Goal: Task Accomplishment & Management: Manage account settings

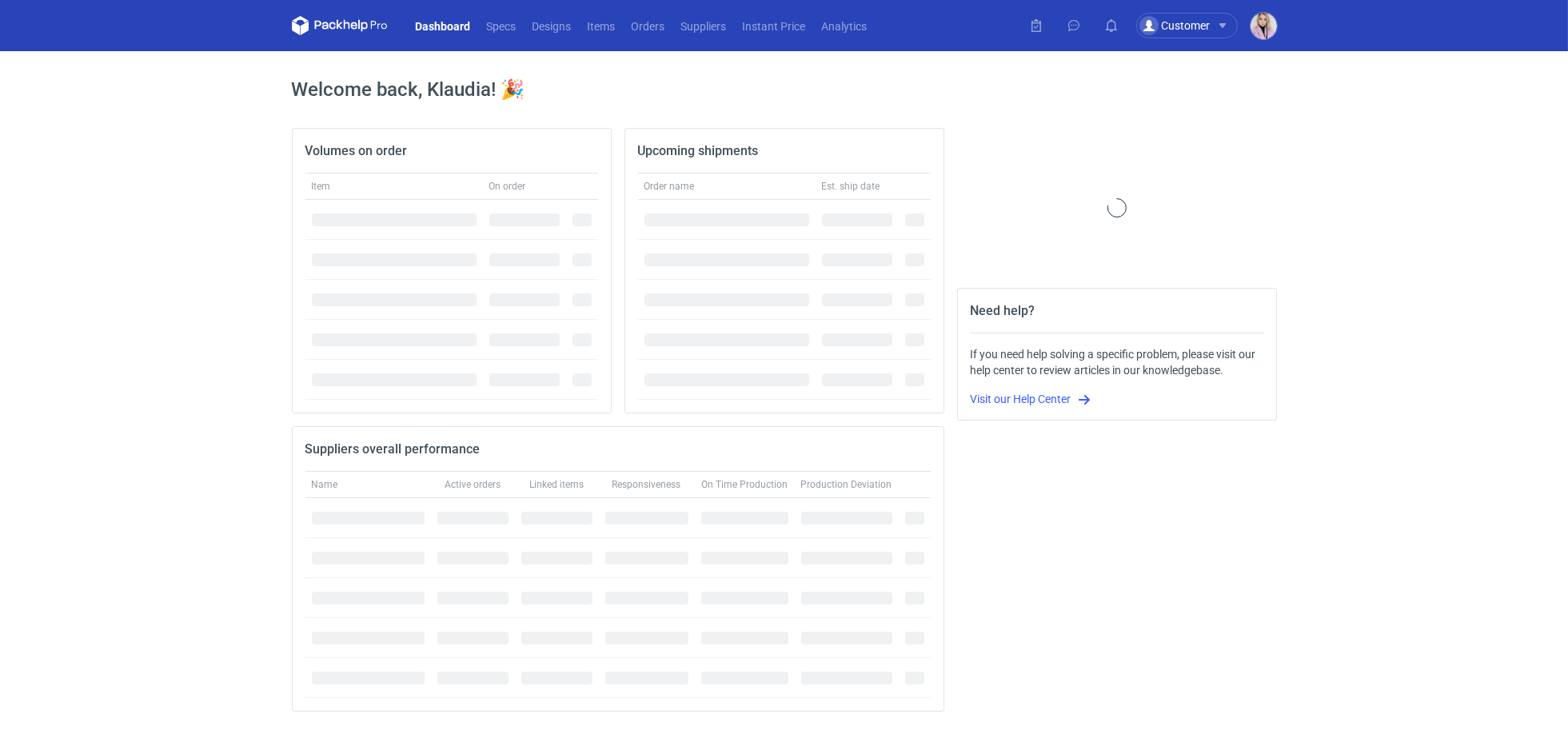
click at [627, 4] on nav "Dashboard Specs Designs Items Orders Suppliers Instant Price Analytics" at bounding box center [583, 25] width 583 height 51
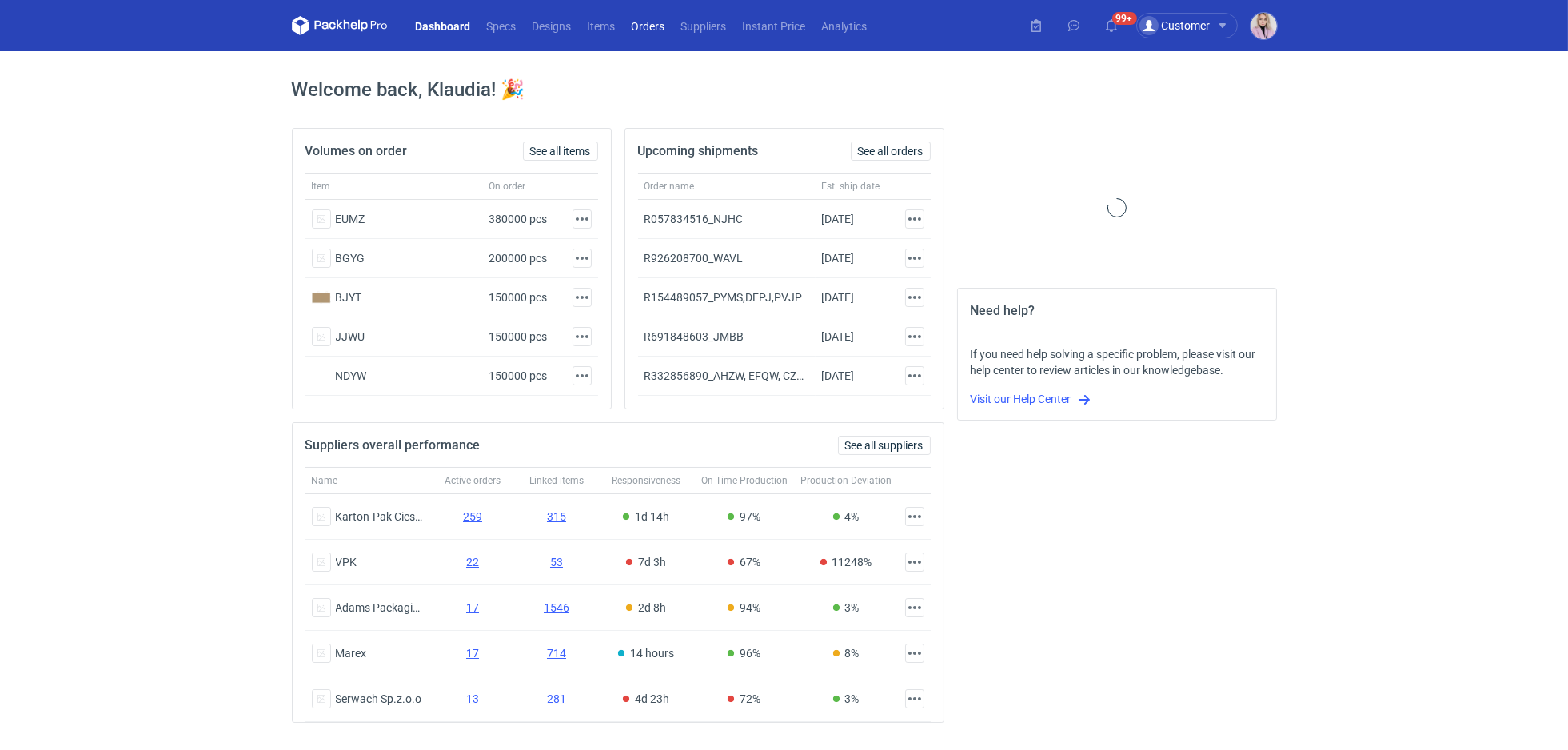
click at [635, 31] on link "Orders" at bounding box center [648, 25] width 49 height 19
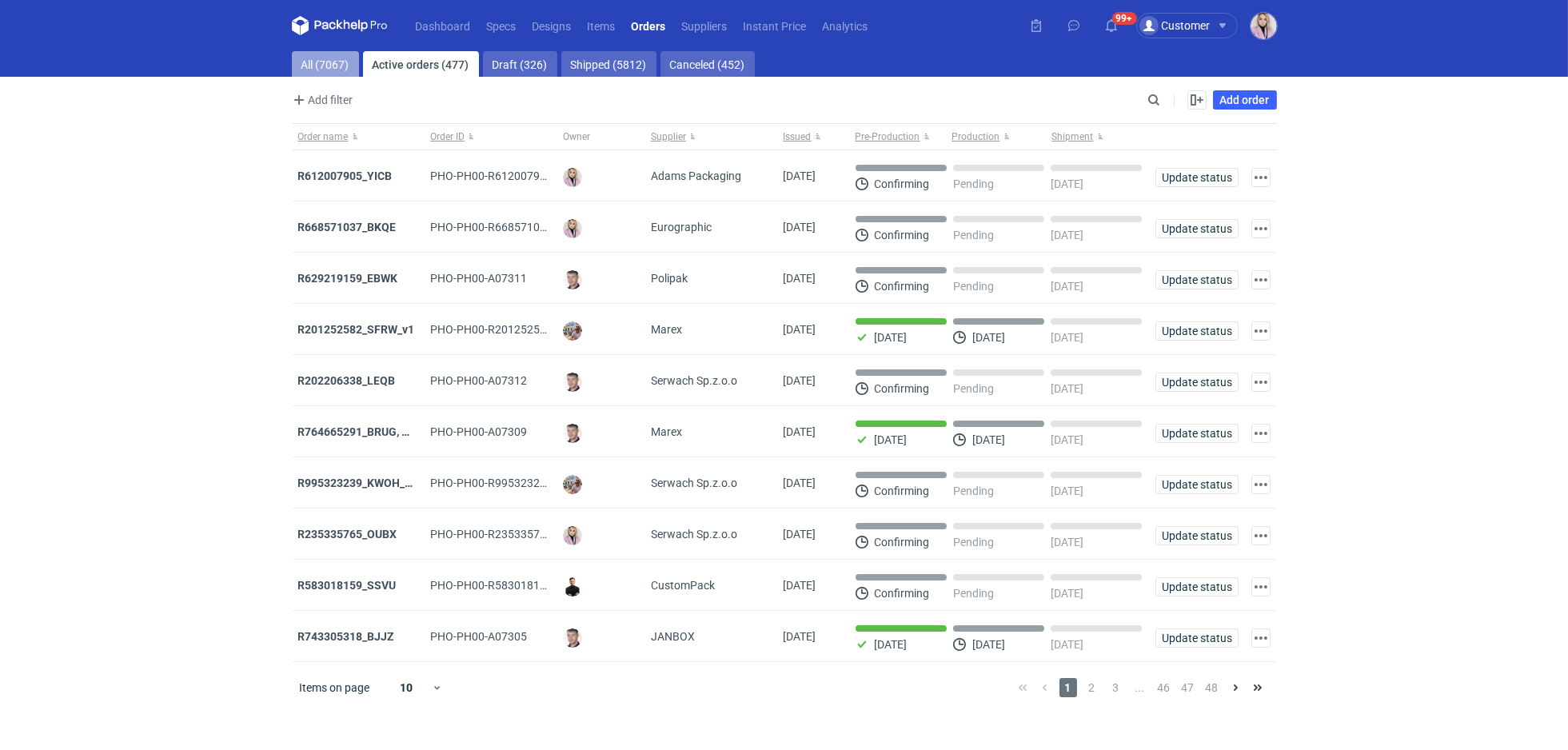
click at [312, 70] on link "All (7067)" at bounding box center [325, 64] width 67 height 26
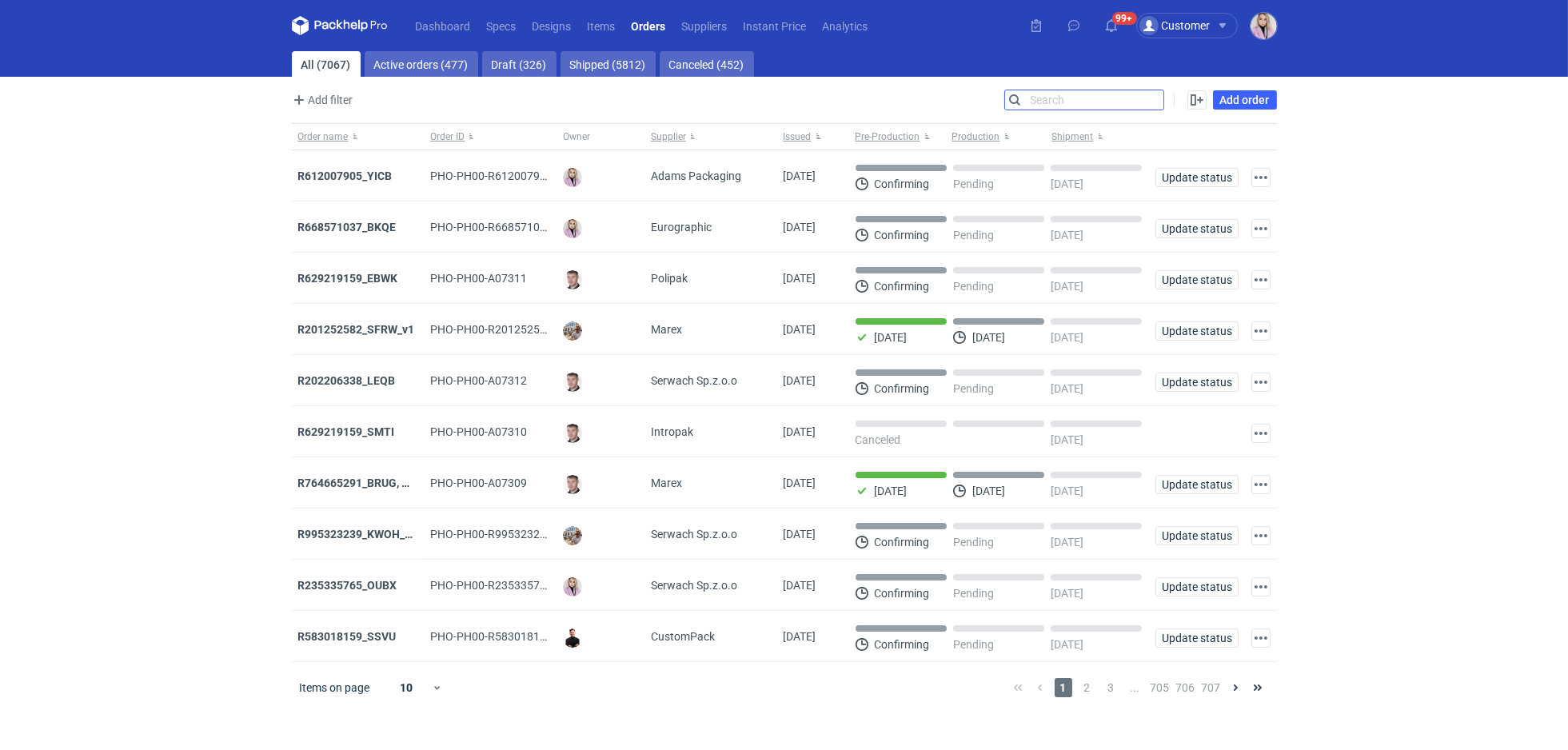
click at [1150, 104] on input "Search" at bounding box center [1084, 100] width 158 height 19
click at [1151, 103] on input "Search" at bounding box center [1084, 100] width 158 height 19
paste input "LWRE"
type input "LWRE"
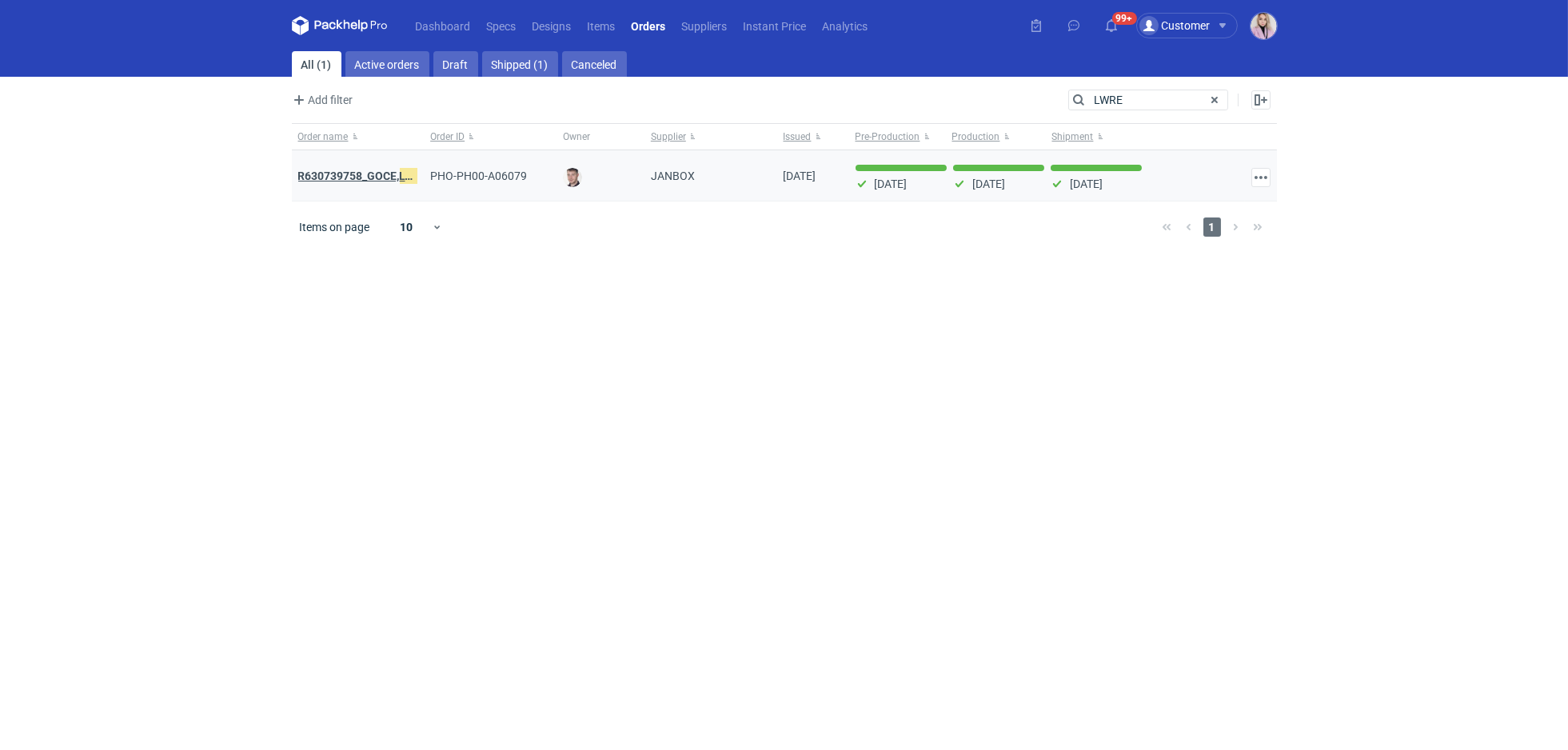
click at [386, 171] on strong "R630739758_GOCE, LWRE" at bounding box center [363, 176] width 130 height 18
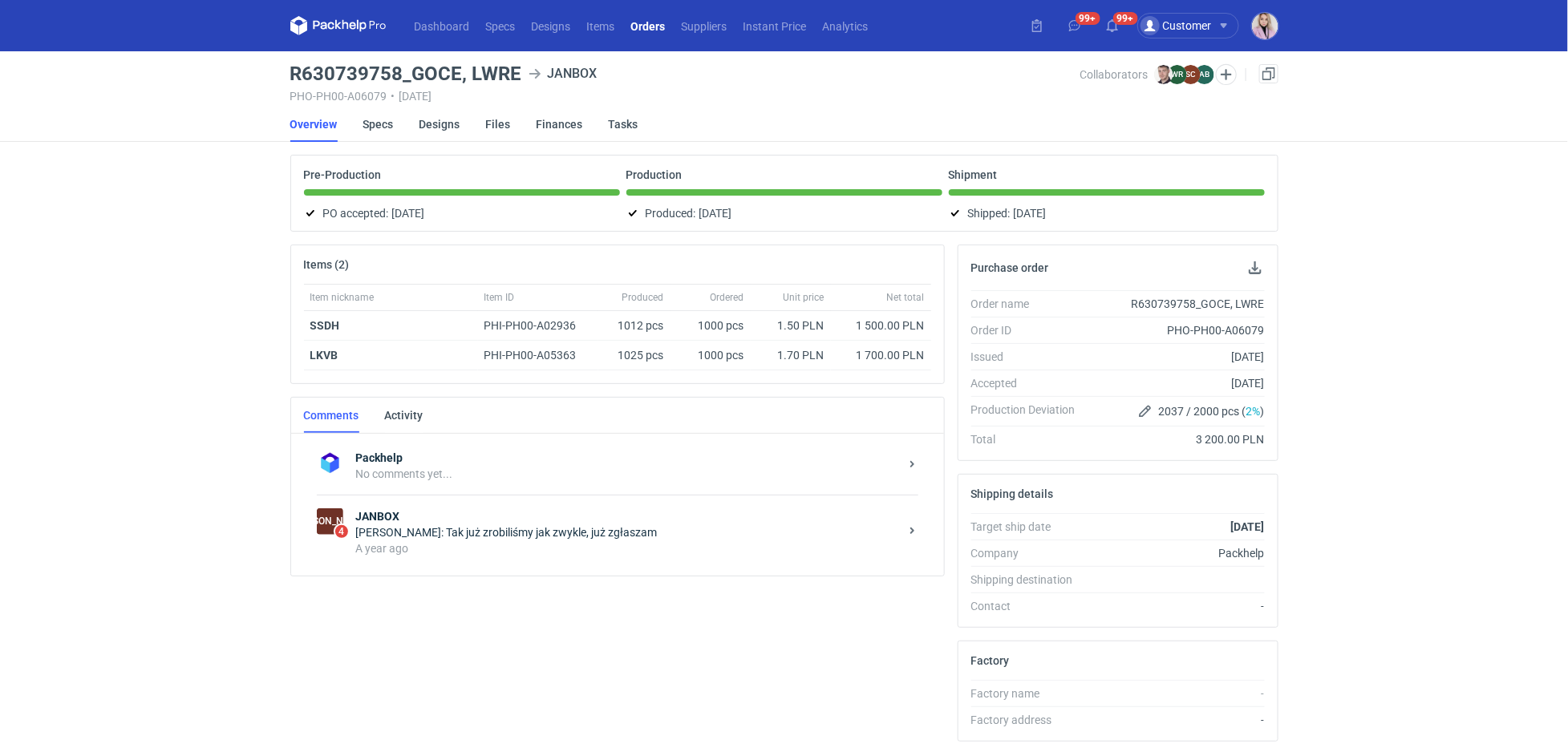
click at [470, 529] on div "Sylwia Cichórz: Tak już zrobiliśmy jak zwykle, już zgłaszam" at bounding box center [627, 533] width 543 height 16
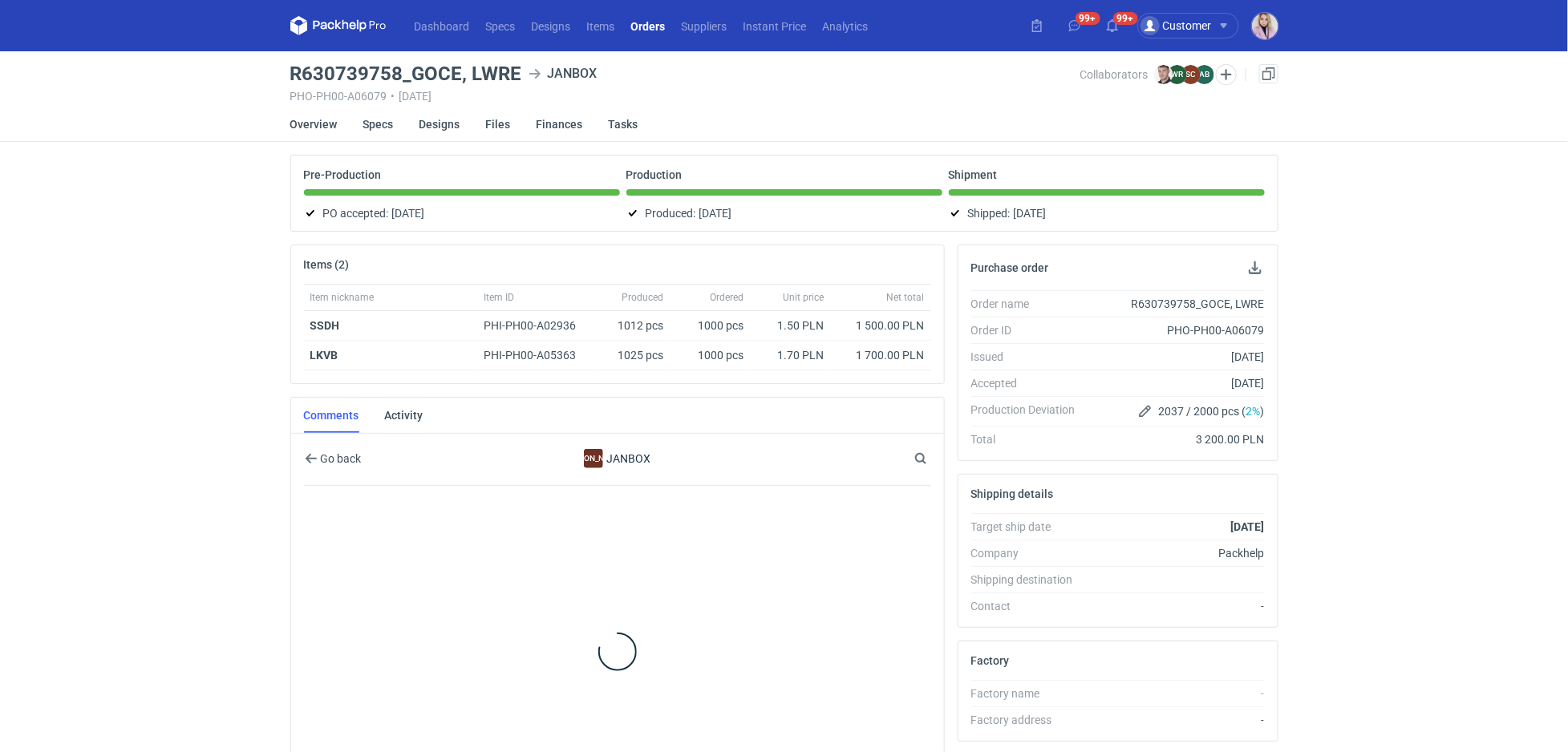
scroll to position [60, 0]
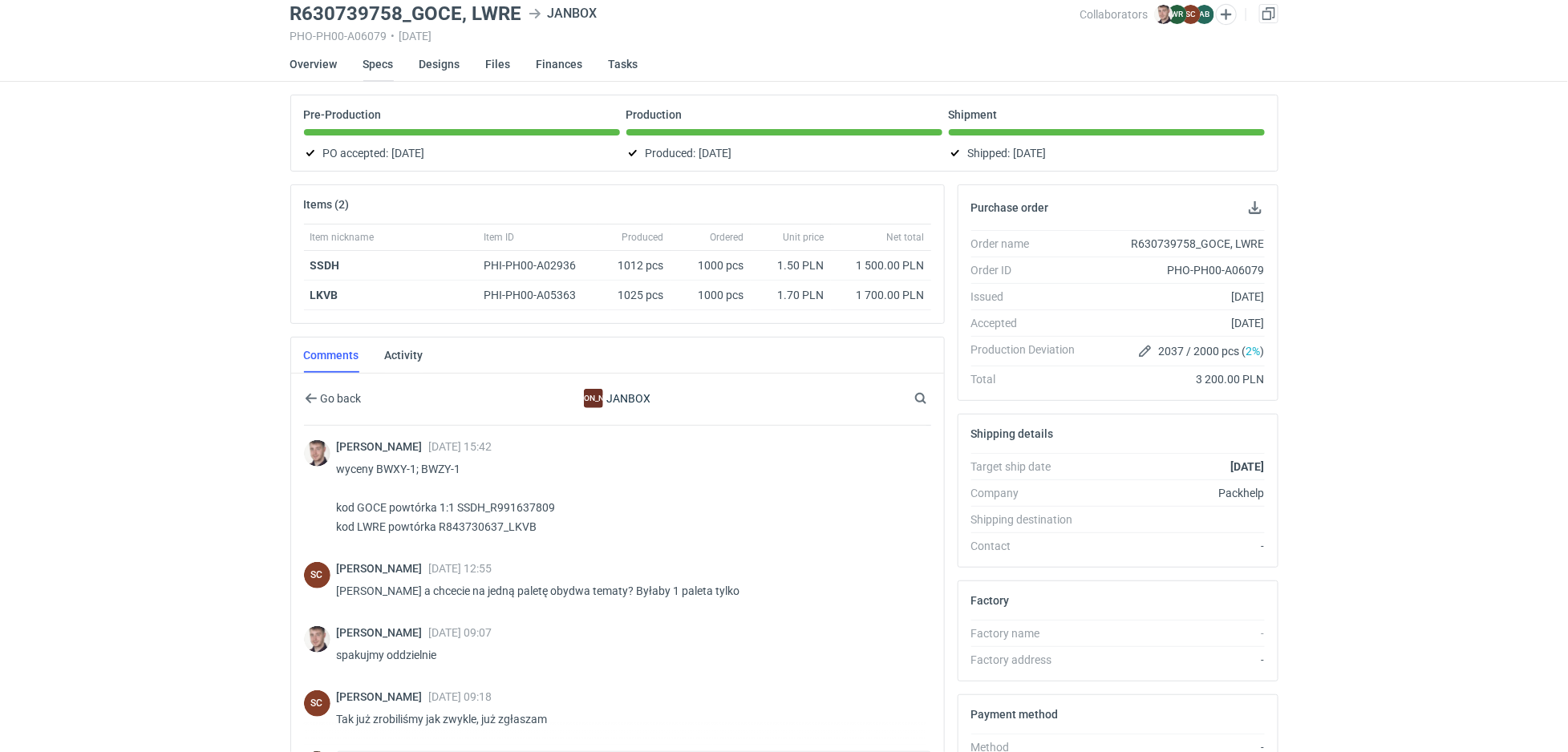
click at [374, 73] on link "Specs" at bounding box center [379, 64] width 31 height 35
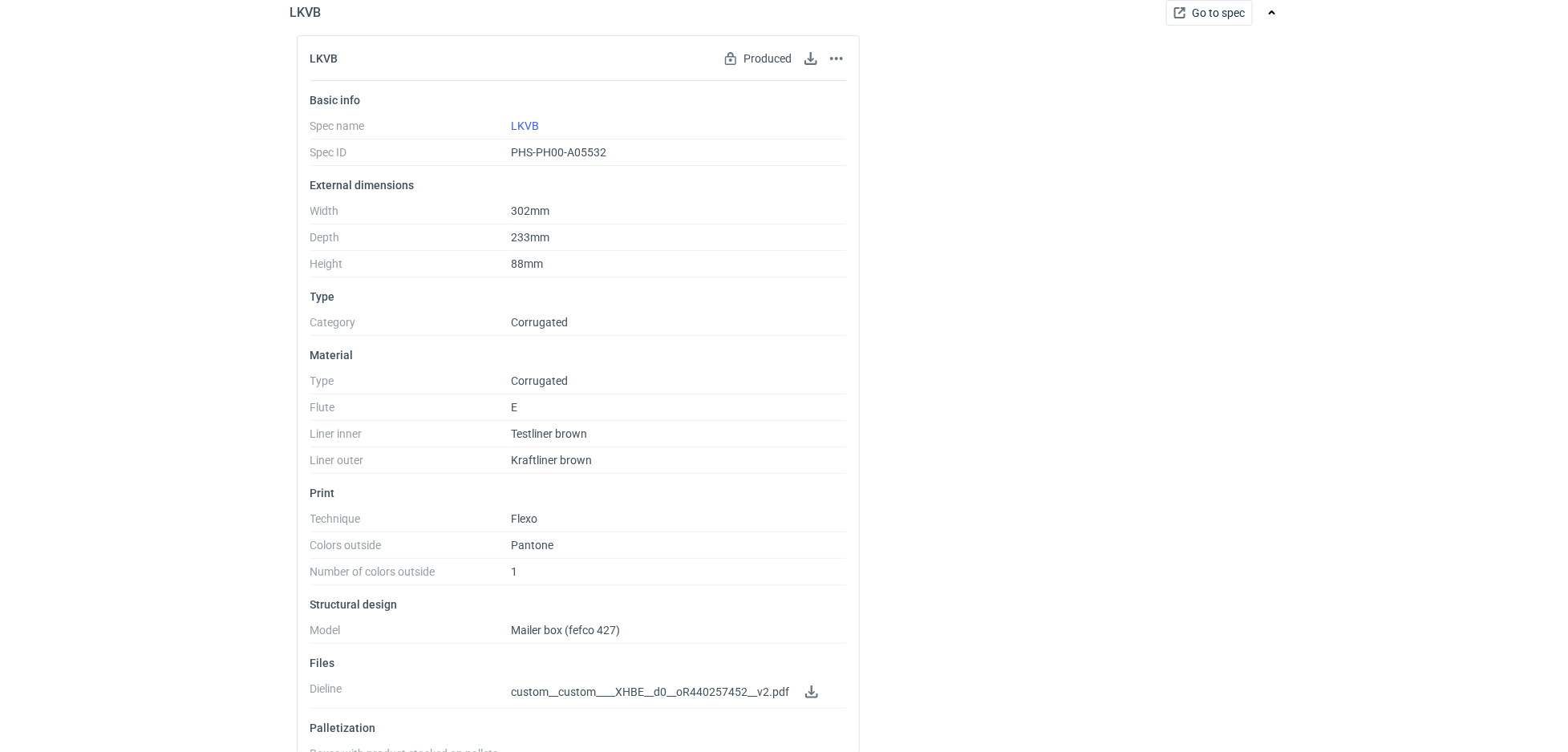
scroll to position [217, 0]
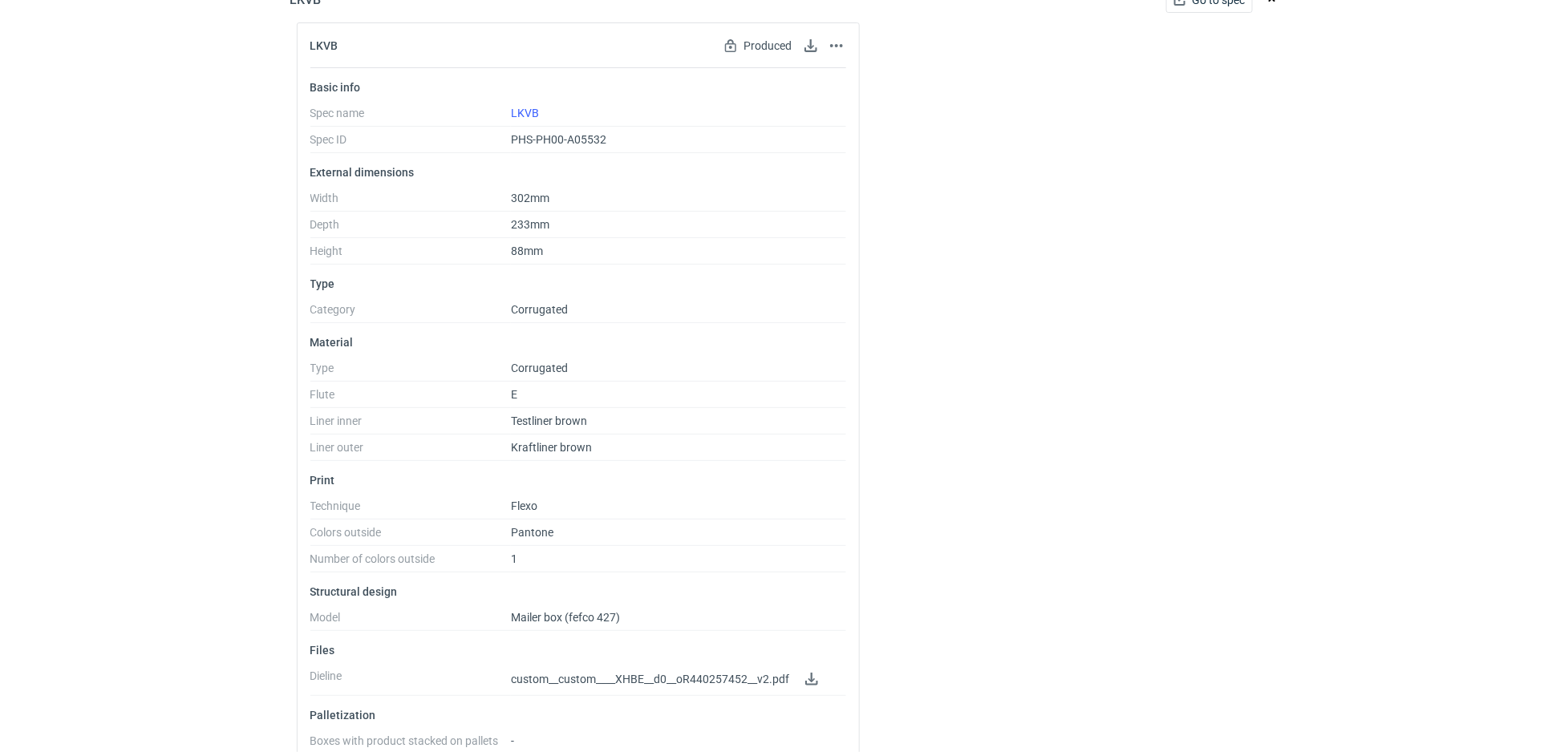
click at [605, 673] on span "custom__custom____XHBE__d0__oR440257452__v2.pdf" at bounding box center [650, 679] width 278 height 13
click at [814, 676] on link at bounding box center [811, 678] width 19 height 19
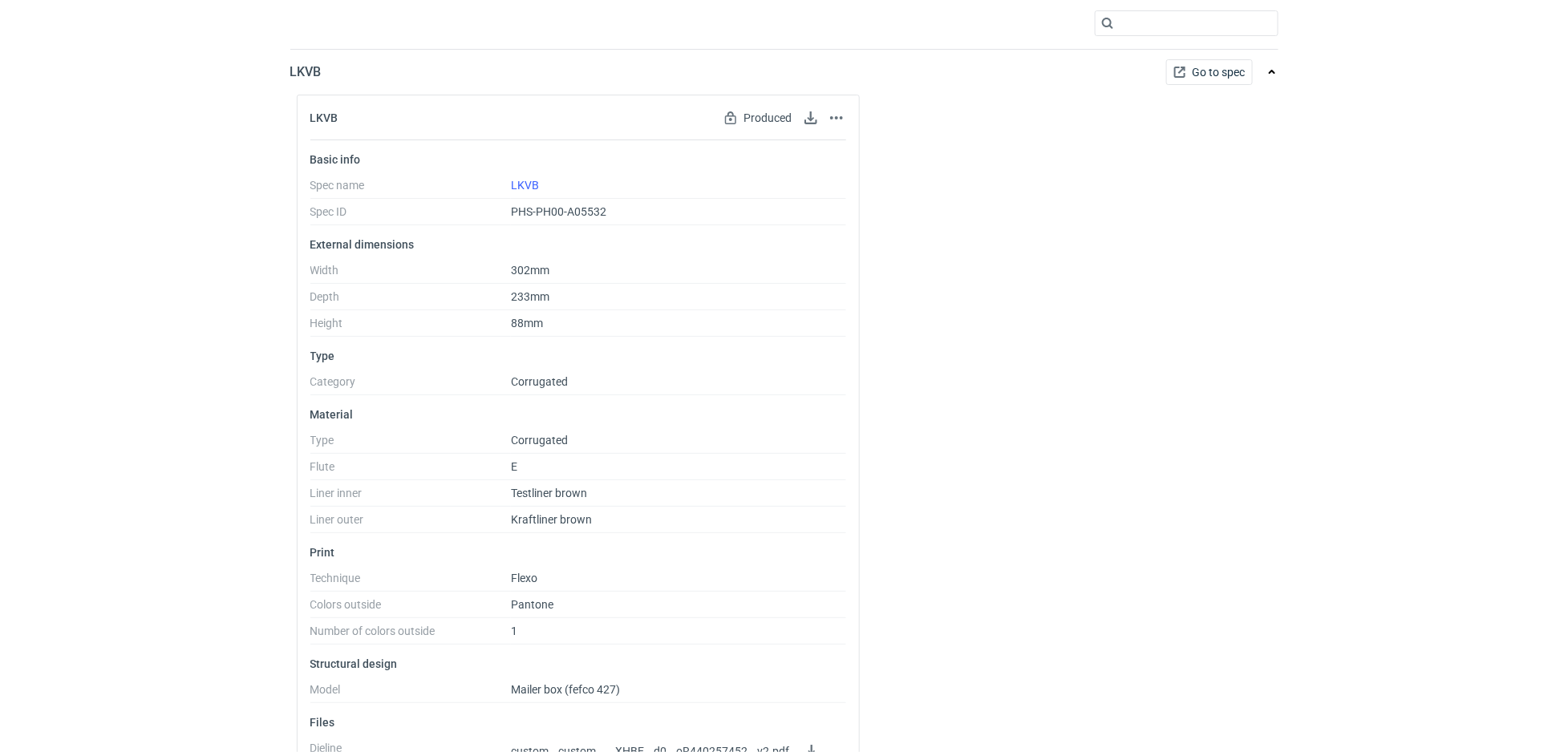
scroll to position [0, 0]
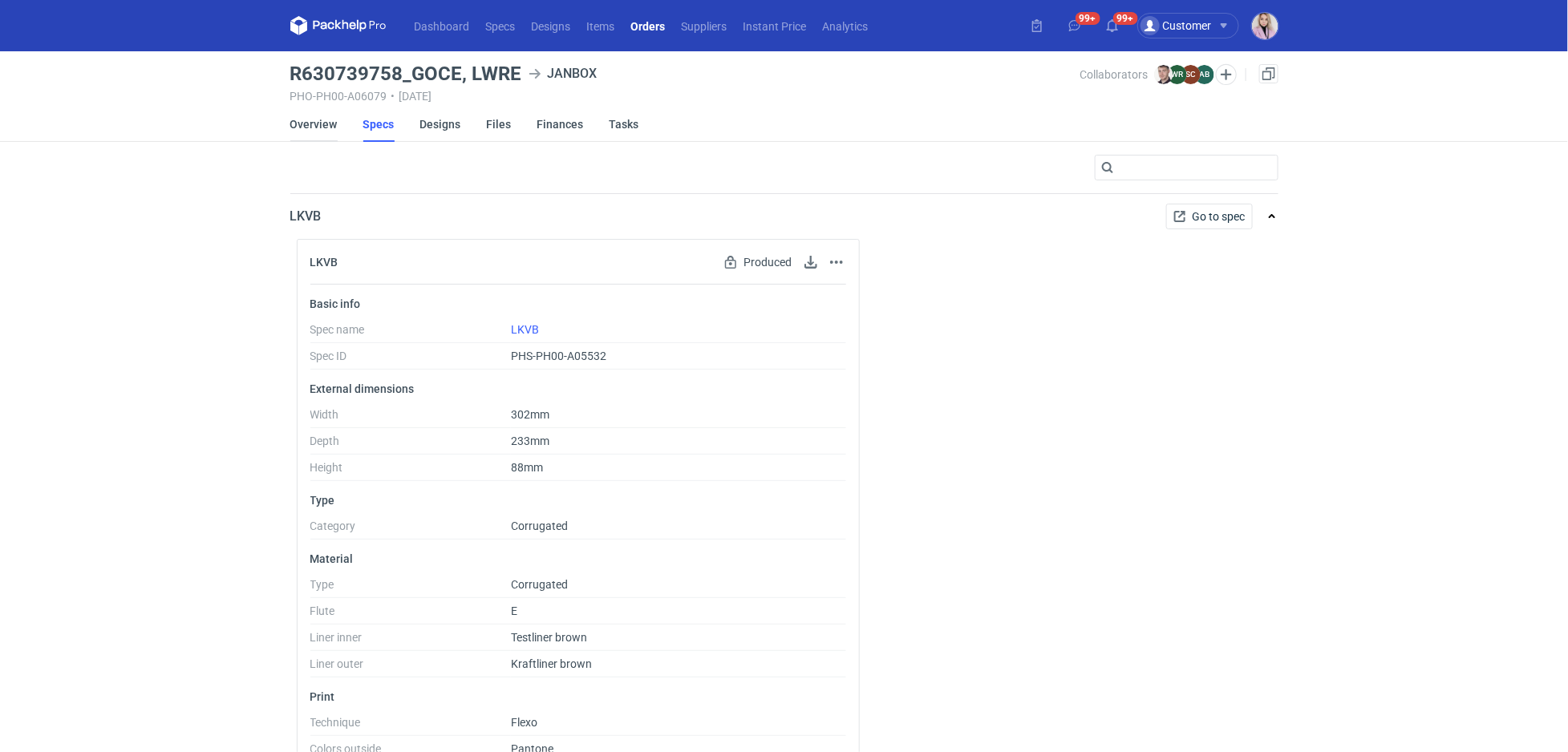
click at [313, 116] on link "Overview" at bounding box center [314, 124] width 48 height 35
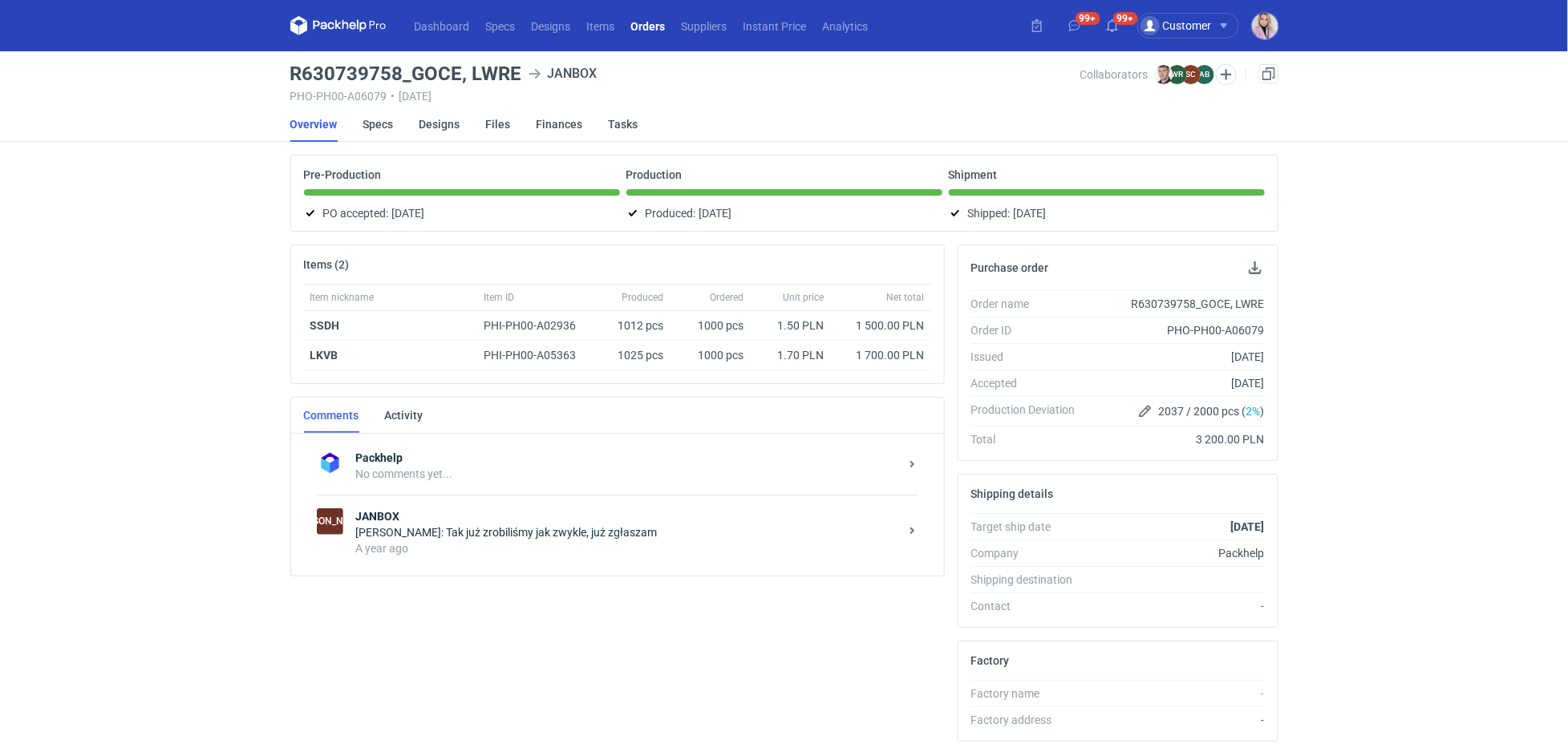
click at [499, 569] on div "Packhelp No comments yet... JA JANBOX Sylwia Cichórz: Tak już zrobiliśmy jak zw…" at bounding box center [617, 505] width 653 height 142
click at [499, 531] on div "Sylwia Cichórz: Tak już zrobiliśmy jak zwykle, już zgłaszam" at bounding box center [627, 533] width 543 height 16
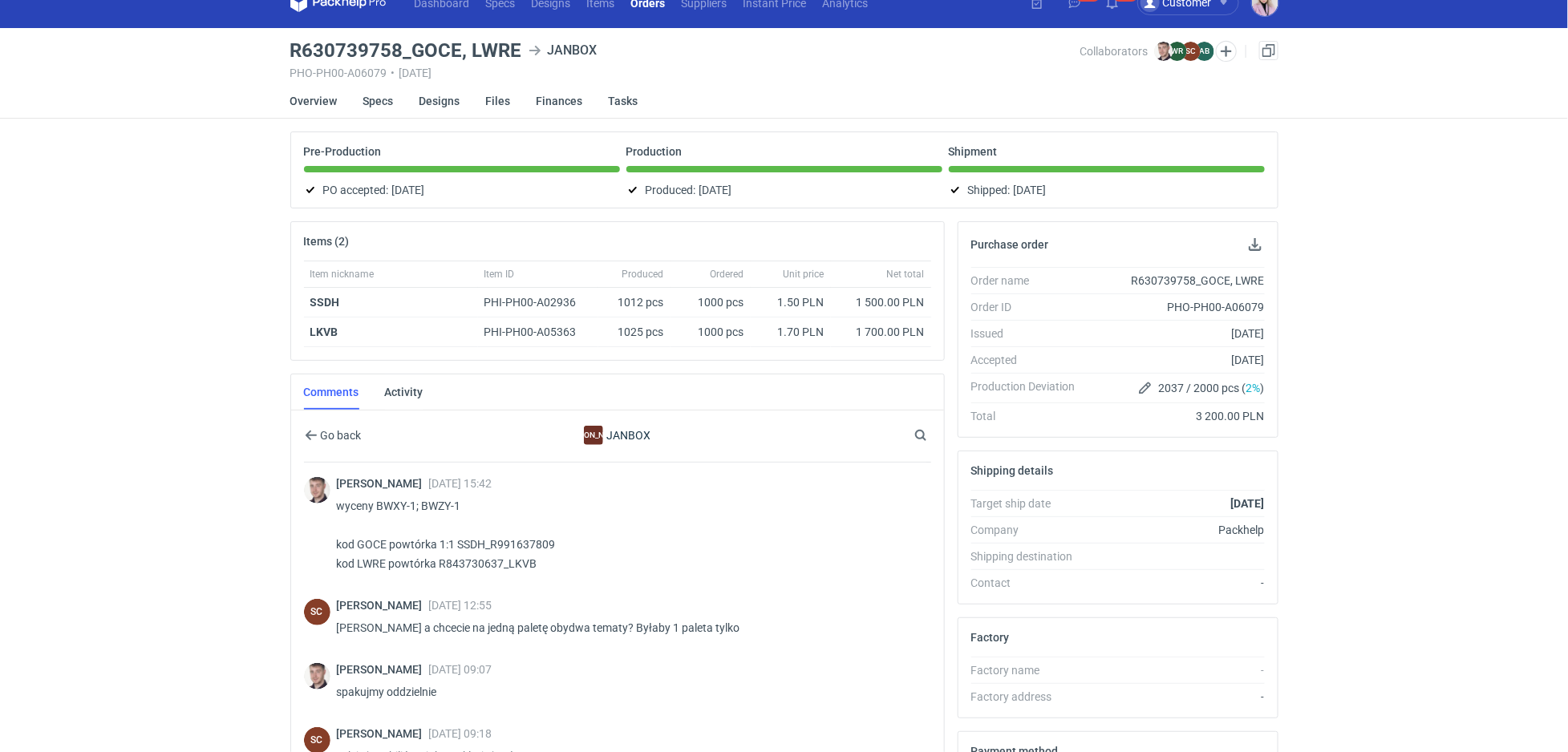
scroll to position [17, 0]
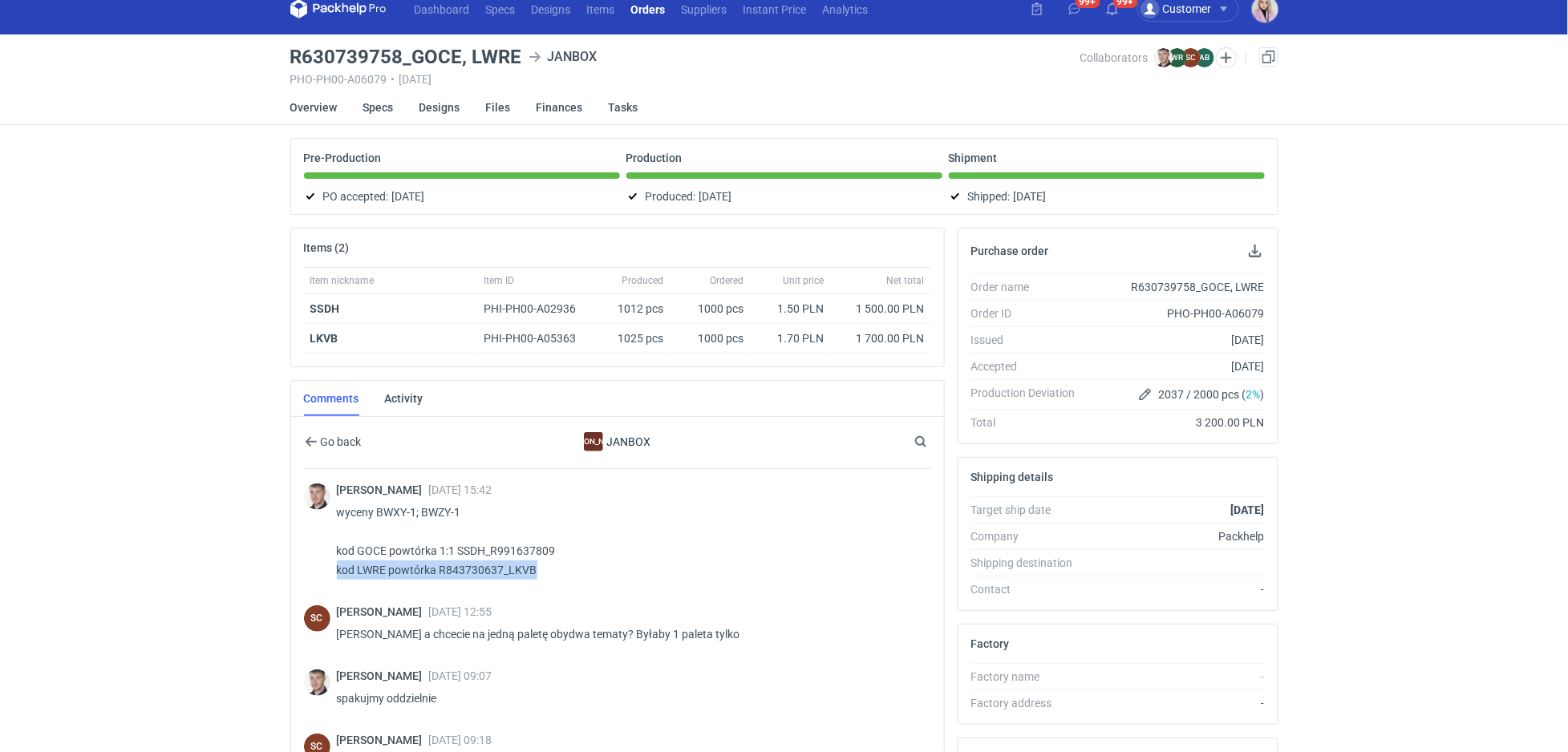
drag, startPoint x: 522, startPoint y: 563, endPoint x: 321, endPoint y: 560, distance: 201.0
click at [322, 564] on div "Maciej Sikora 25 Oct 2024 15:42 wyceny BWXY-1; BWZY-1 kod GOCE powtórka 1:1 SSD…" at bounding box center [617, 532] width 627 height 127
click at [1264, 54] on link at bounding box center [1268, 57] width 19 height 19
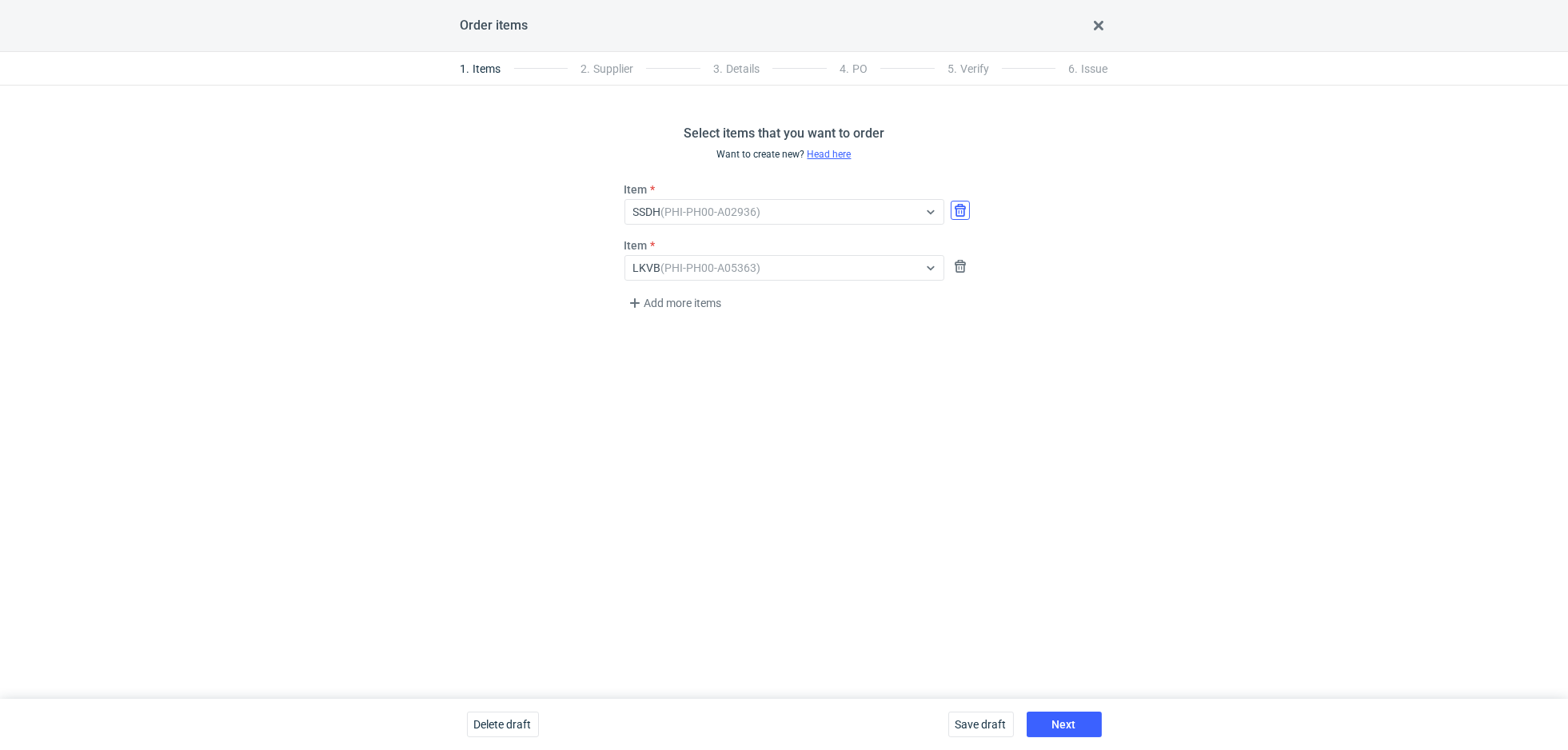
click at [962, 209] on button "button" at bounding box center [959, 210] width 19 height 19
click at [1047, 728] on button "Next" at bounding box center [1064, 724] width 75 height 26
click at [1050, 719] on button "Next" at bounding box center [1064, 724] width 75 height 26
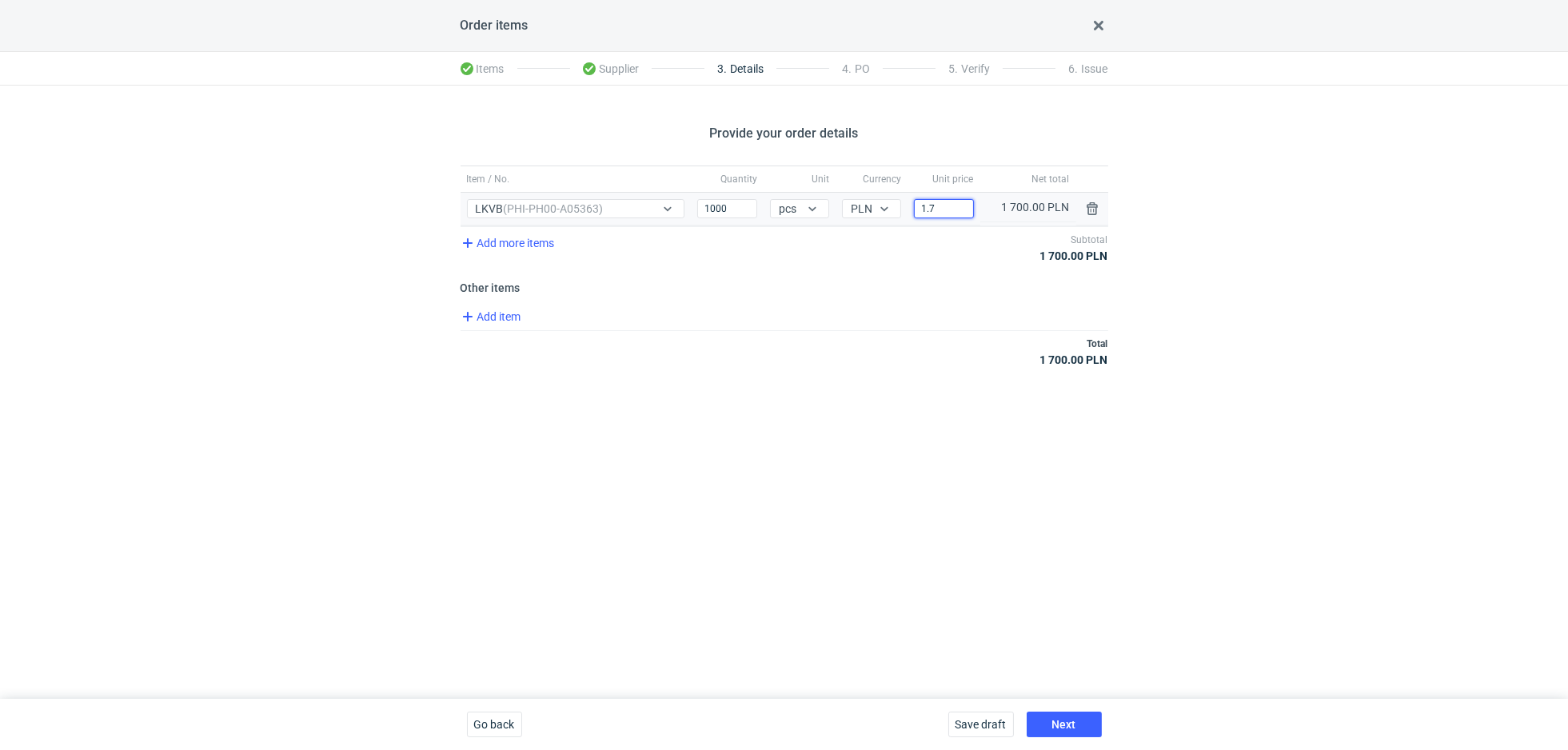
click at [955, 214] on input "1.7" at bounding box center [943, 208] width 59 height 19
type input "1.6"
click at [875, 429] on div "Provide your order details Item / No. Quantity Unit Currency Unit price Net tot…" at bounding box center [784, 391] width 1568 height 613
click at [1066, 725] on span "Next" at bounding box center [1064, 724] width 24 height 11
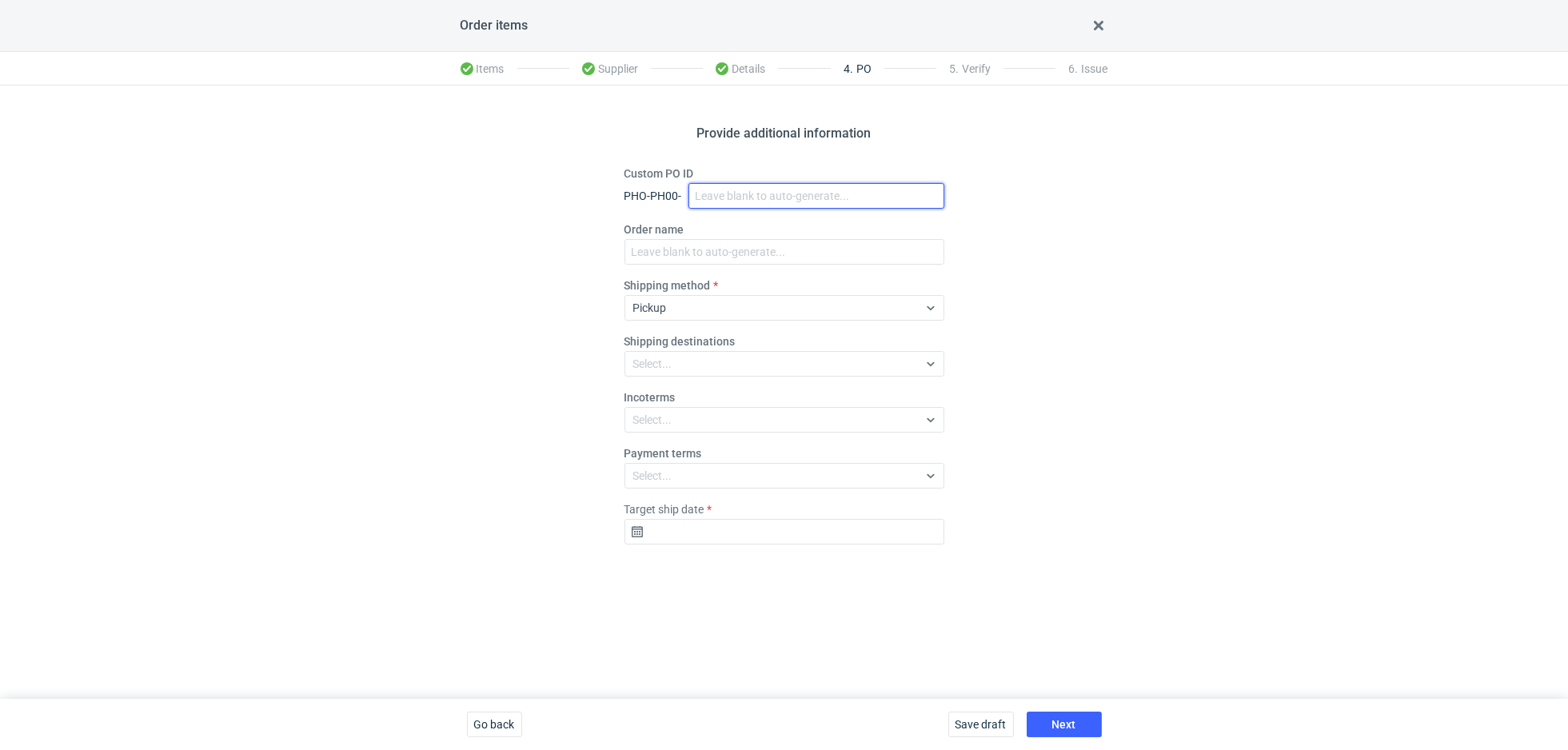
click at [723, 197] on input "Custom PO ID" at bounding box center [816, 196] width 256 height 26
paste input "R146489761_UCCE"
type input "R146489761_UCCE"
click at [688, 238] on div "Order name" at bounding box center [784, 243] width 320 height 43
click at [688, 253] on input "Order name" at bounding box center [784, 251] width 320 height 26
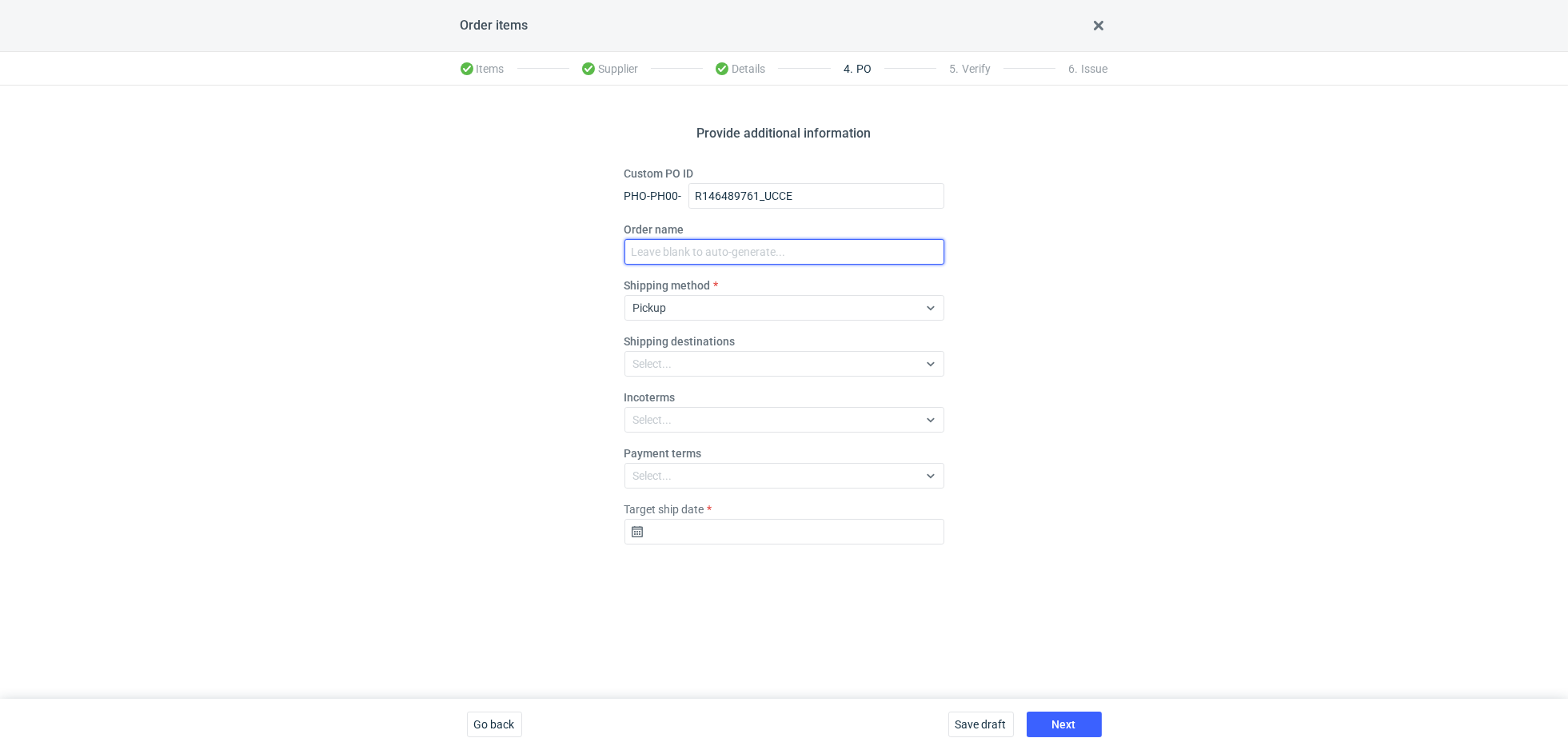
paste input "R146489761_UCCE"
type input "R146489761_UCCE"
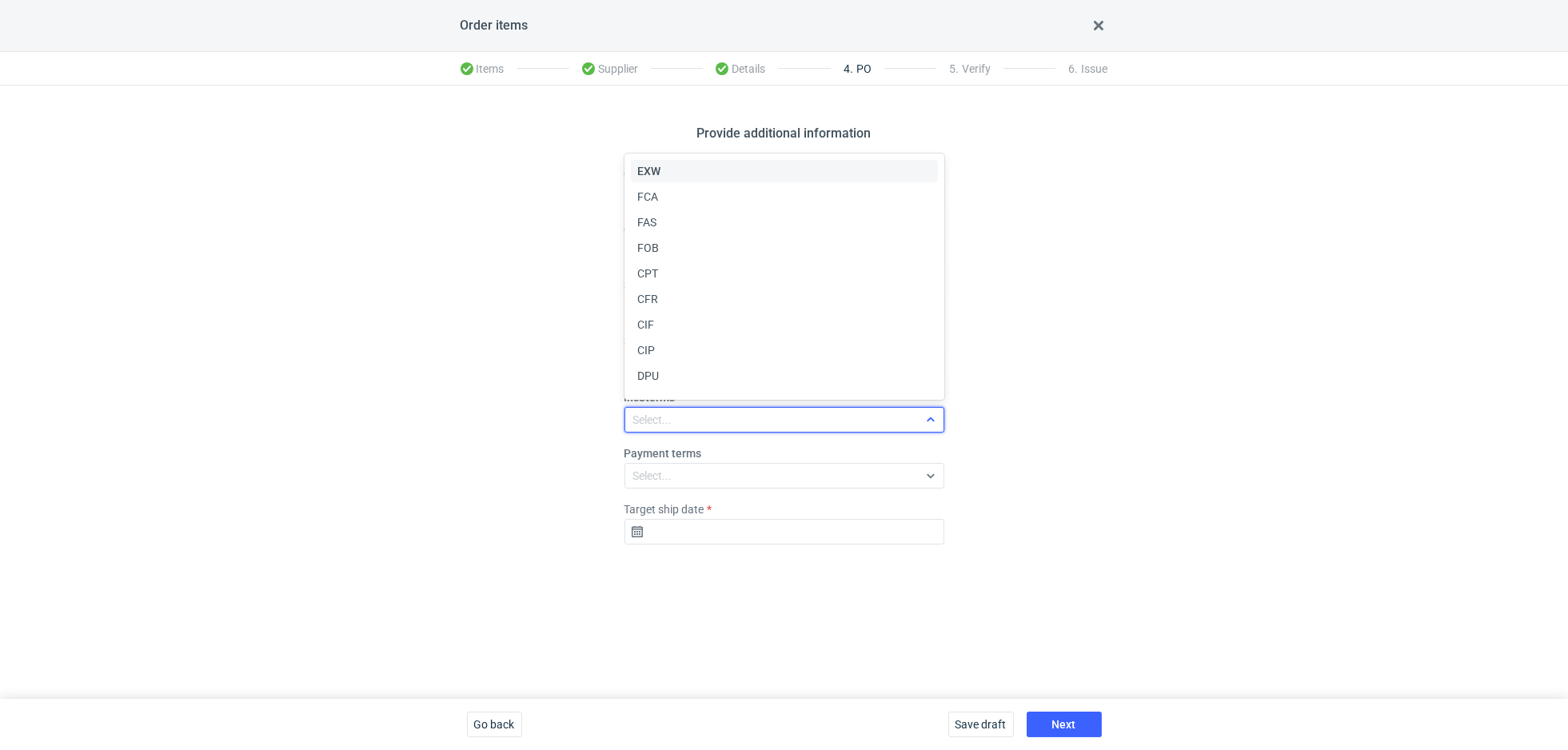
click at [655, 427] on div "Select..." at bounding box center [772, 419] width 293 height 22
click at [661, 167] on div "EXW" at bounding box center [784, 171] width 294 height 16
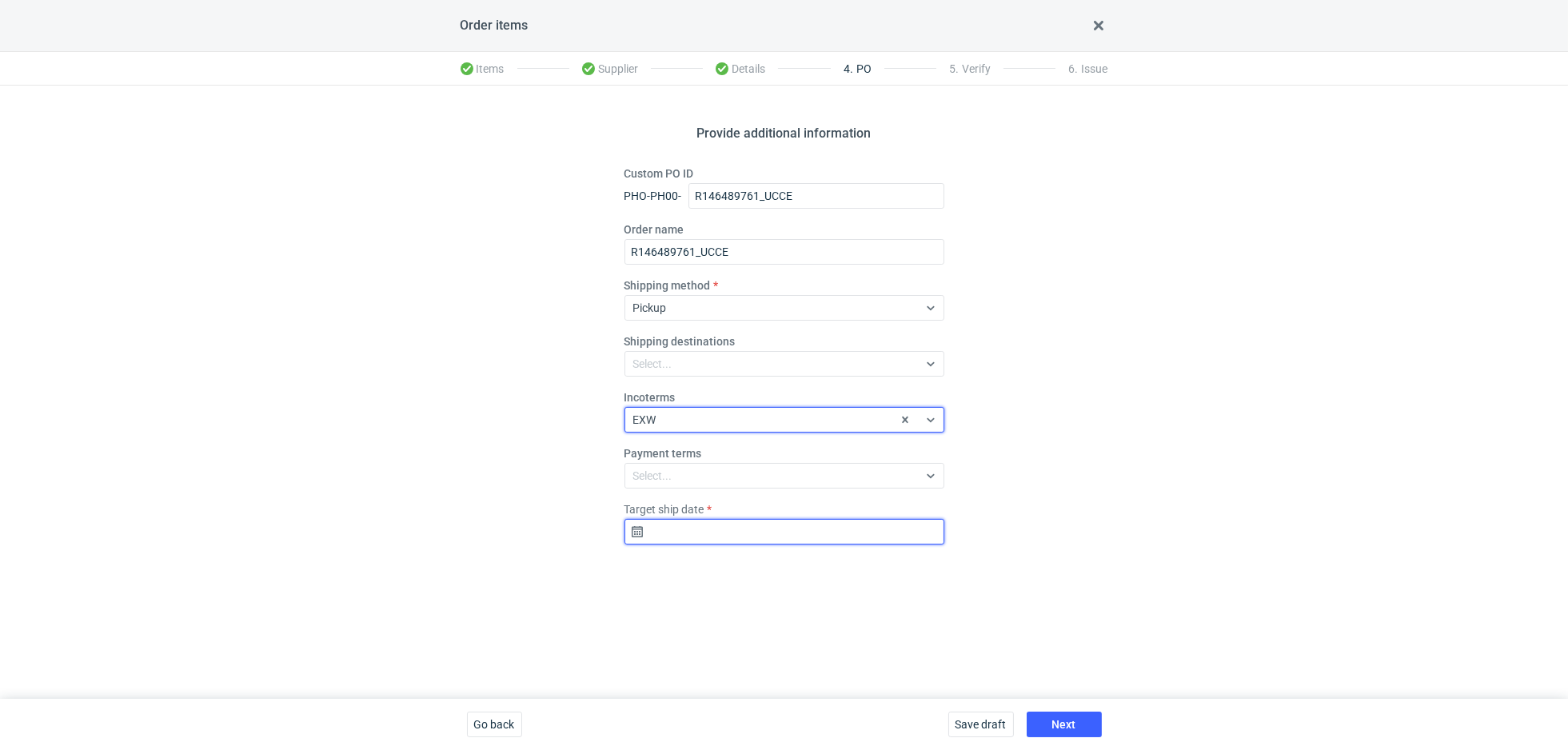
click at [677, 536] on input "Target ship date" at bounding box center [784, 531] width 320 height 26
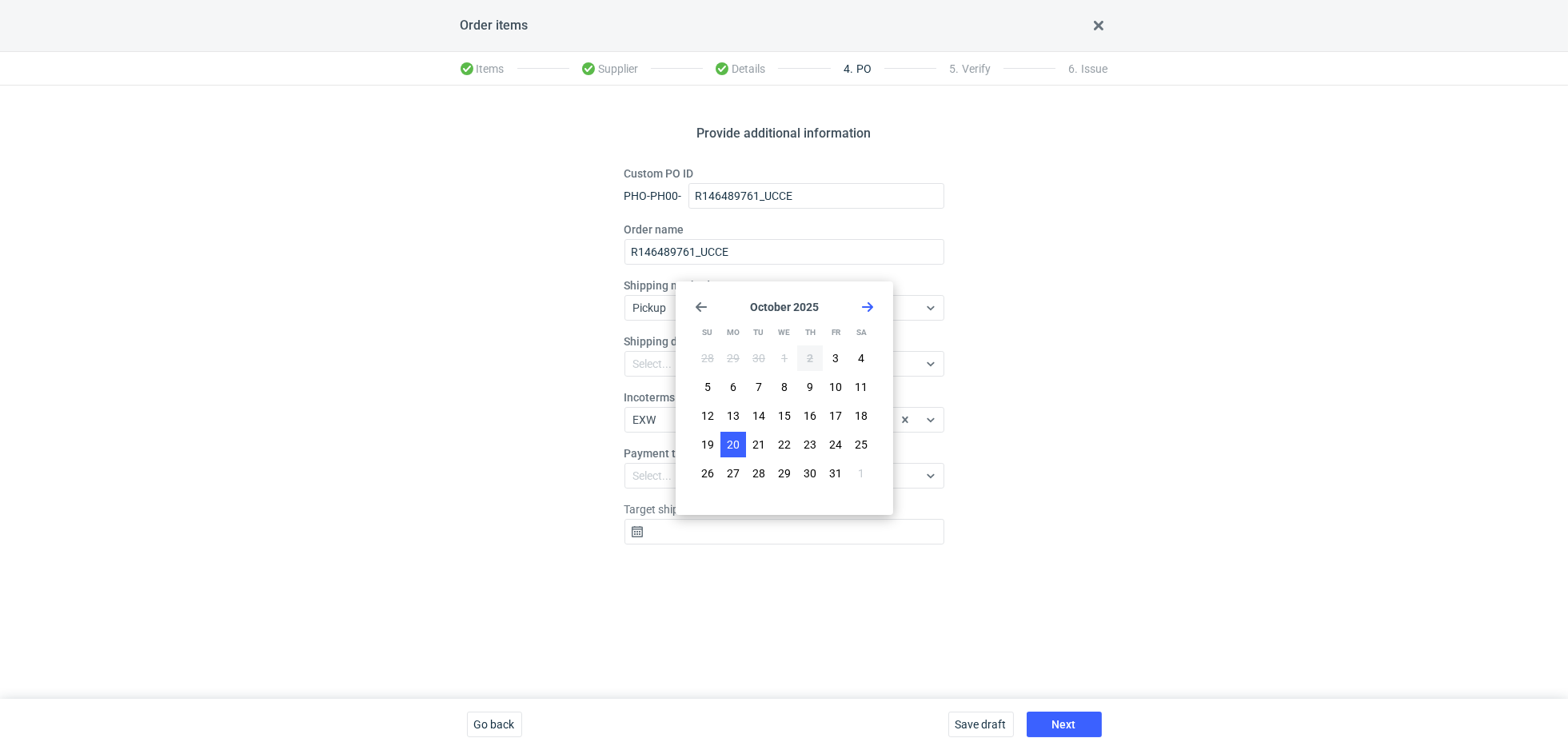
click at [728, 443] on span "20" at bounding box center [733, 445] width 13 height 16
type input "2025-10-20"
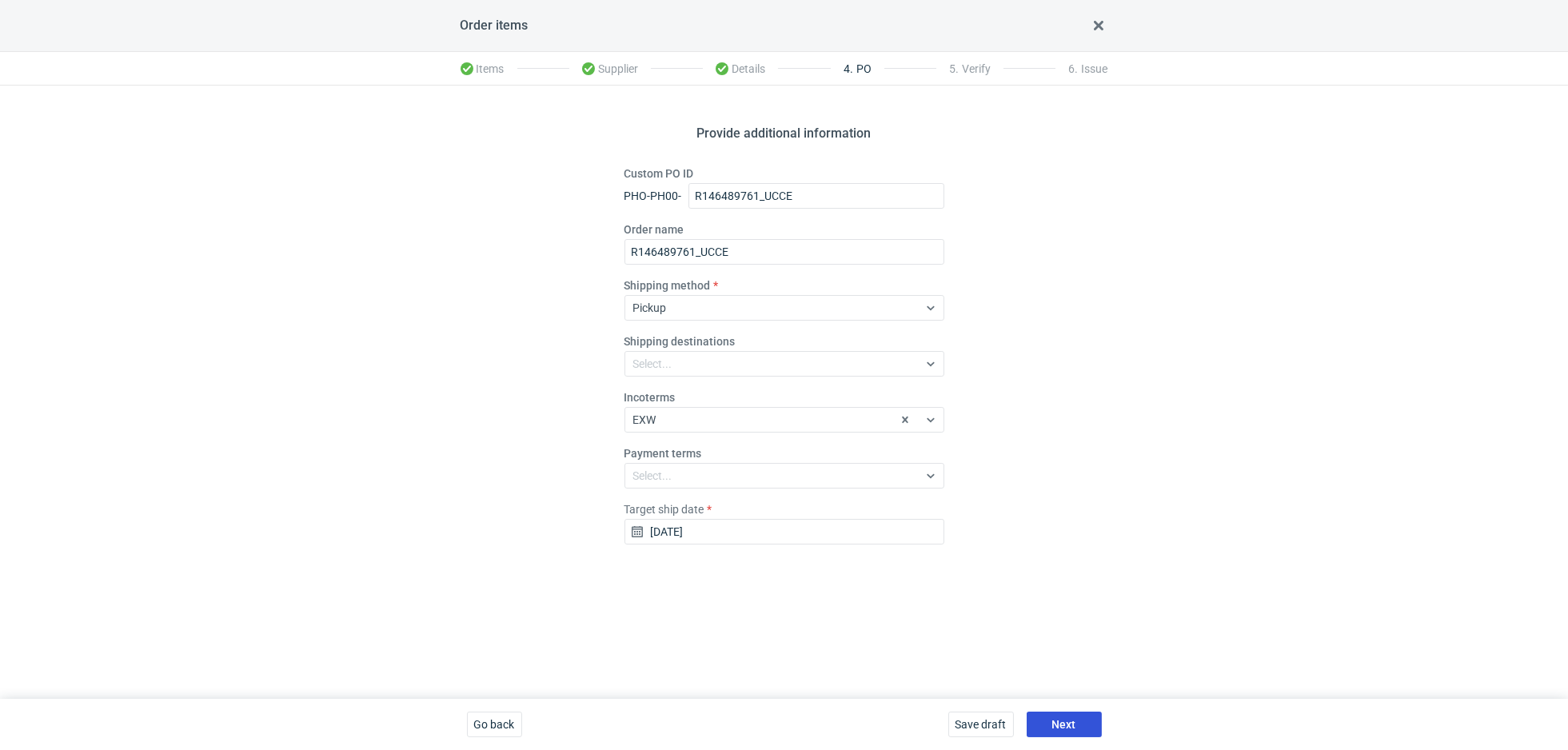
click at [1068, 720] on span "Next" at bounding box center [1064, 724] width 24 height 11
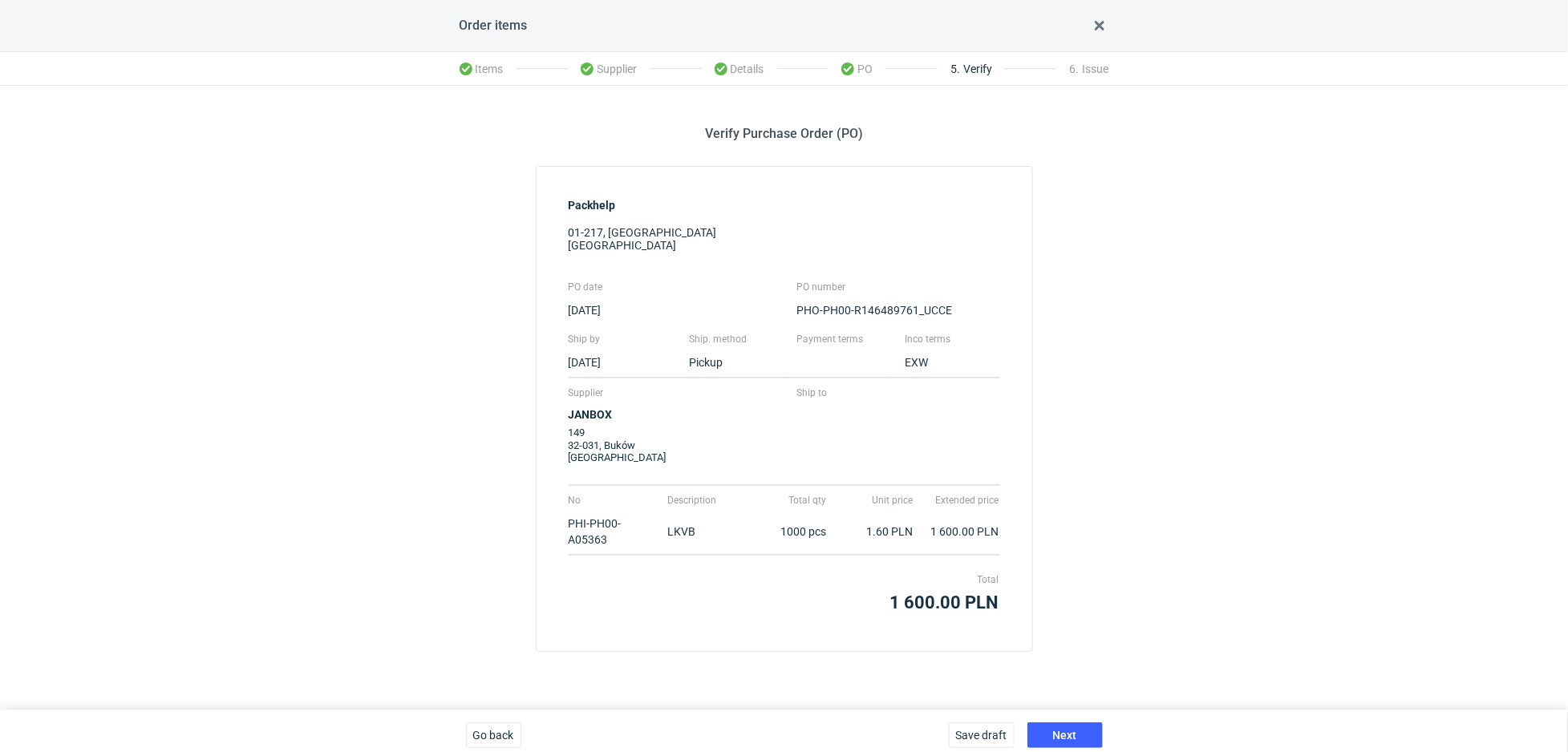
scroll to position [7, 0]
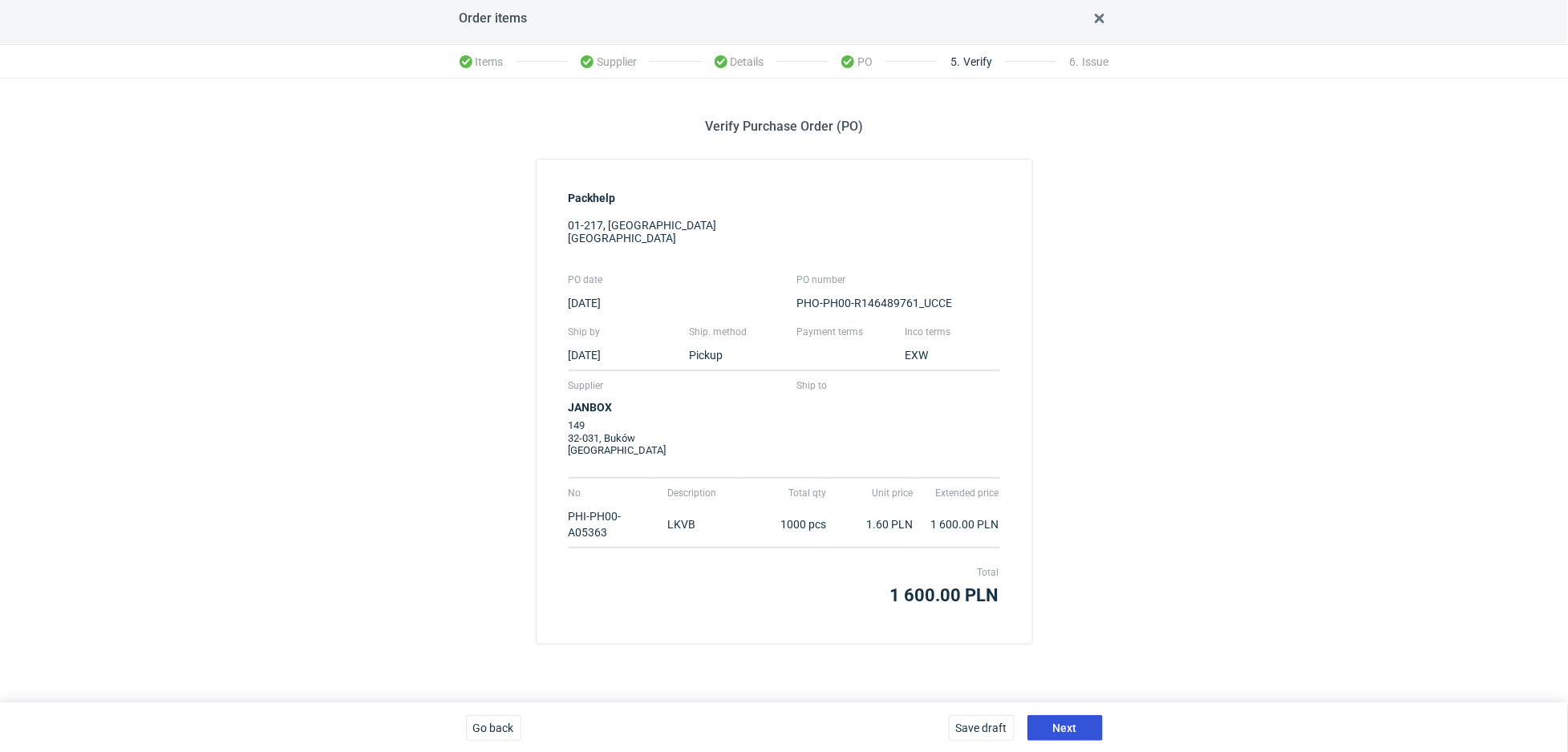
click at [1064, 723] on span "Next" at bounding box center [1065, 728] width 24 height 11
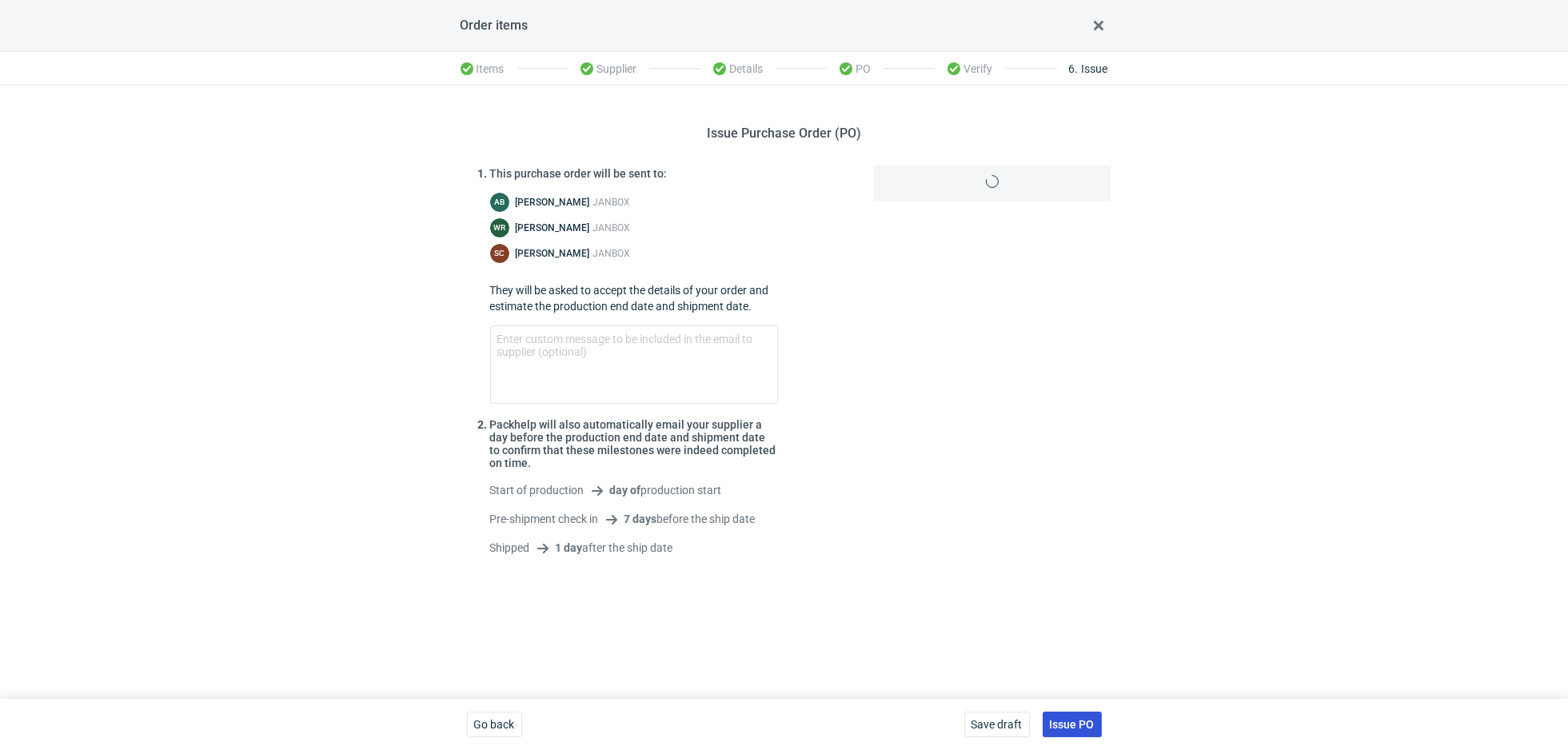
click at [1061, 722] on span "Issue PO" at bounding box center [1073, 724] width 45 height 11
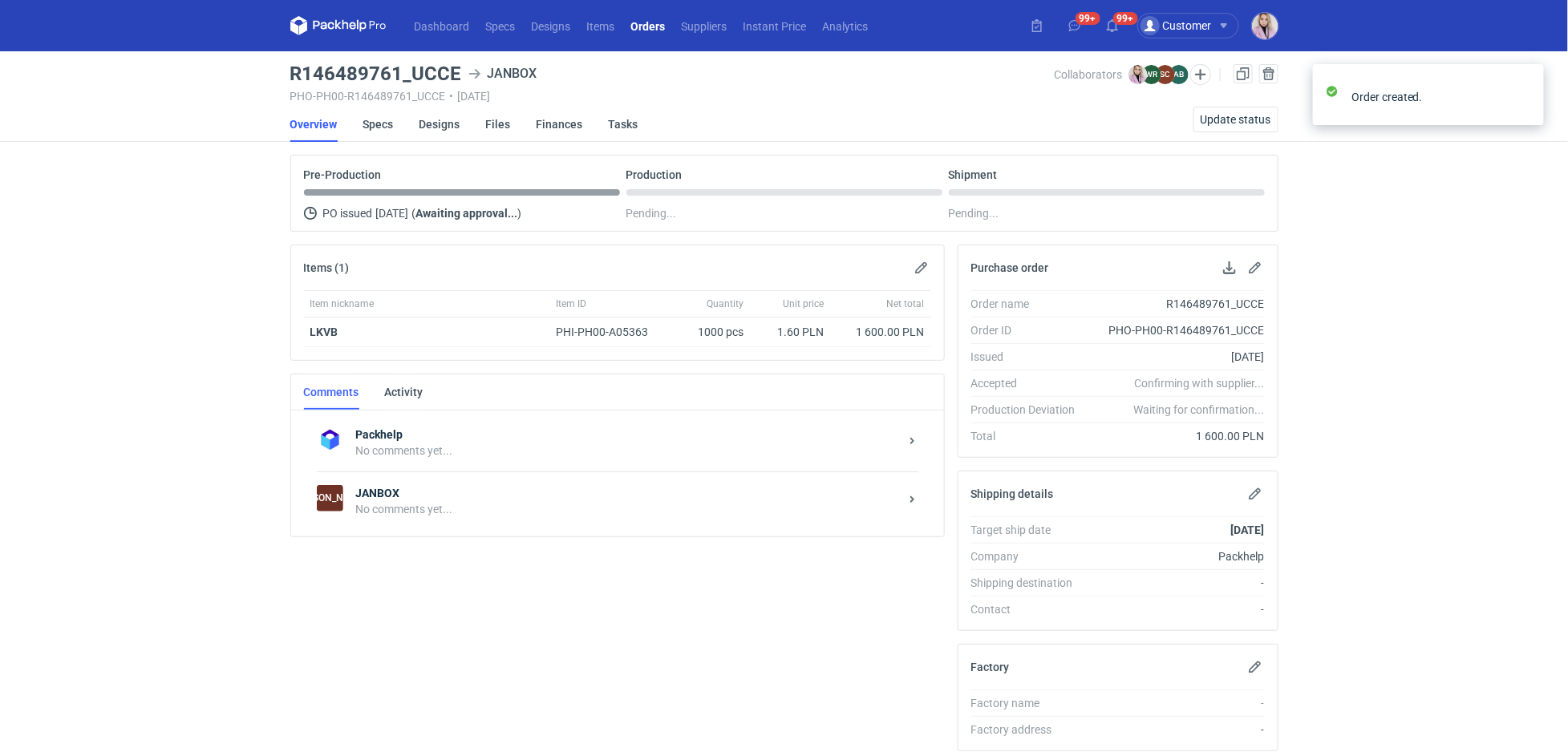
click at [473, 506] on div "No comments yet..." at bounding box center [627, 509] width 543 height 16
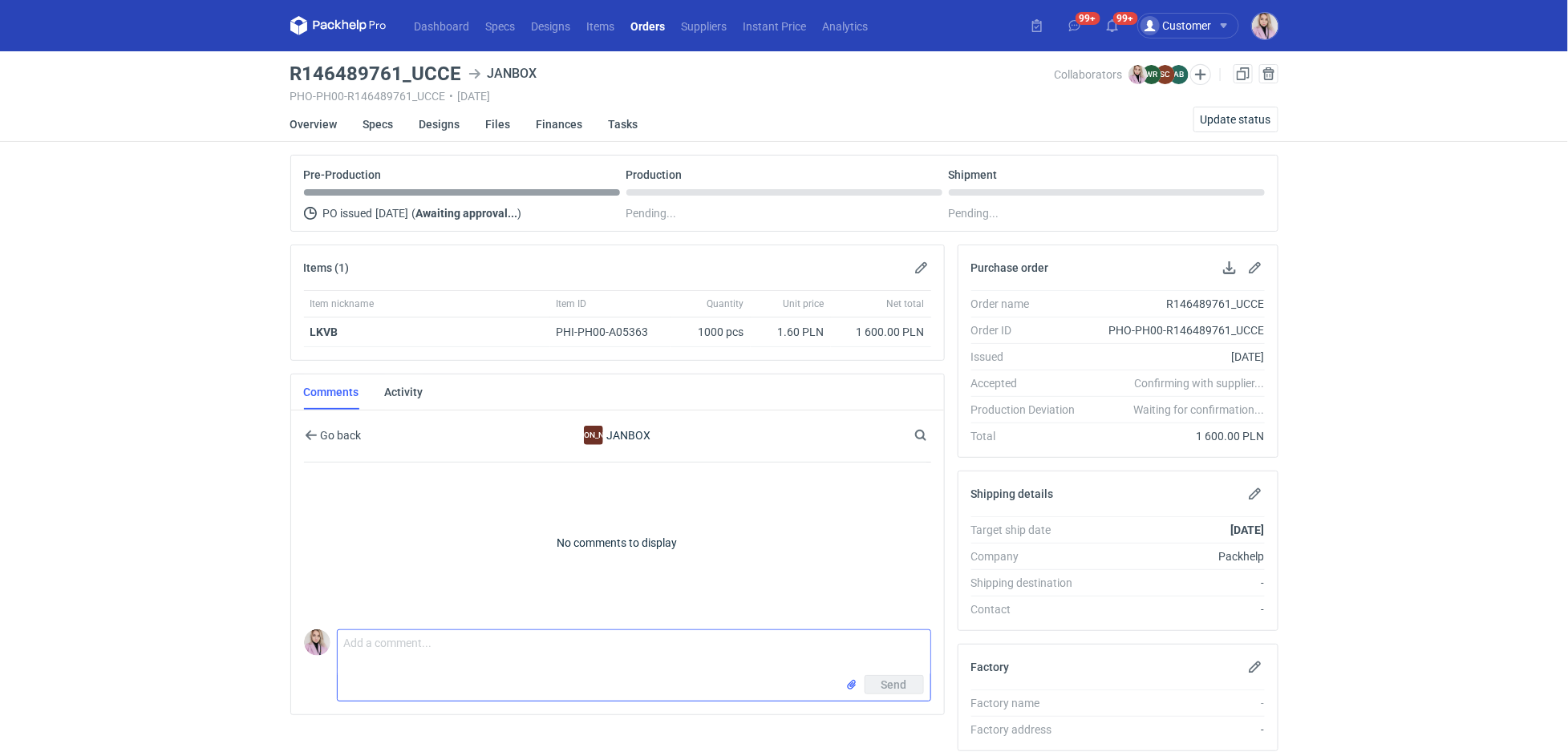
click at [395, 651] on textarea "Comment message" at bounding box center [634, 652] width 593 height 45
paste textarea "R630739758_LWRE"
paste textarea "CBOJ - 1"
type textarea "Cześć Sylwia, to powtórka zamówienia R630739758_LWRE, wycena CBOJ-1"
click at [893, 681] on span "Send" at bounding box center [894, 685] width 26 height 11
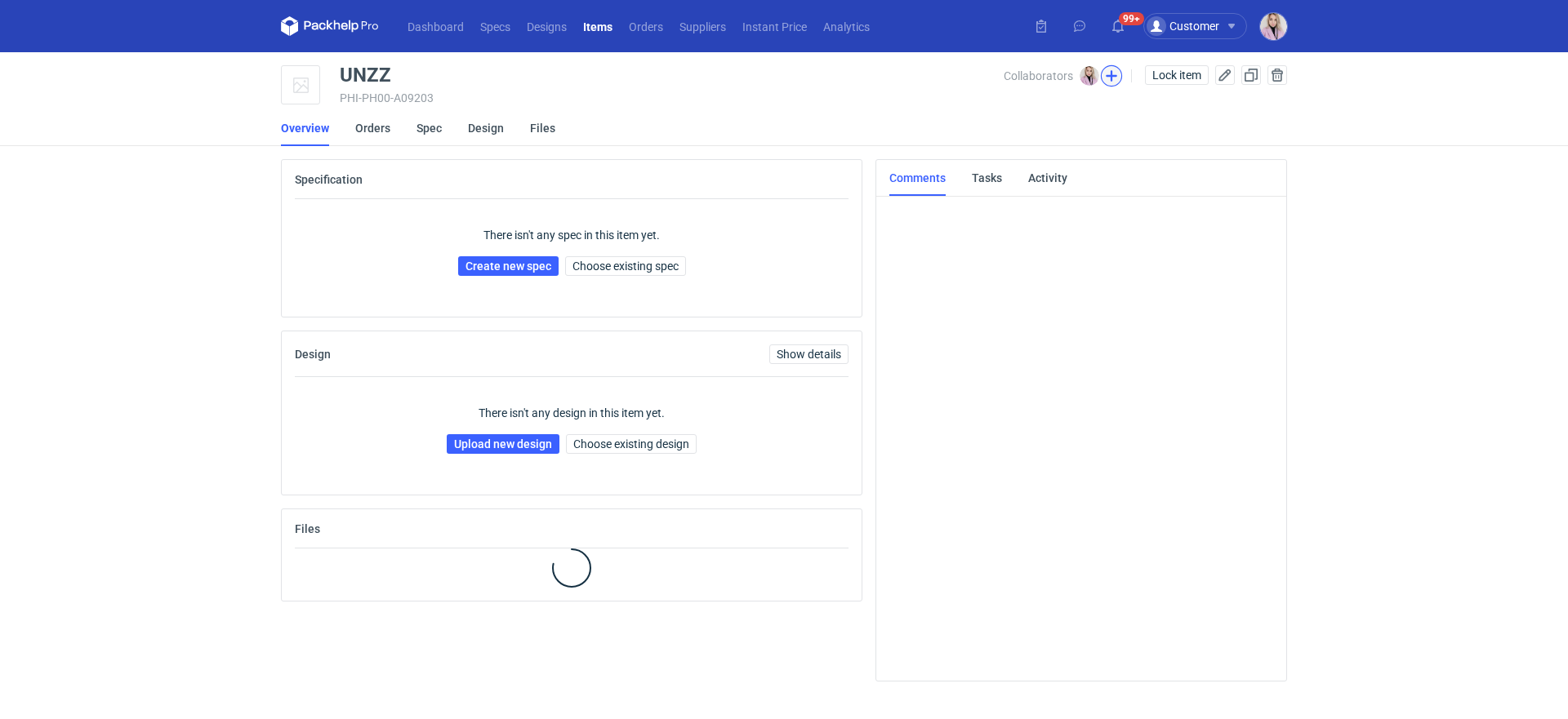
click at [1113, 75] on button "button" at bounding box center [1111, 75] width 21 height 21
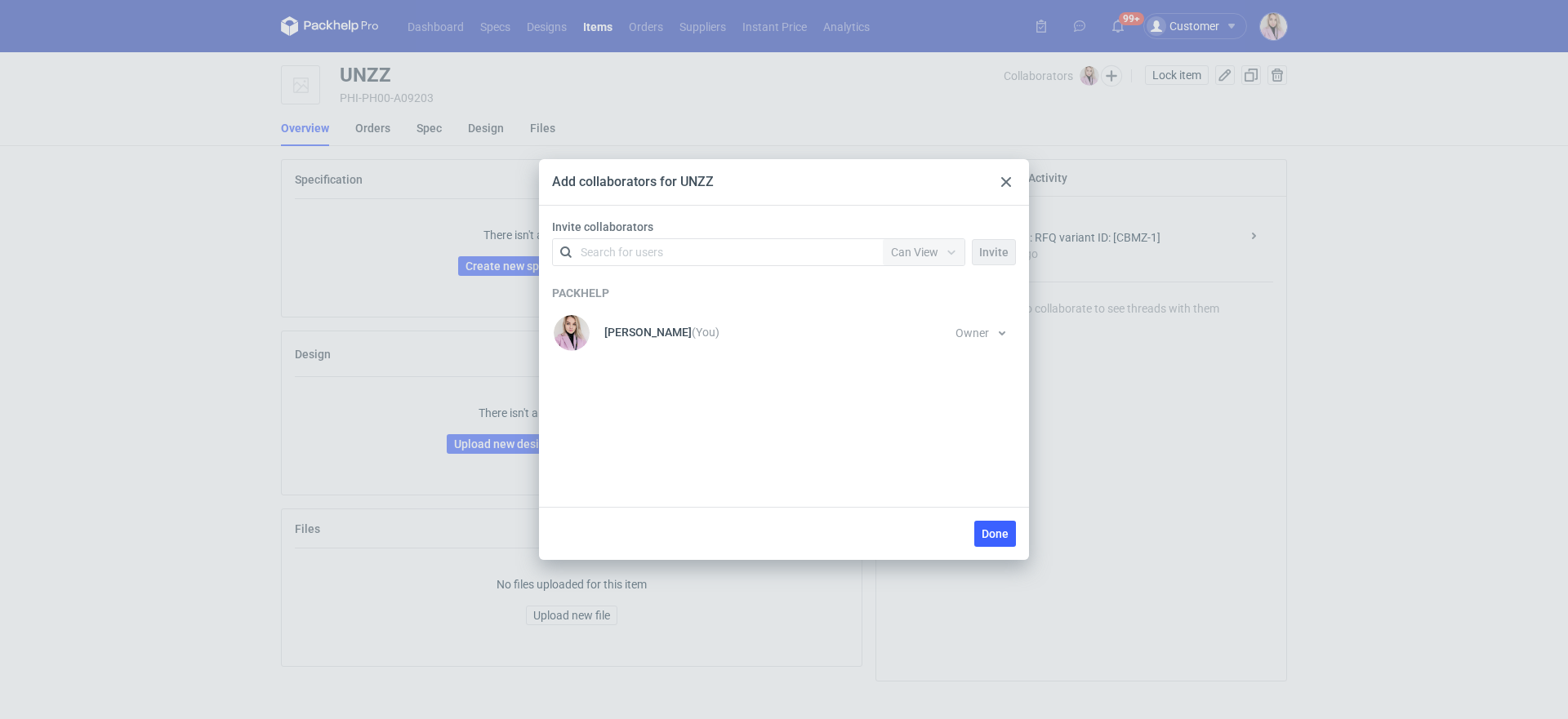
click at [793, 246] on div "Search for users" at bounding box center [715, 252] width 284 height 23
type input "sylwia"
click at [686, 293] on span "JANBOX" at bounding box center [708, 292] width 45 height 13
click at [910, 265] on div "Can View" at bounding box center [923, 252] width 82 height 27
click at [911, 323] on span "Can Edit" at bounding box center [919, 316] width 42 height 16
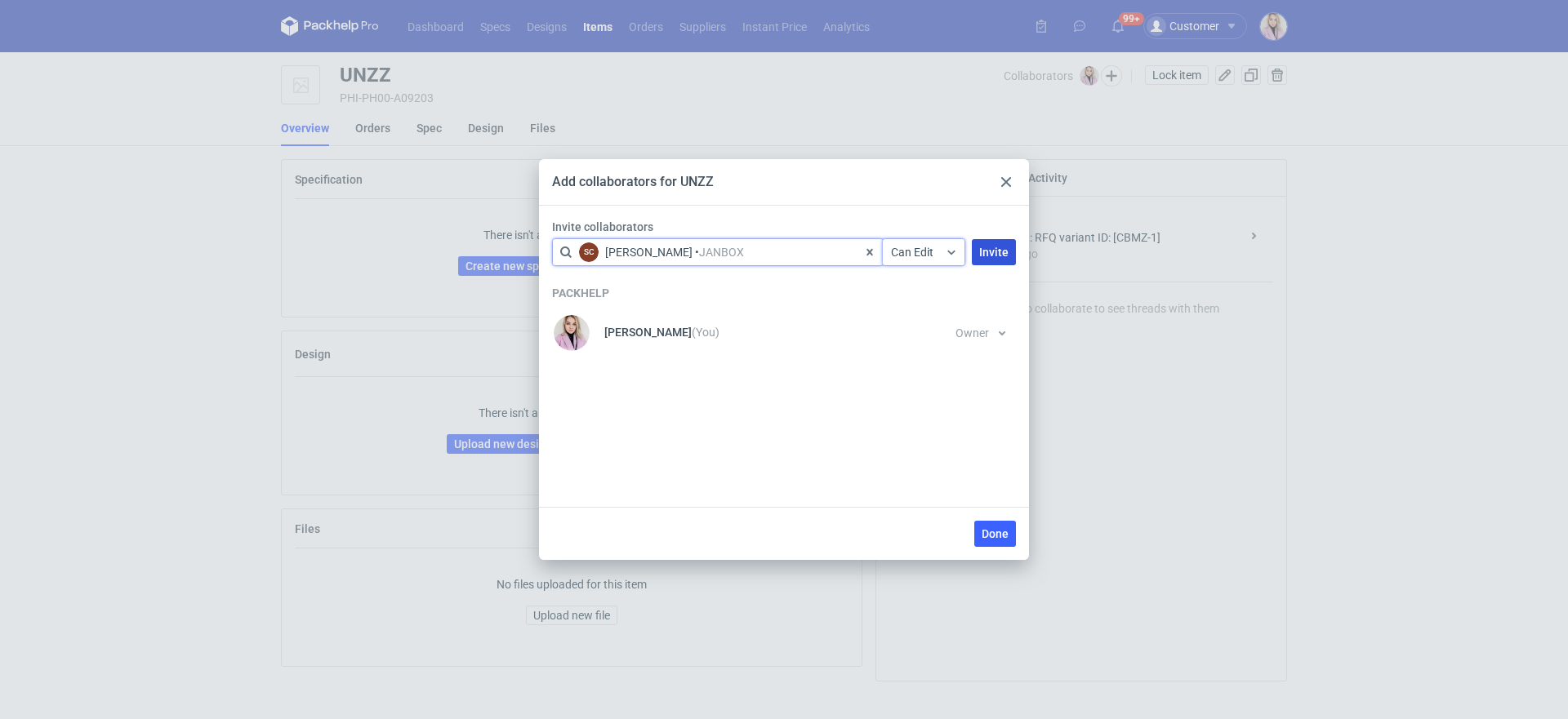
click at [988, 247] on span "Invite" at bounding box center [993, 252] width 29 height 11
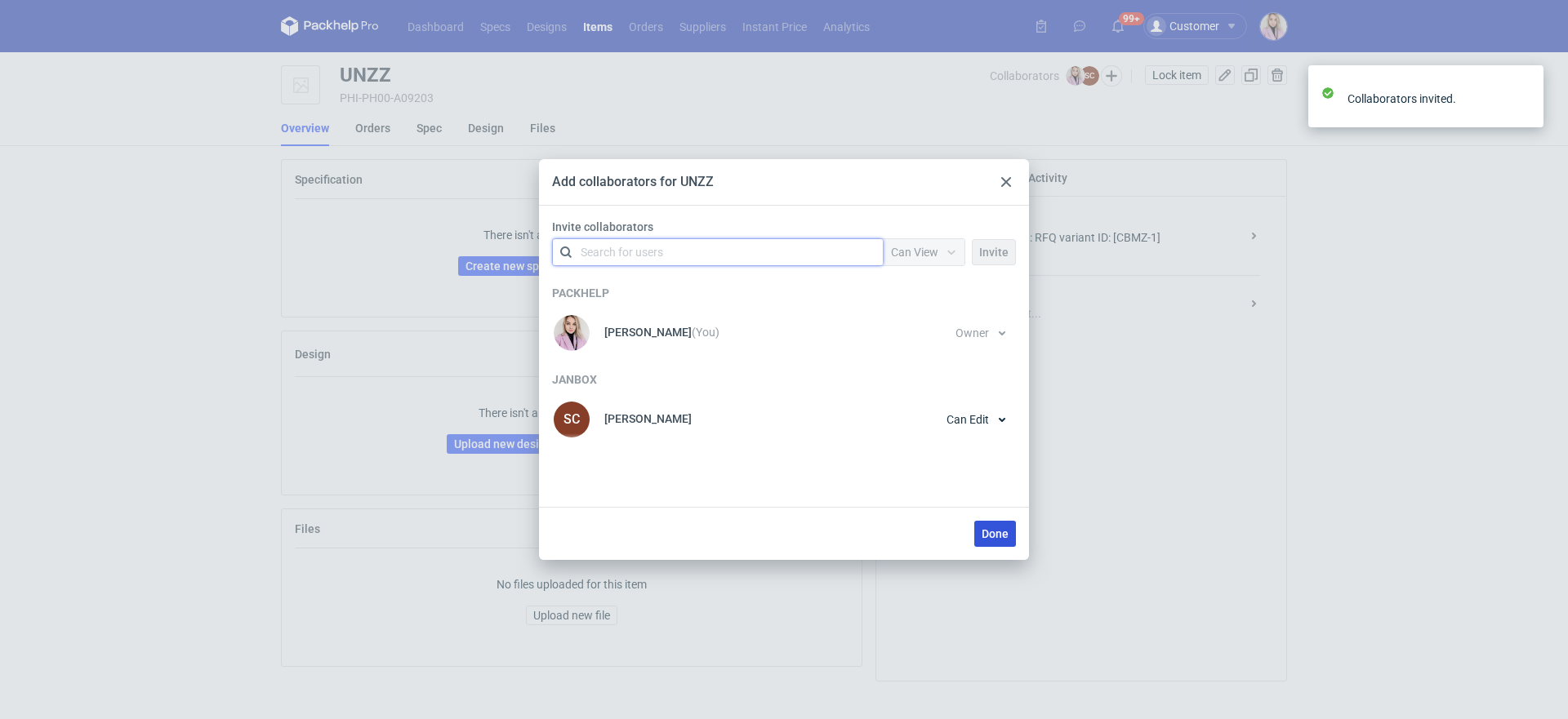
click at [1002, 534] on span "Done" at bounding box center [994, 534] width 27 height 11
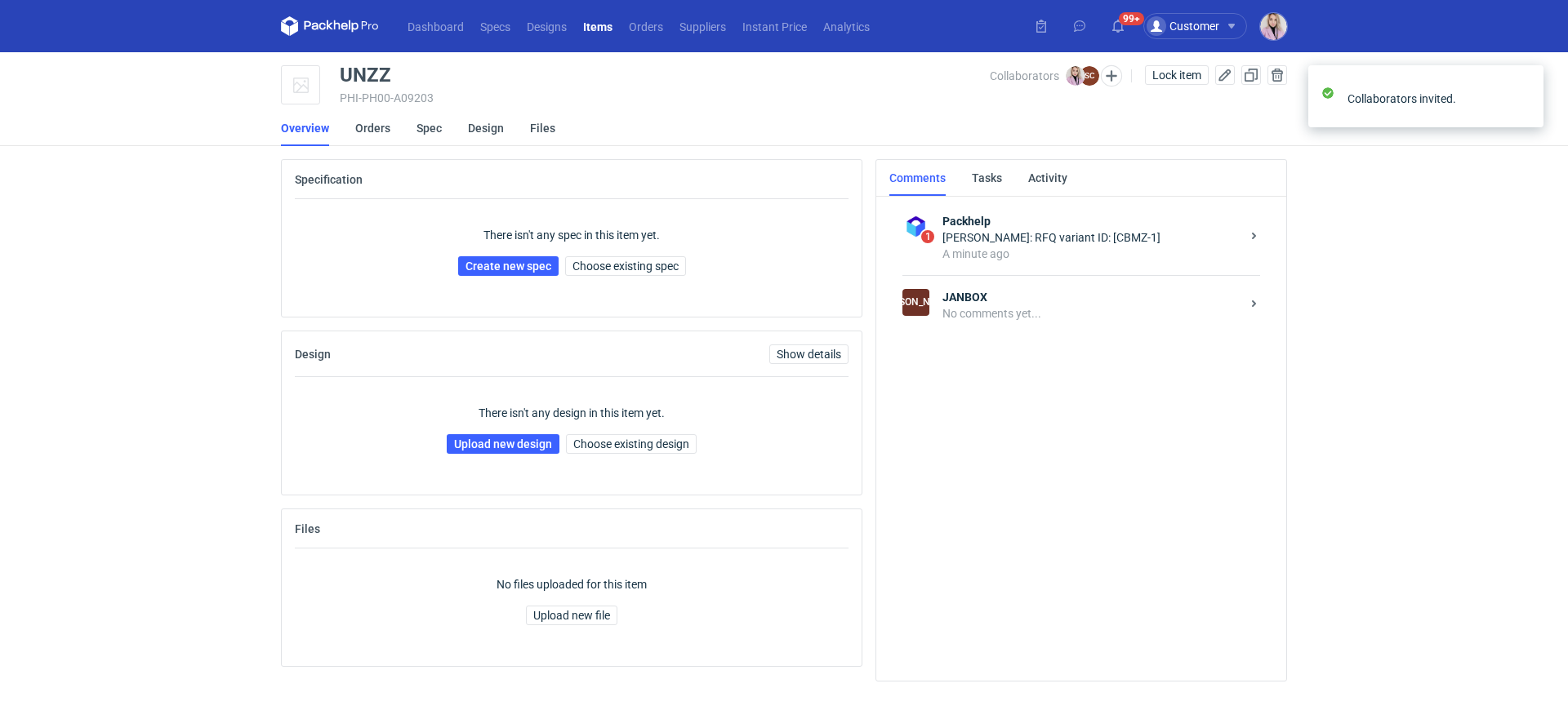
click at [598, 254] on div "There isn't any spec in this item yet. Create new spec Choose existing spec" at bounding box center [572, 251] width 554 height 104
click at [598, 261] on span "Choose existing spec" at bounding box center [626, 266] width 106 height 11
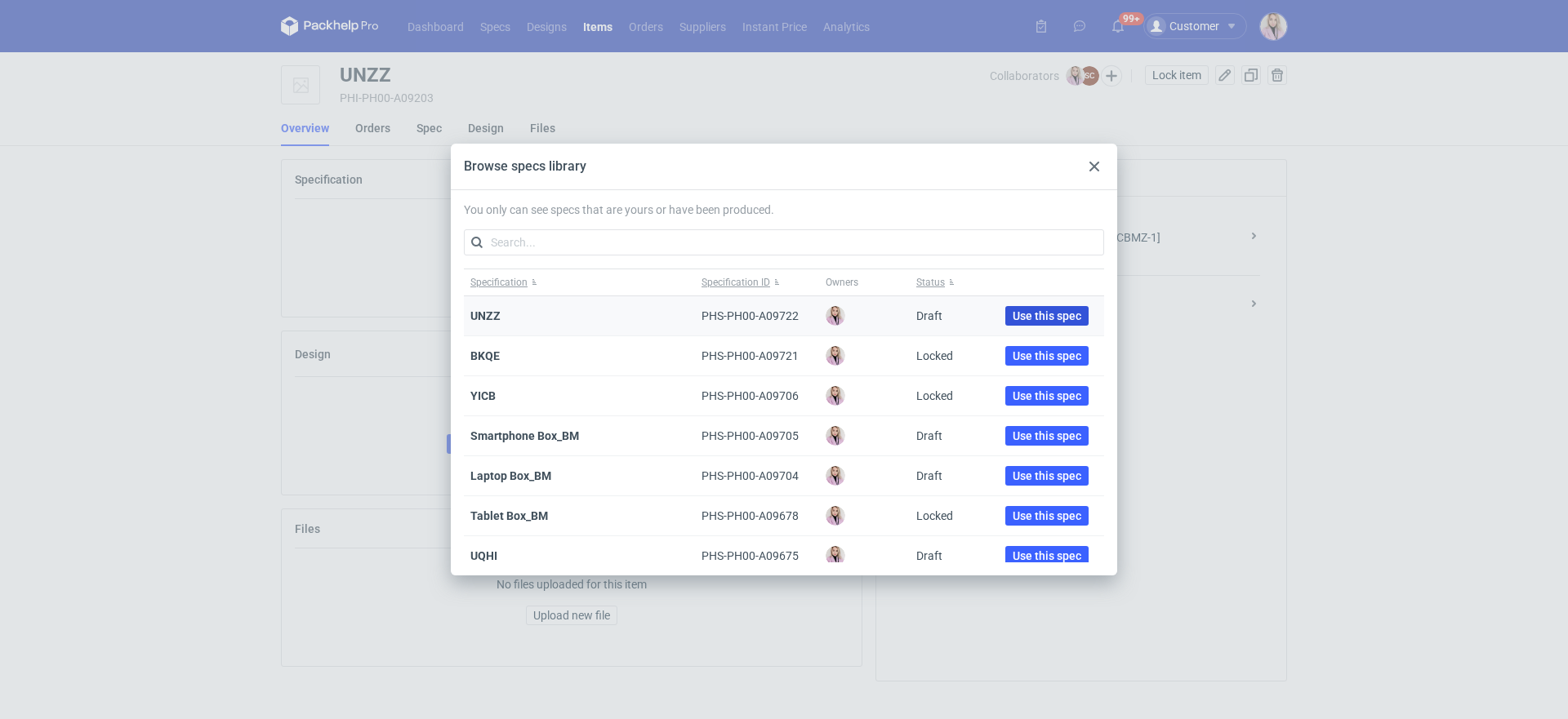
click at [1024, 310] on span "Use this spec" at bounding box center [1047, 316] width 69 height 11
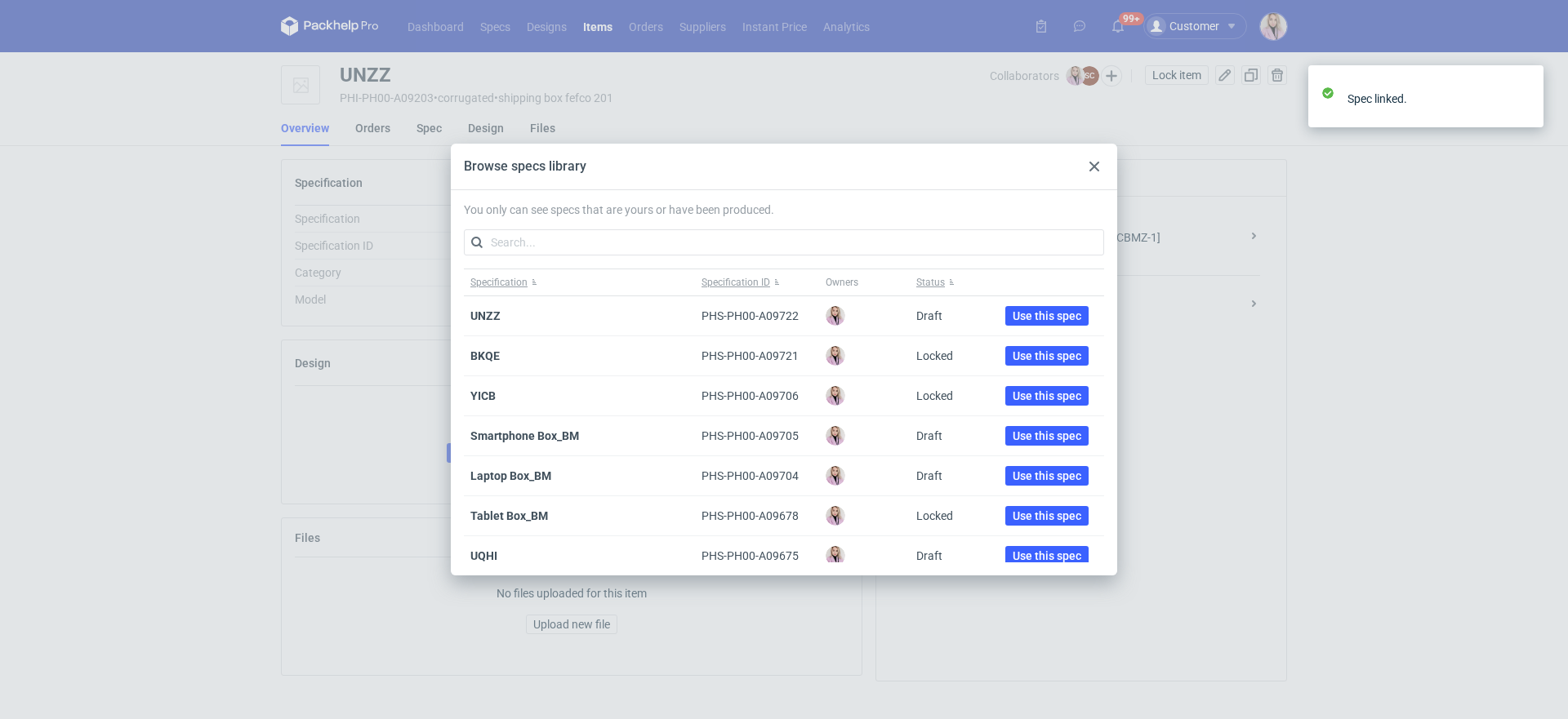
click at [1141, 312] on div "No comments yet..." at bounding box center [1091, 313] width 298 height 16
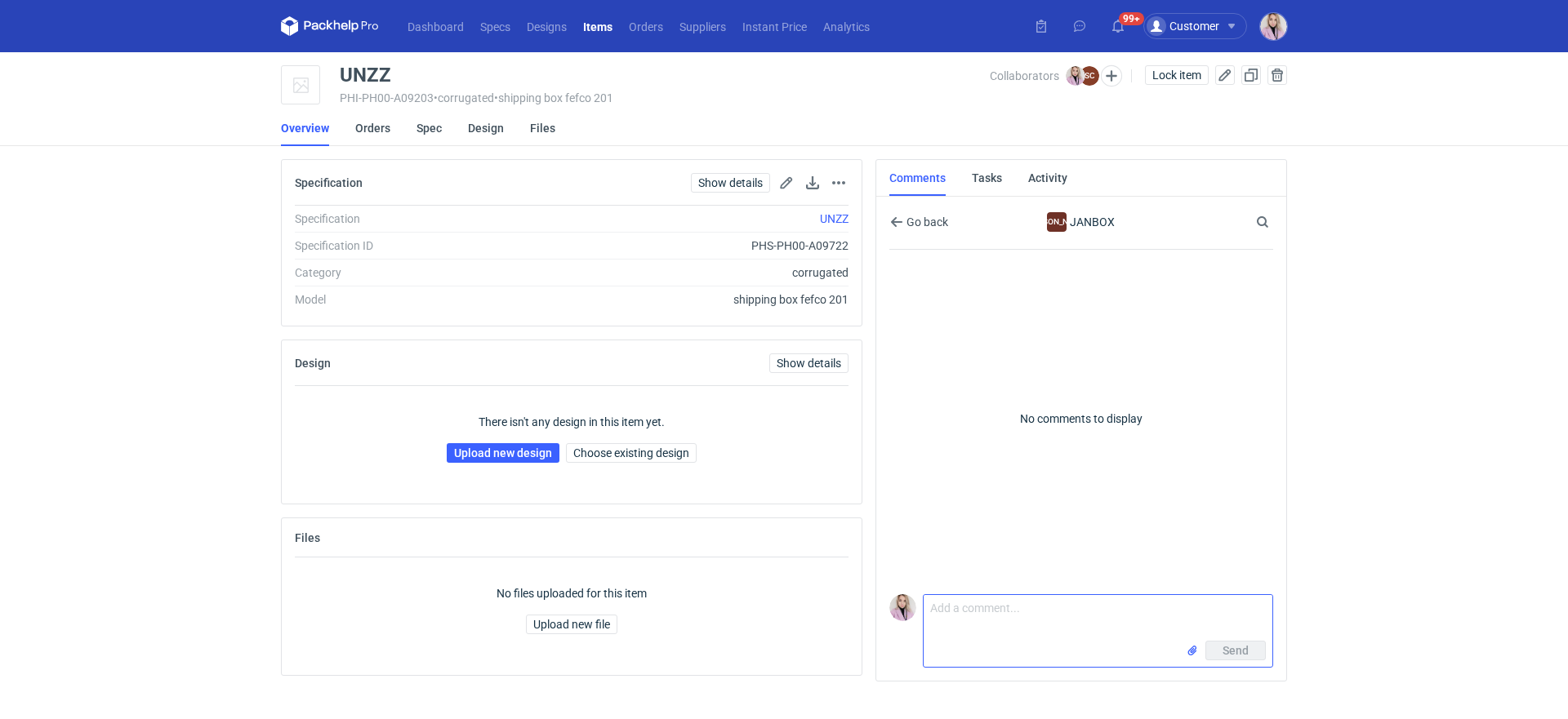
click at [972, 607] on textarea "Comment message" at bounding box center [1098, 618] width 348 height 46
paste textarea "CBMZ - 1"
type textarea "Sylwia, wycena CBMZ - 1, poproszę siatkę :)"
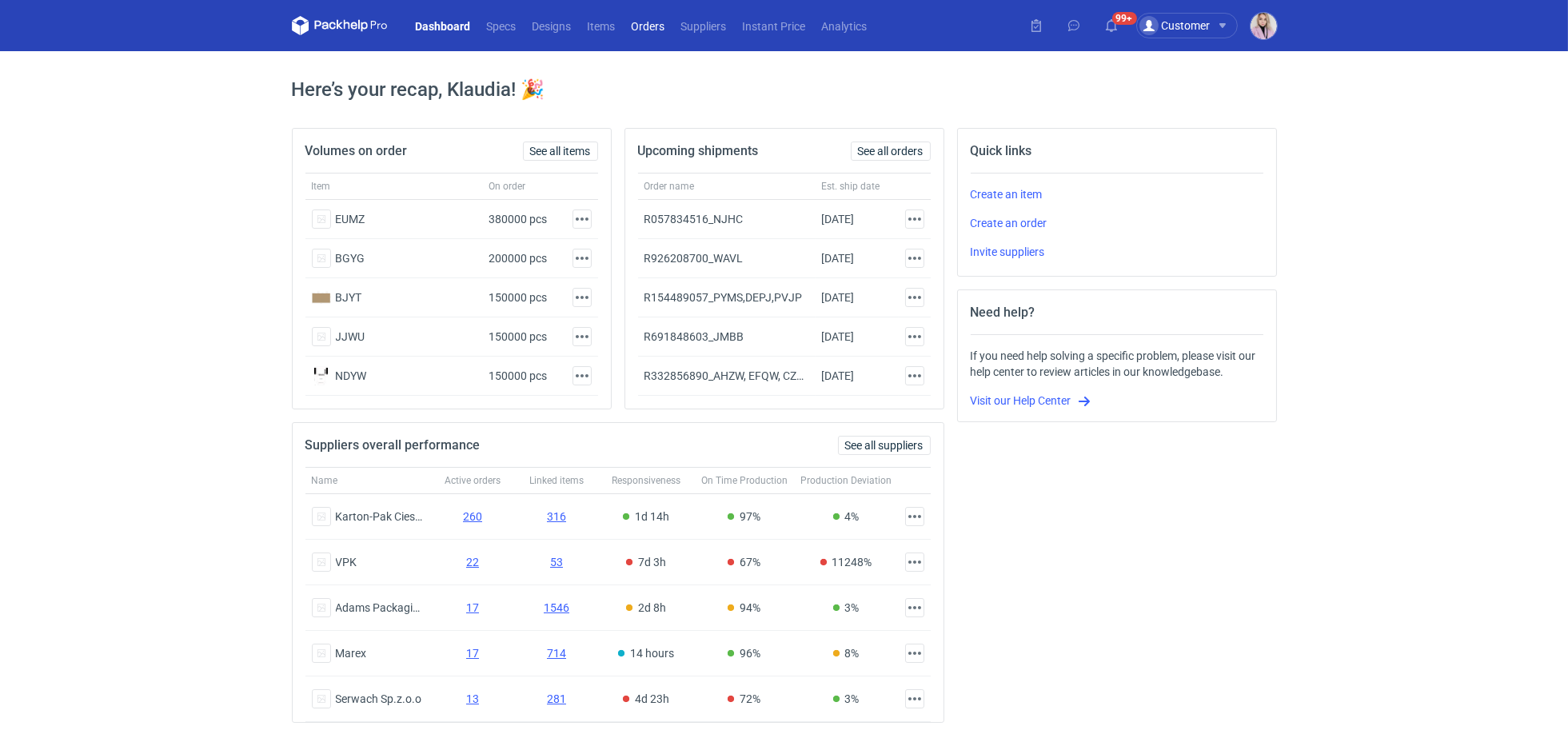
click at [636, 22] on link "Orders" at bounding box center [648, 25] width 49 height 19
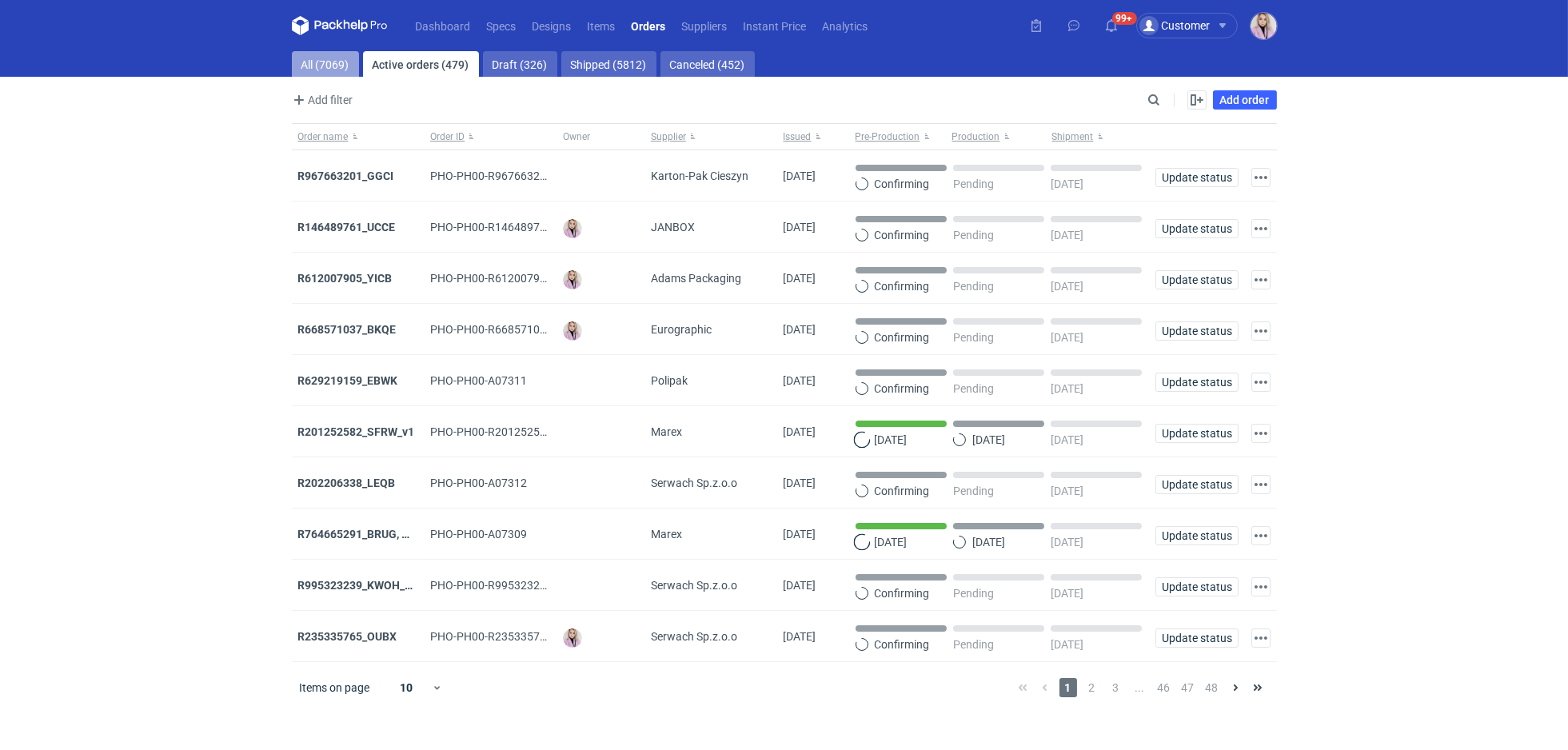
click at [319, 68] on link "All (7069)" at bounding box center [325, 64] width 67 height 26
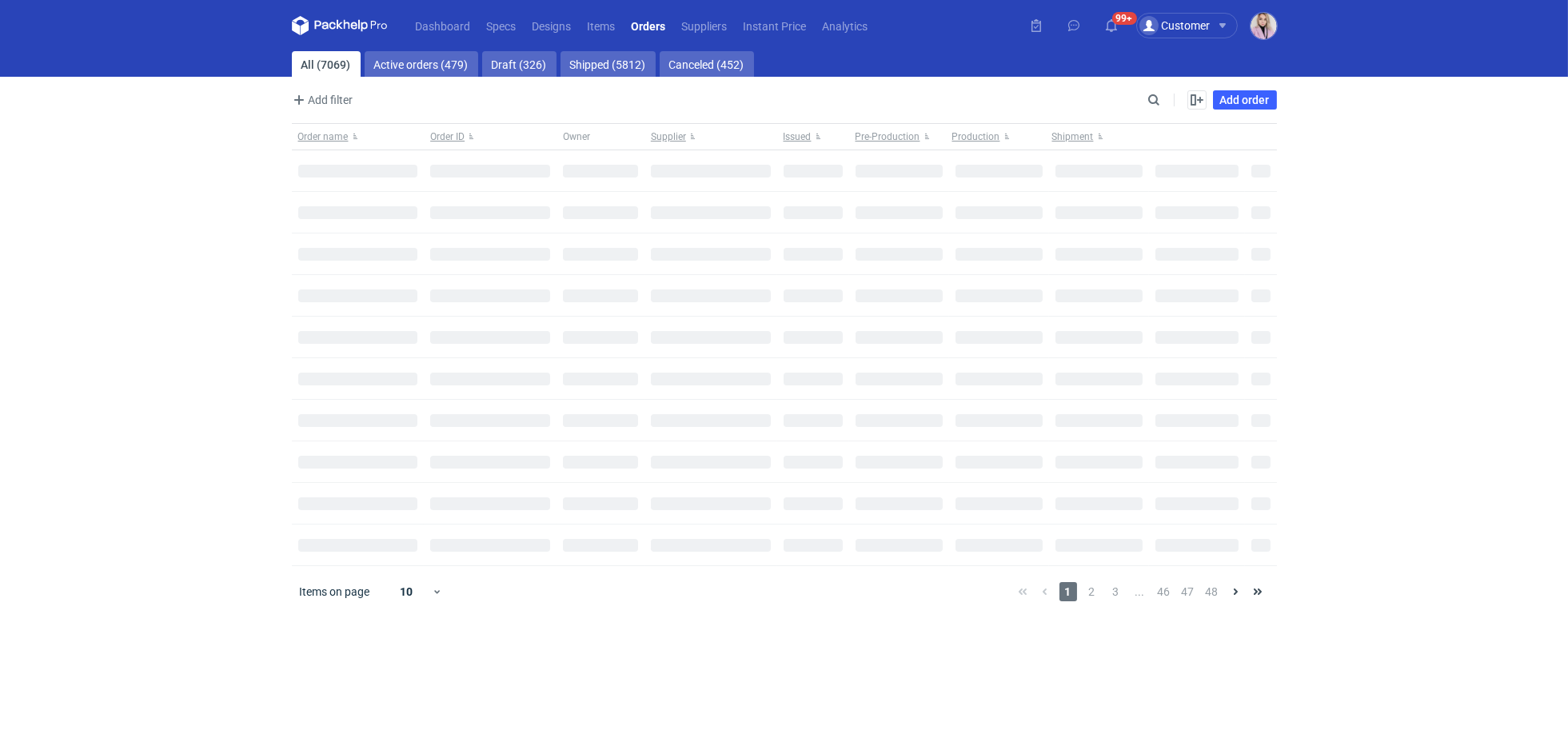
click at [1143, 99] on div "Add filter Owner first name Owner last name Issued Supplier" at bounding box center [717, 100] width 852 height 19
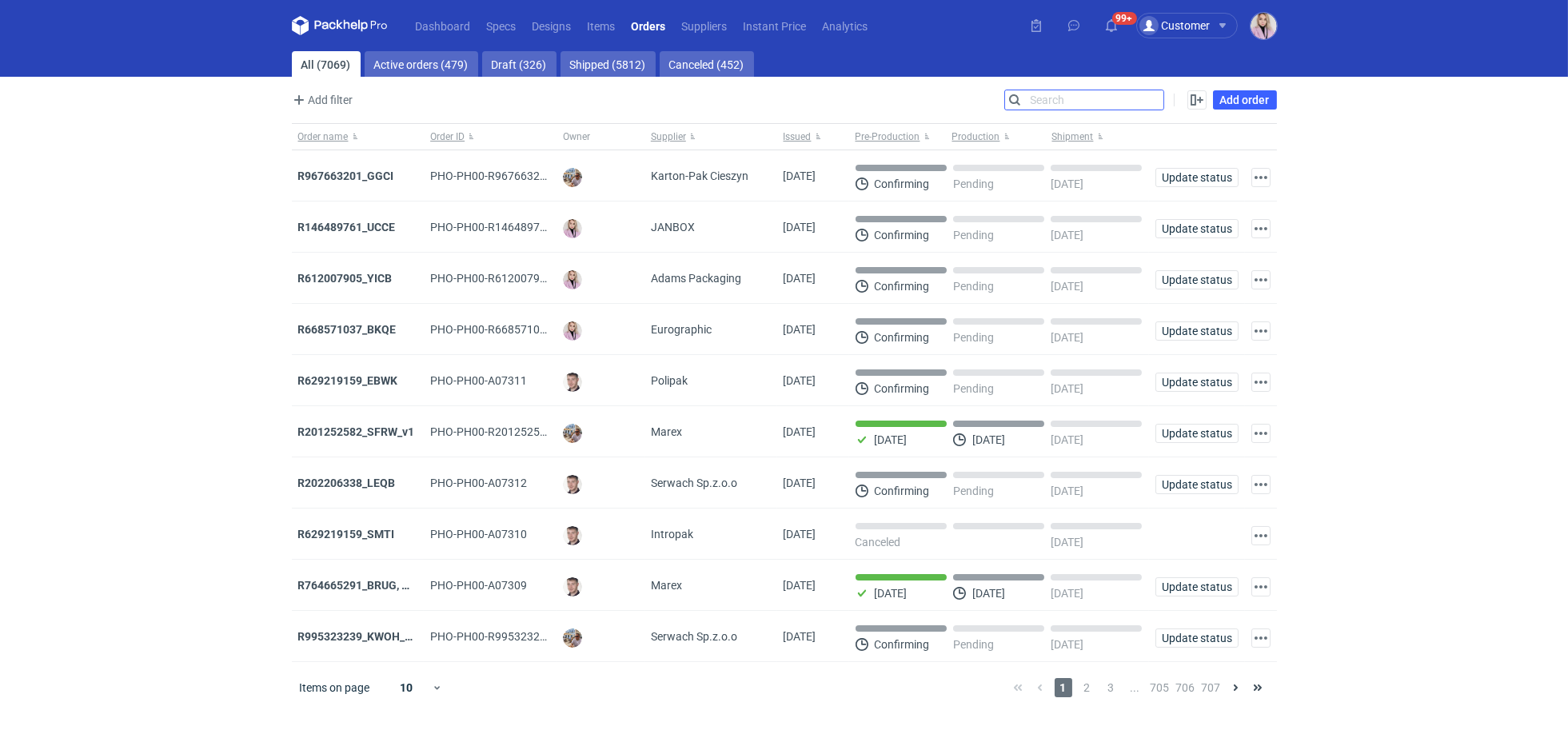
click at [1148, 99] on input "Search" at bounding box center [1084, 100] width 158 height 19
paste input "AVUV"
type input "AVUV"
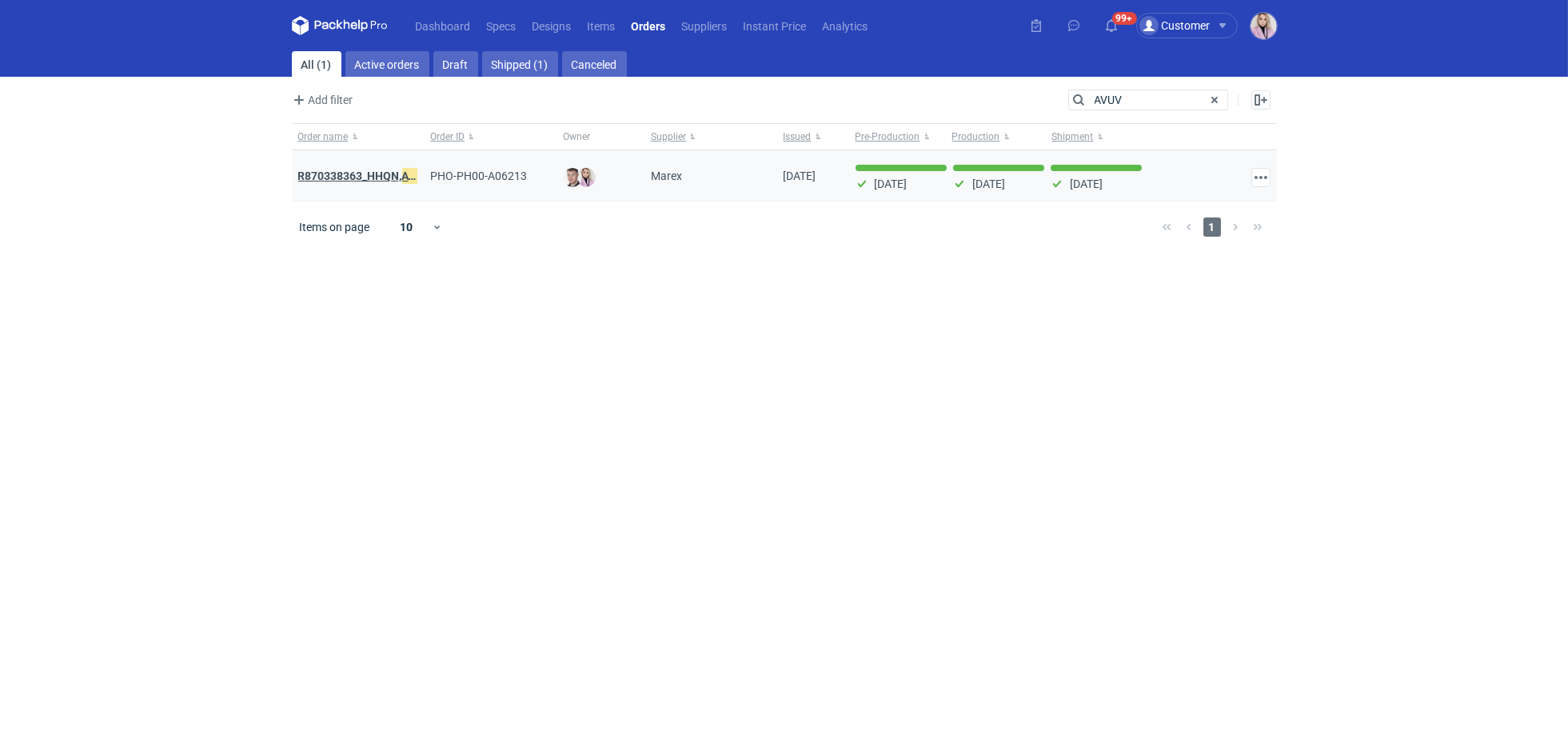
click at [360, 176] on strong "R870338363_HHQN, AVUV" at bounding box center [364, 176] width 132 height 18
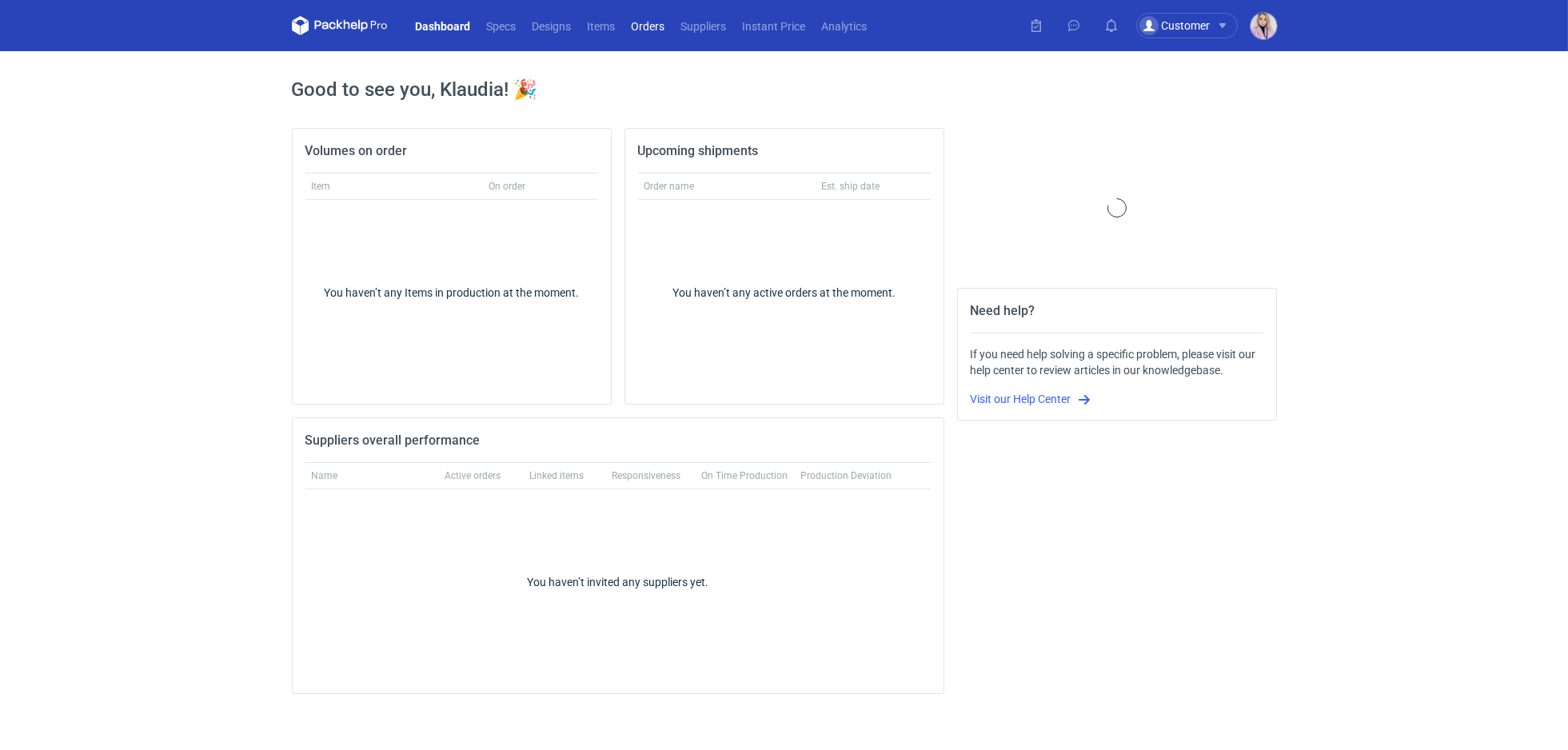
click at [645, 26] on link "Orders" at bounding box center [648, 25] width 49 height 19
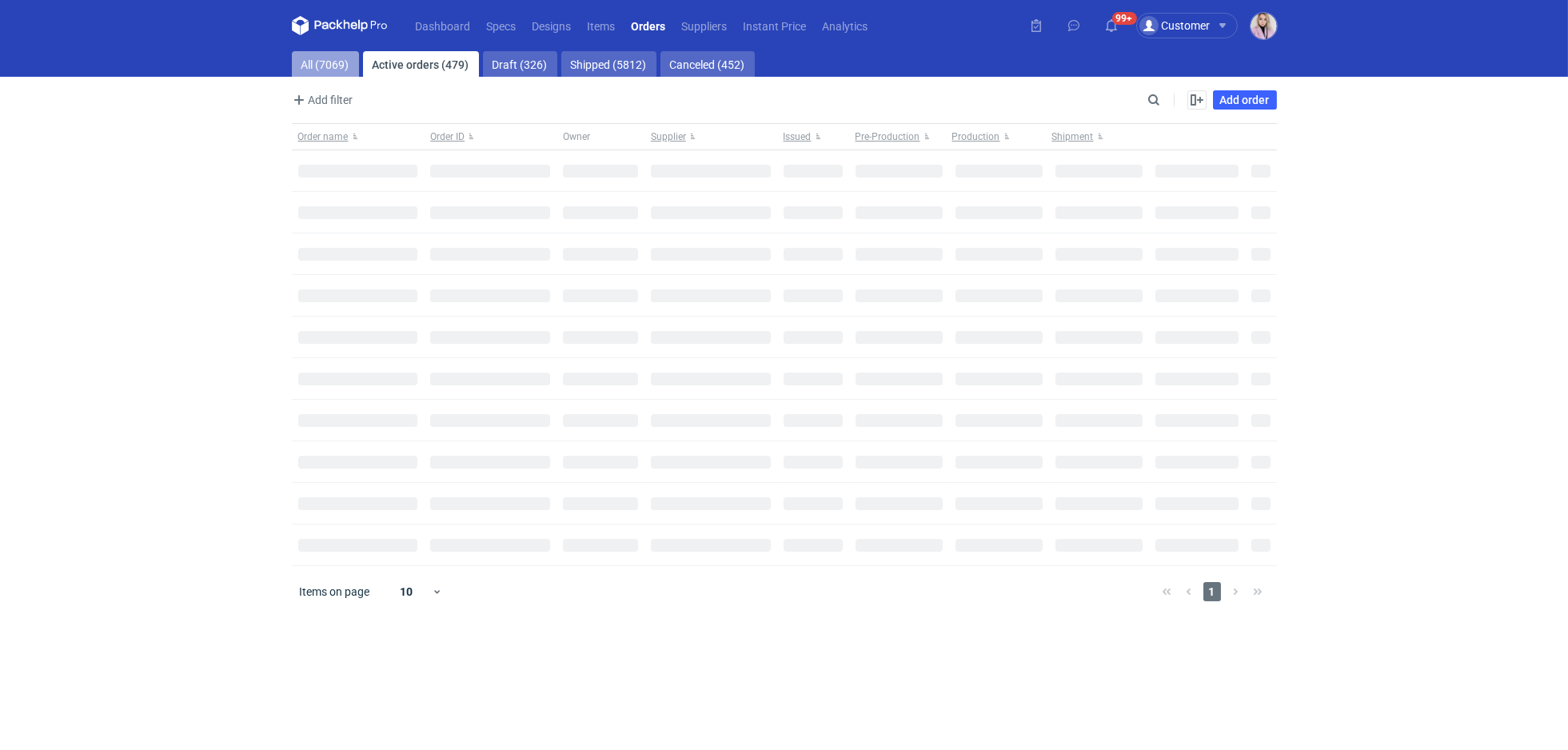
click at [331, 66] on link "All (7069)" at bounding box center [325, 64] width 67 height 26
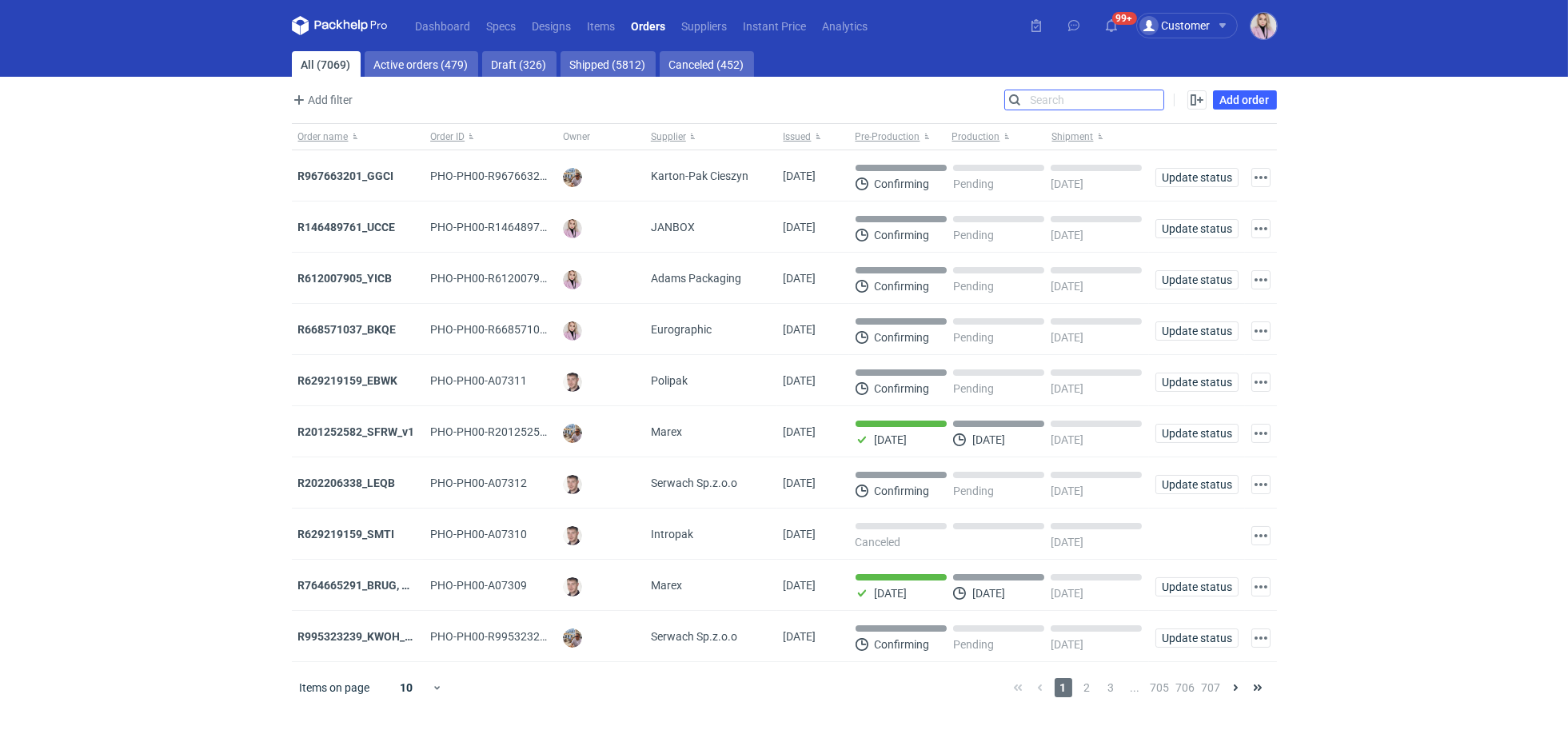
click at [1149, 100] on input "Search" at bounding box center [1084, 100] width 158 height 19
paste input "IQIB"
type input "IQIB"
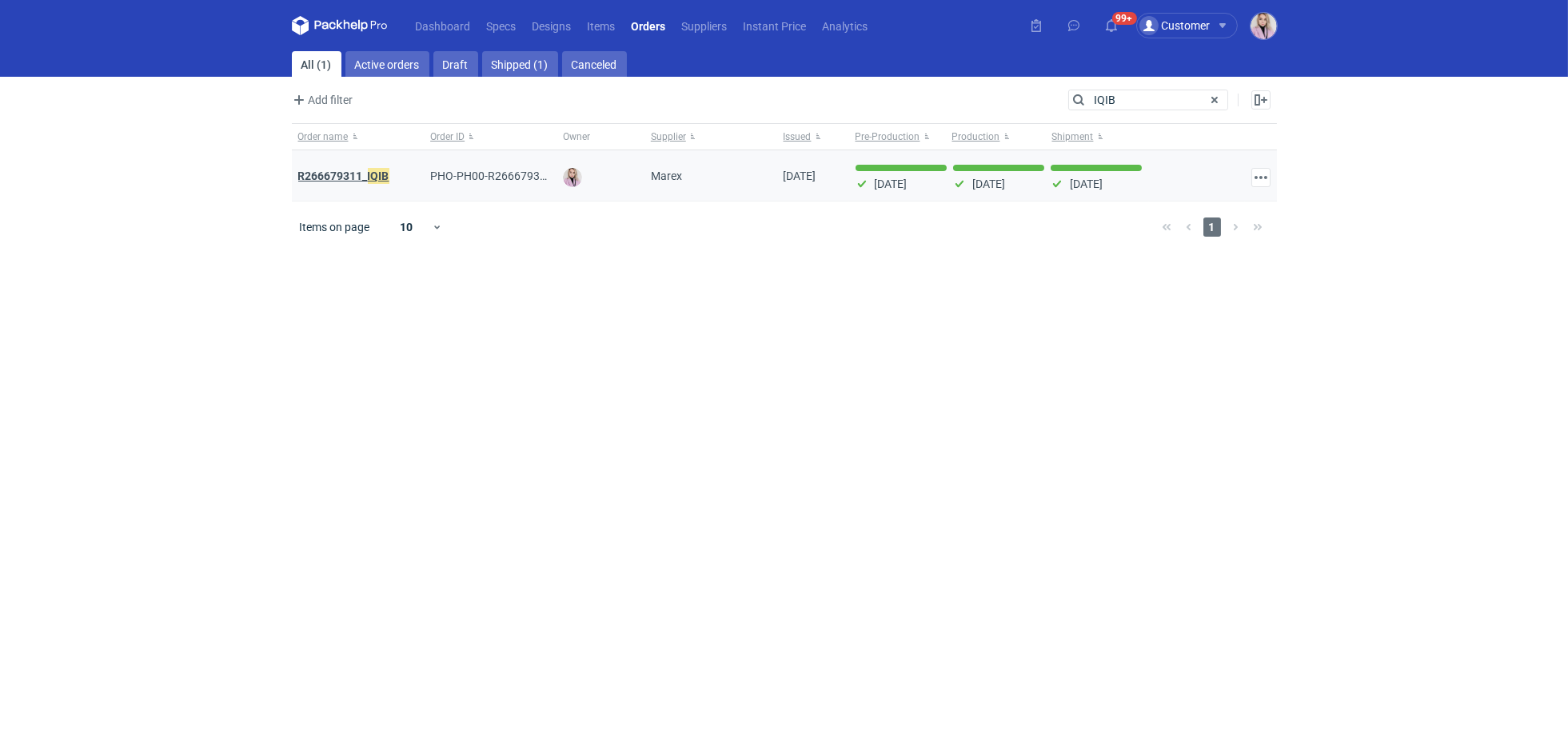
click at [361, 179] on strong "R266679311_ IQIB" at bounding box center [344, 176] width 92 height 18
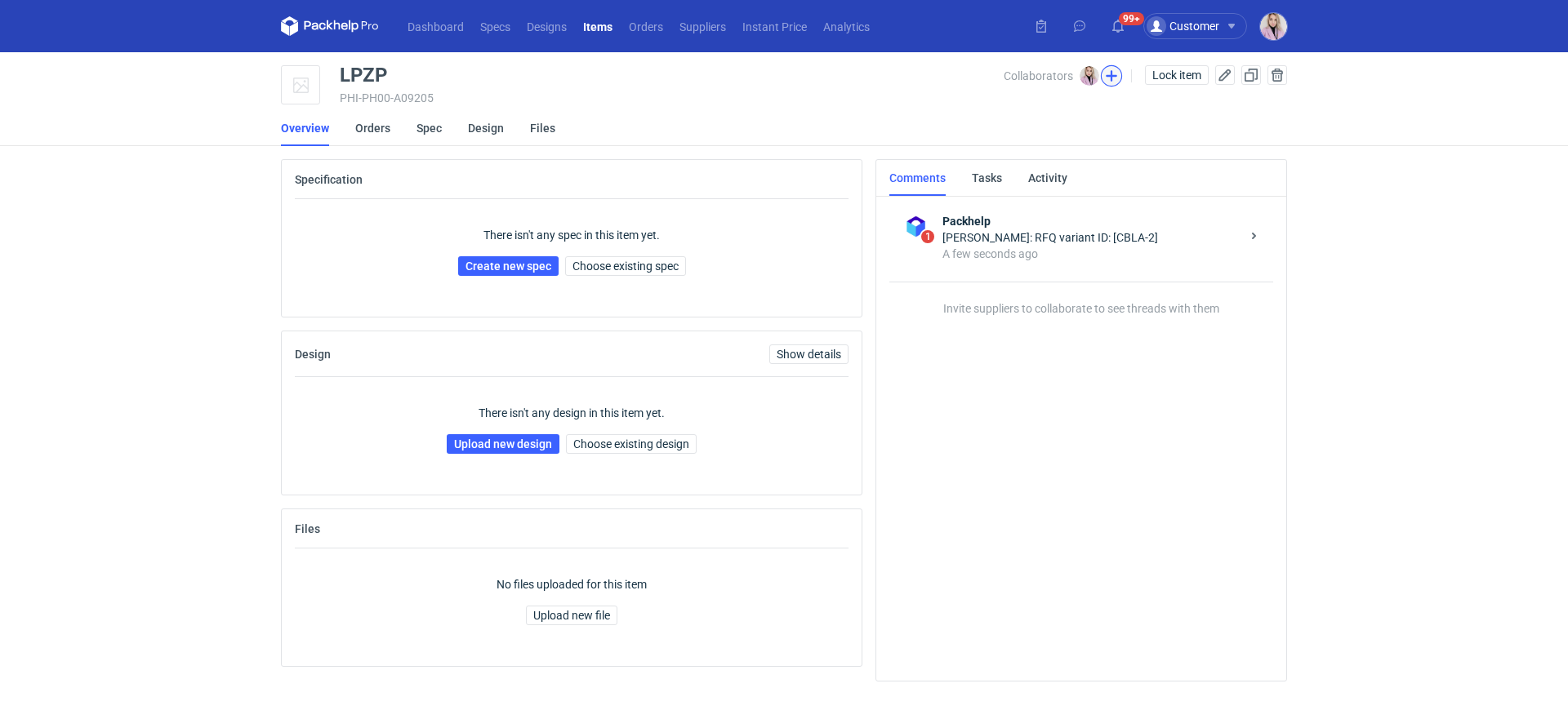
click at [1111, 78] on button "button" at bounding box center [1111, 75] width 21 height 21
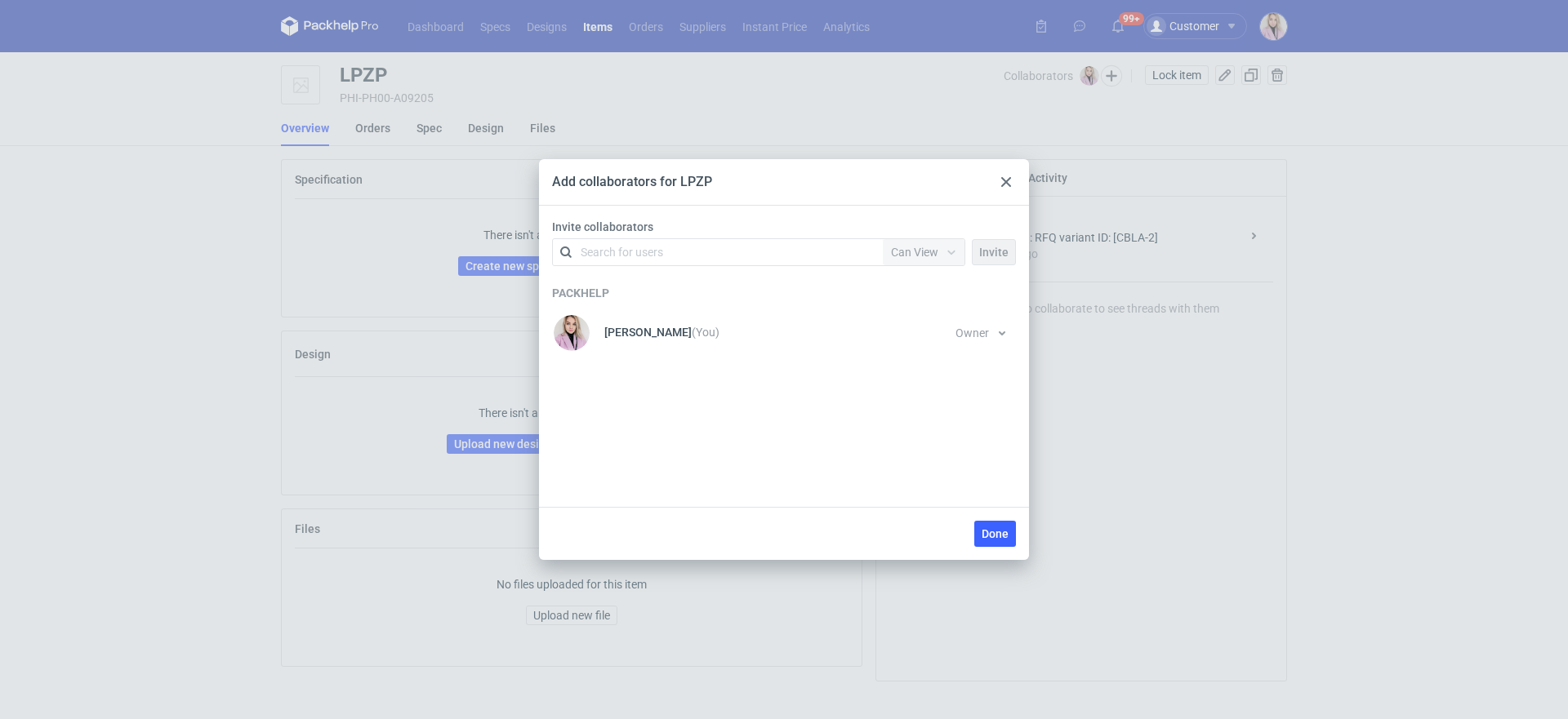
click at [648, 254] on div "Search for users" at bounding box center [622, 252] width 82 height 16
type input "adams"
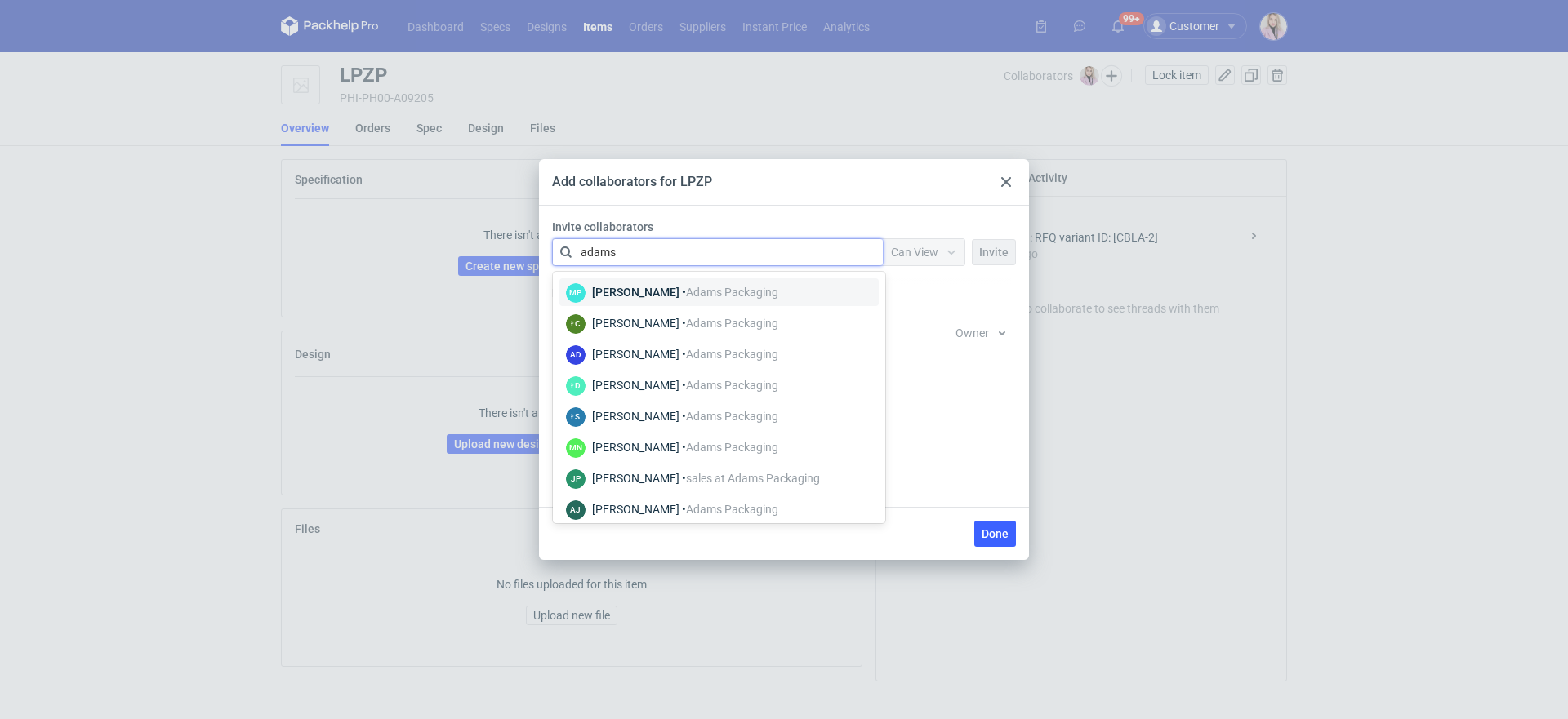
click at [640, 289] on div "Martyna Paroń • Adams Packaging" at bounding box center [685, 292] width 186 height 16
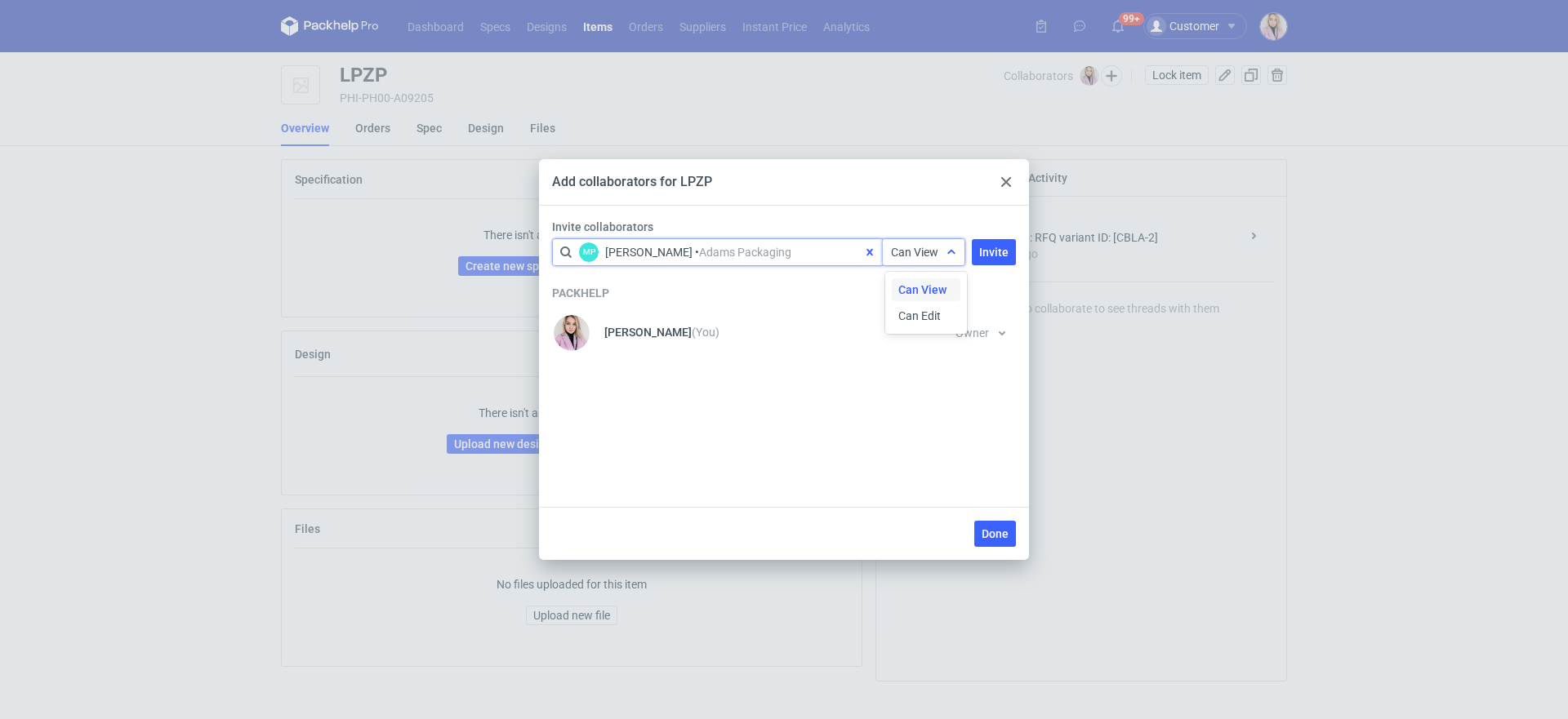
click at [936, 249] on span "Can View" at bounding box center [915, 252] width 48 height 13
click at [936, 315] on span "Can Edit" at bounding box center [919, 316] width 42 height 16
click at [996, 251] on span "Invite" at bounding box center [993, 252] width 29 height 11
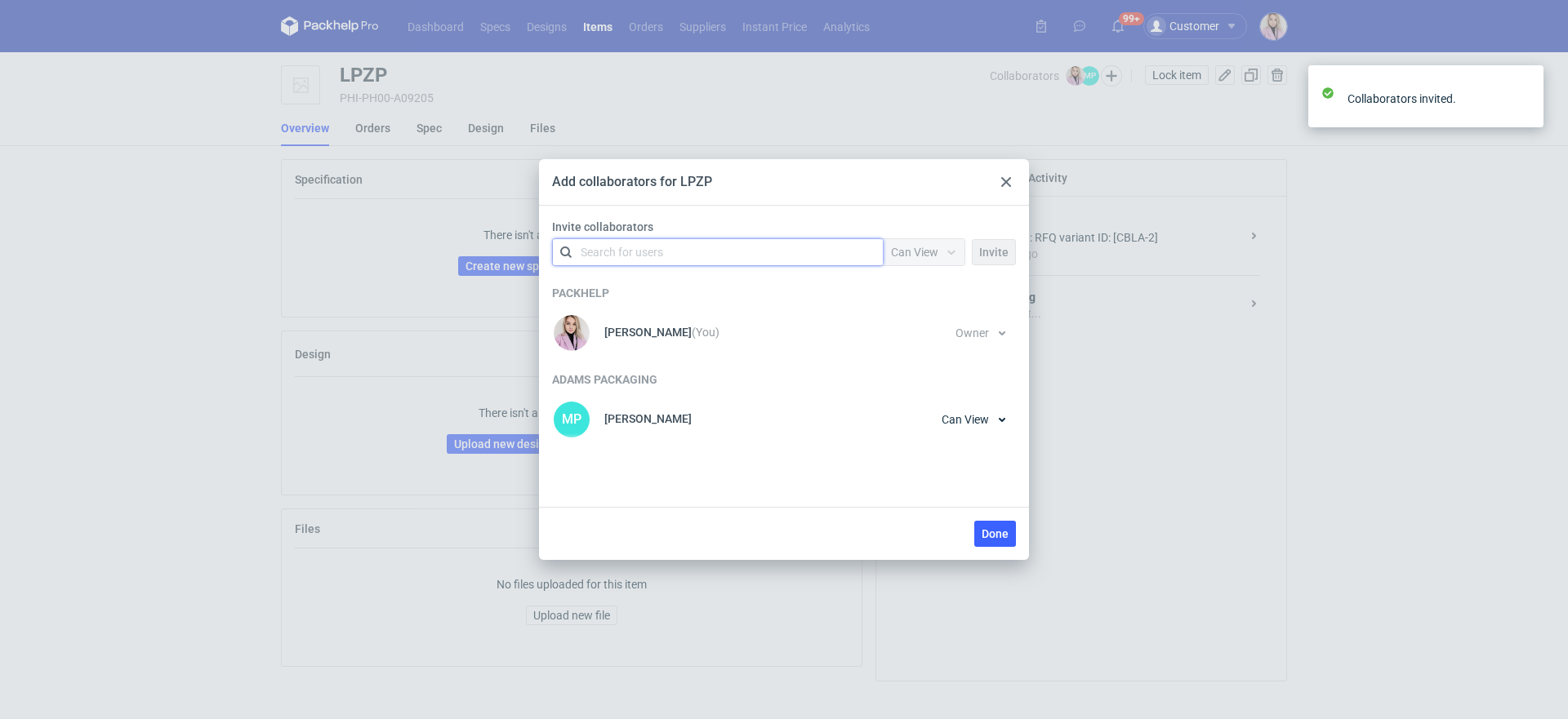
click at [716, 251] on div "Search for users" at bounding box center [715, 252] width 284 height 23
type input "czapr"
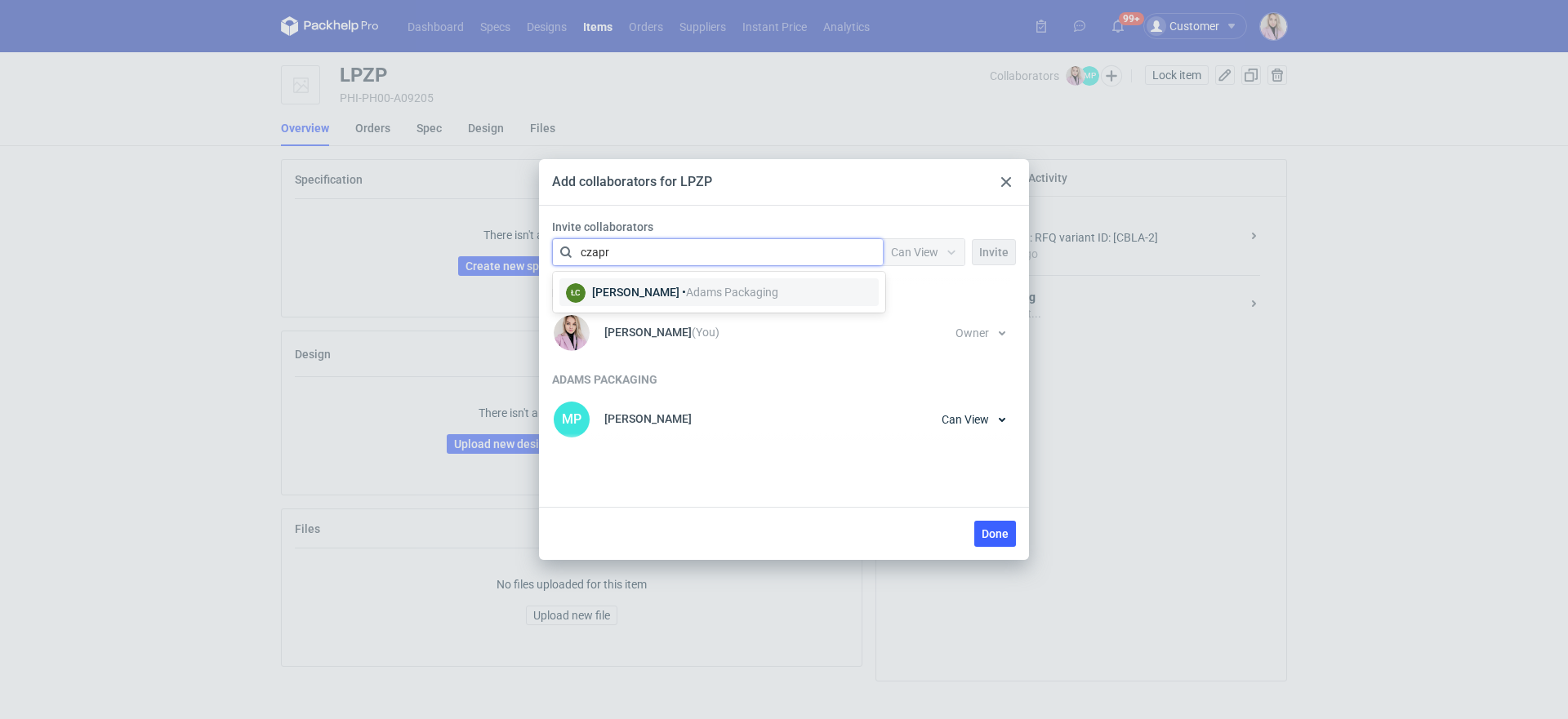
click at [703, 290] on span "Adams Packaging" at bounding box center [732, 292] width 93 height 13
click at [922, 259] on div "Can View" at bounding box center [915, 252] width 48 height 16
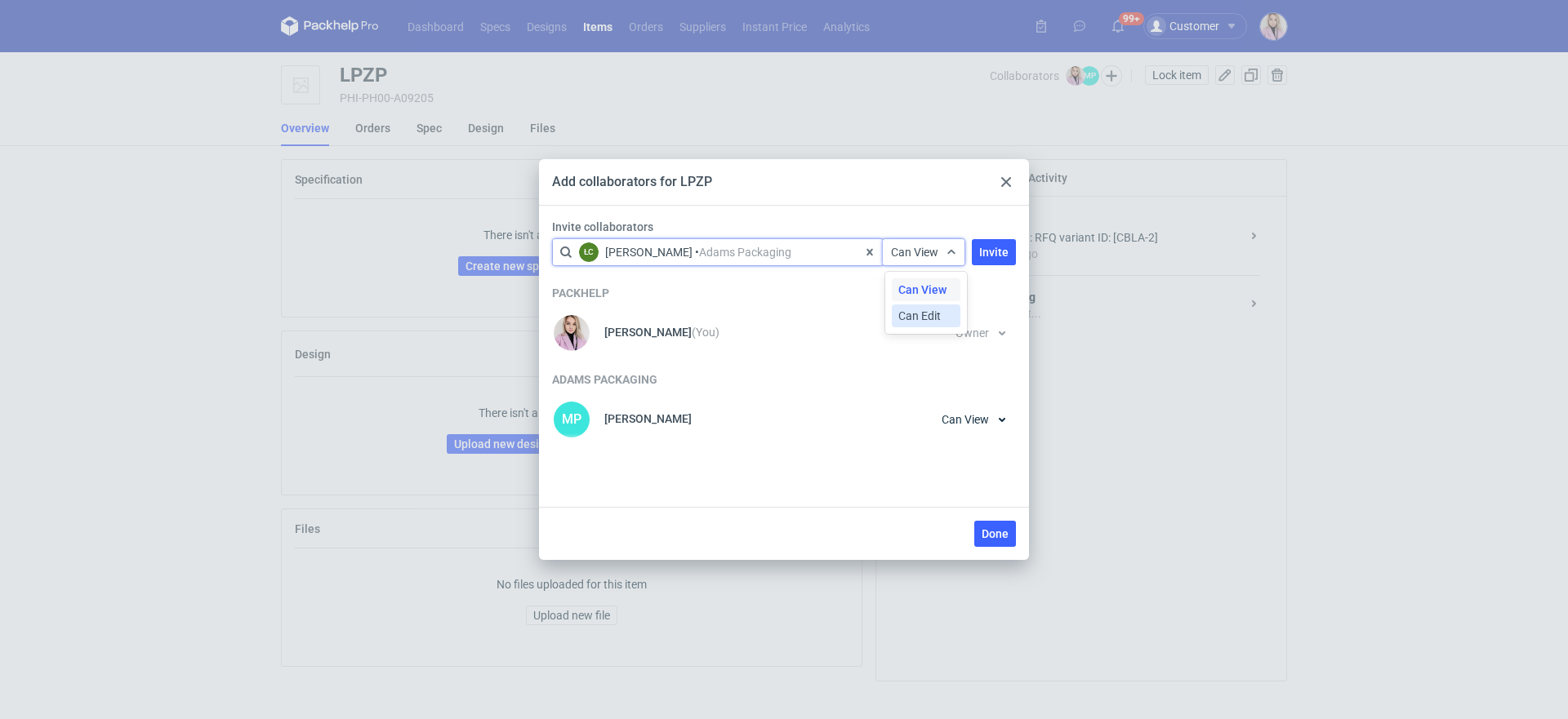
click at [922, 315] on span "Can Edit" at bounding box center [919, 316] width 42 height 16
click at [983, 257] on span "Invite" at bounding box center [993, 252] width 29 height 11
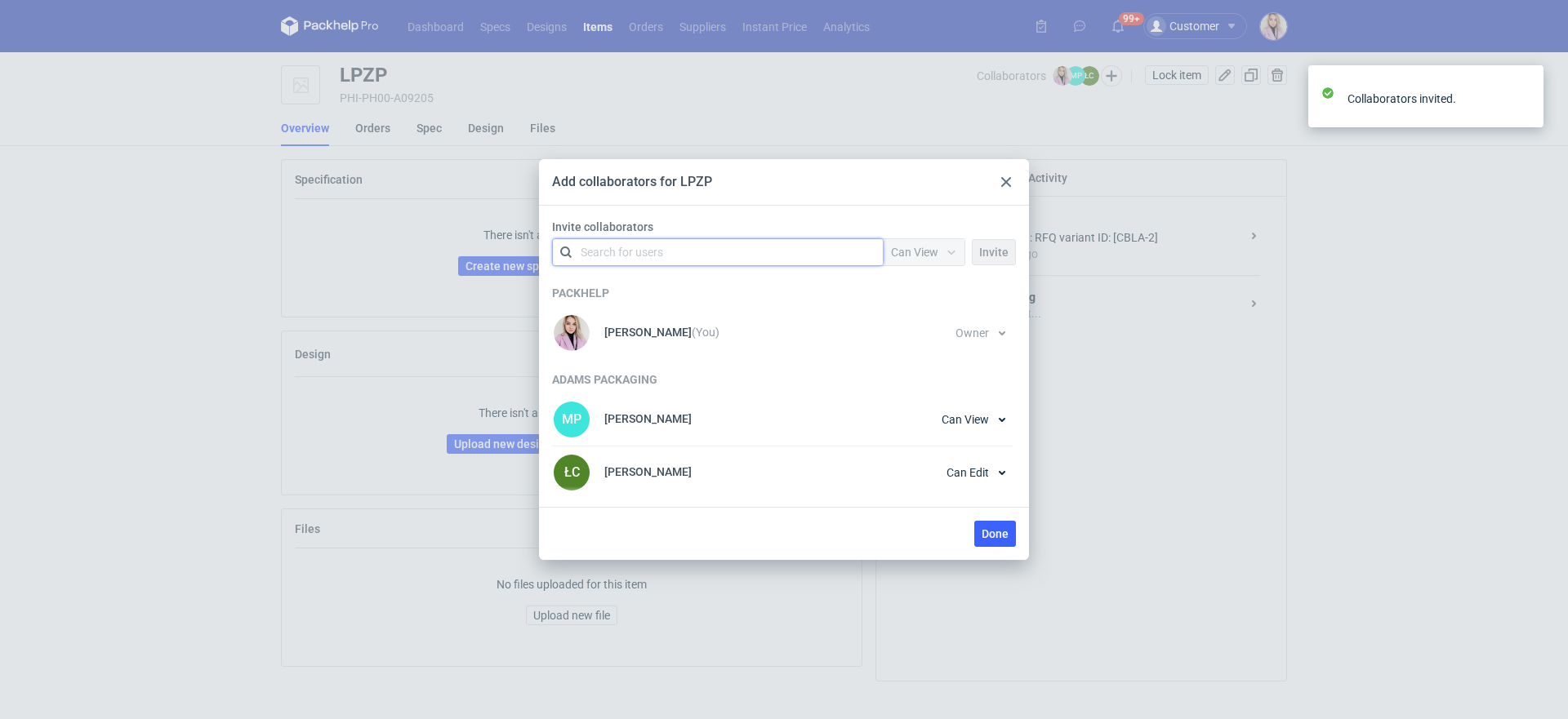
click at [772, 250] on div "Search for users" at bounding box center [715, 252] width 284 height 23
type input "nowo"
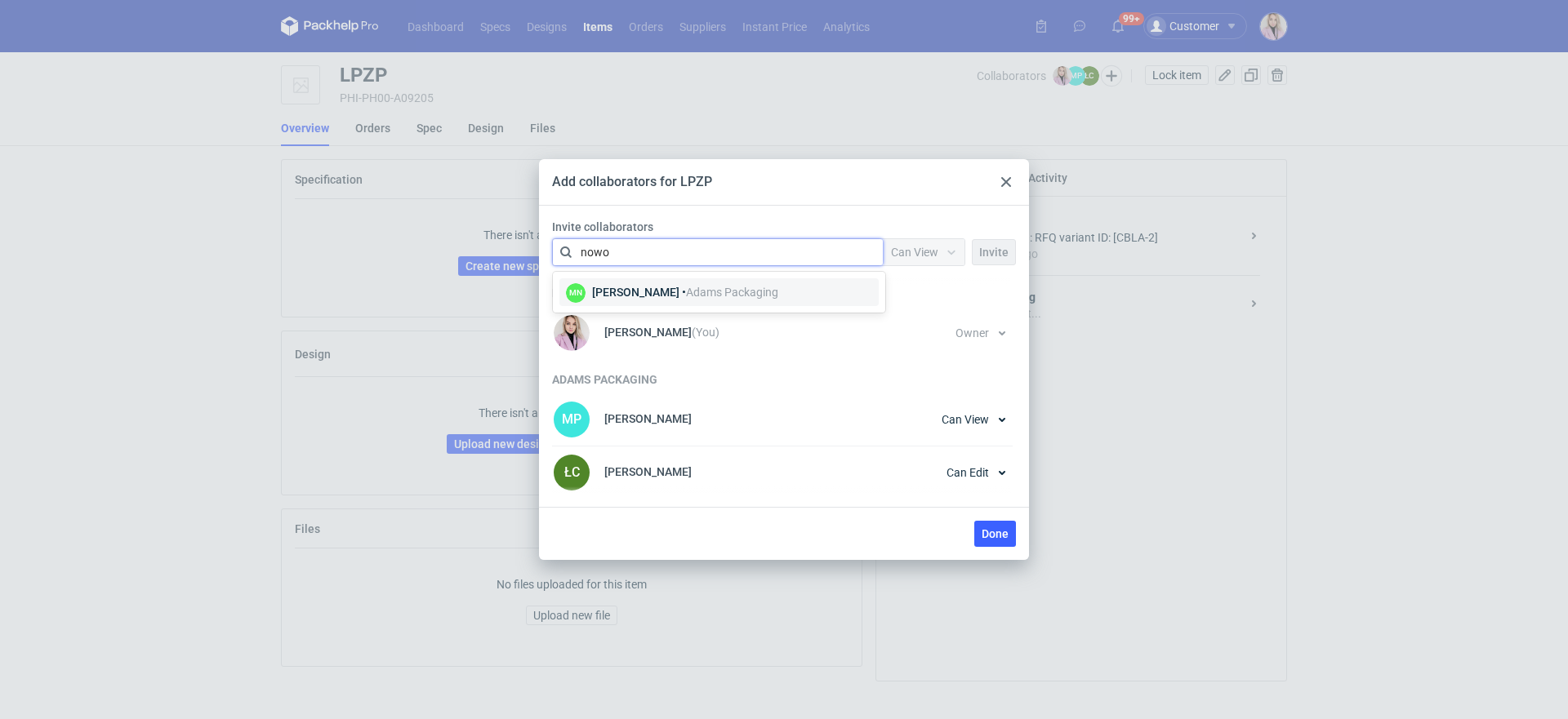
click at [753, 291] on span "Adams Packaging" at bounding box center [732, 292] width 93 height 13
click at [920, 257] on span "Can View" at bounding box center [915, 252] width 48 height 13
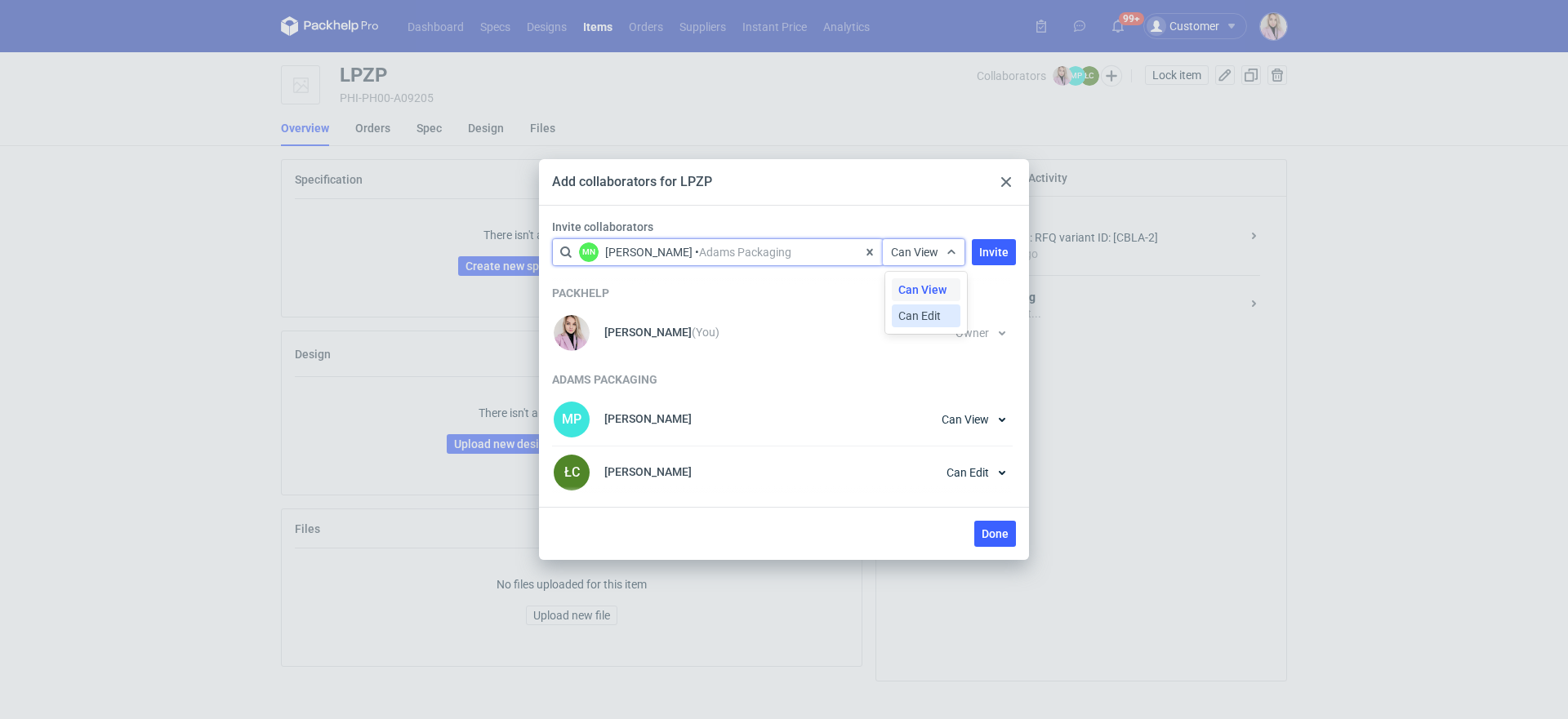
click at [926, 317] on span "Can Edit" at bounding box center [919, 316] width 42 height 16
click at [998, 251] on span "Invite" at bounding box center [993, 252] width 29 height 11
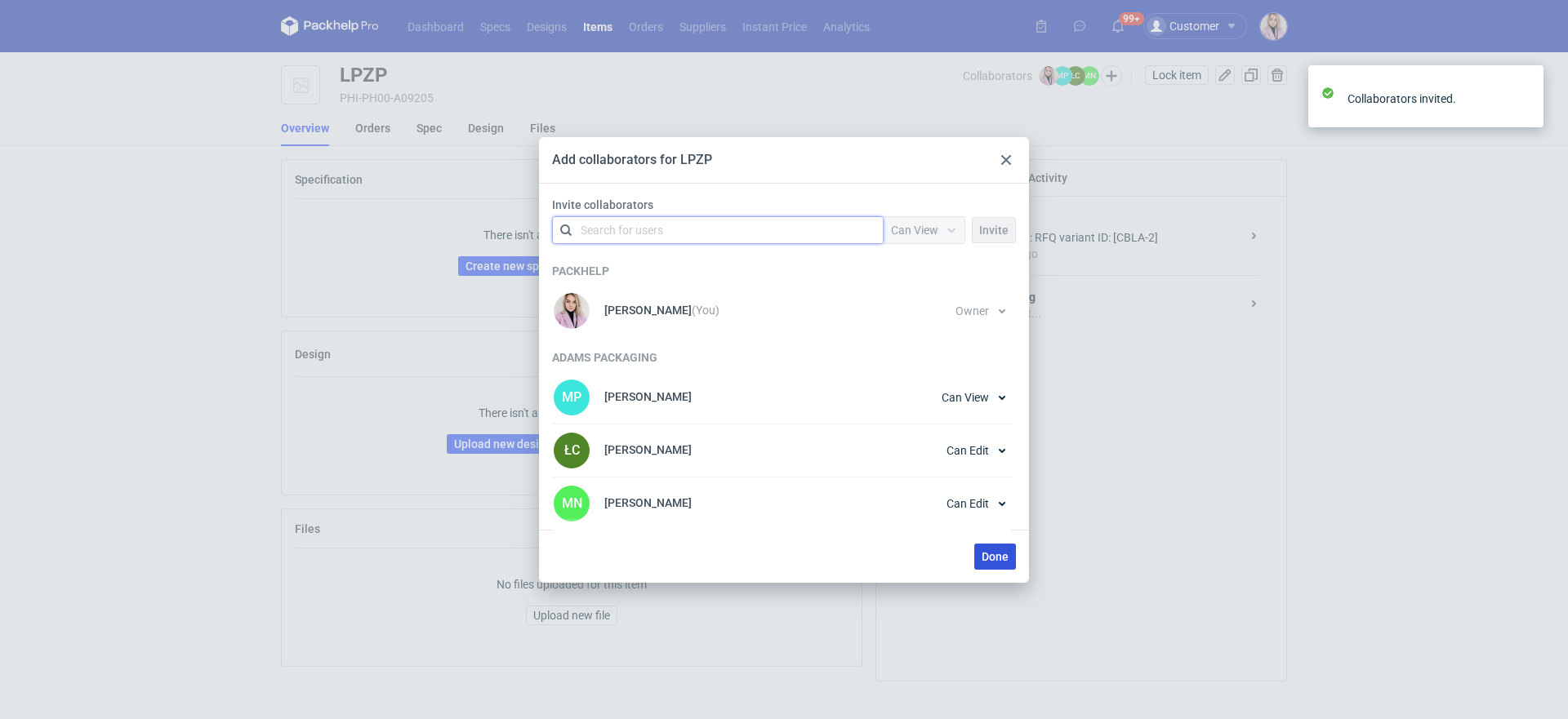
click at [987, 555] on span "Done" at bounding box center [994, 556] width 27 height 11
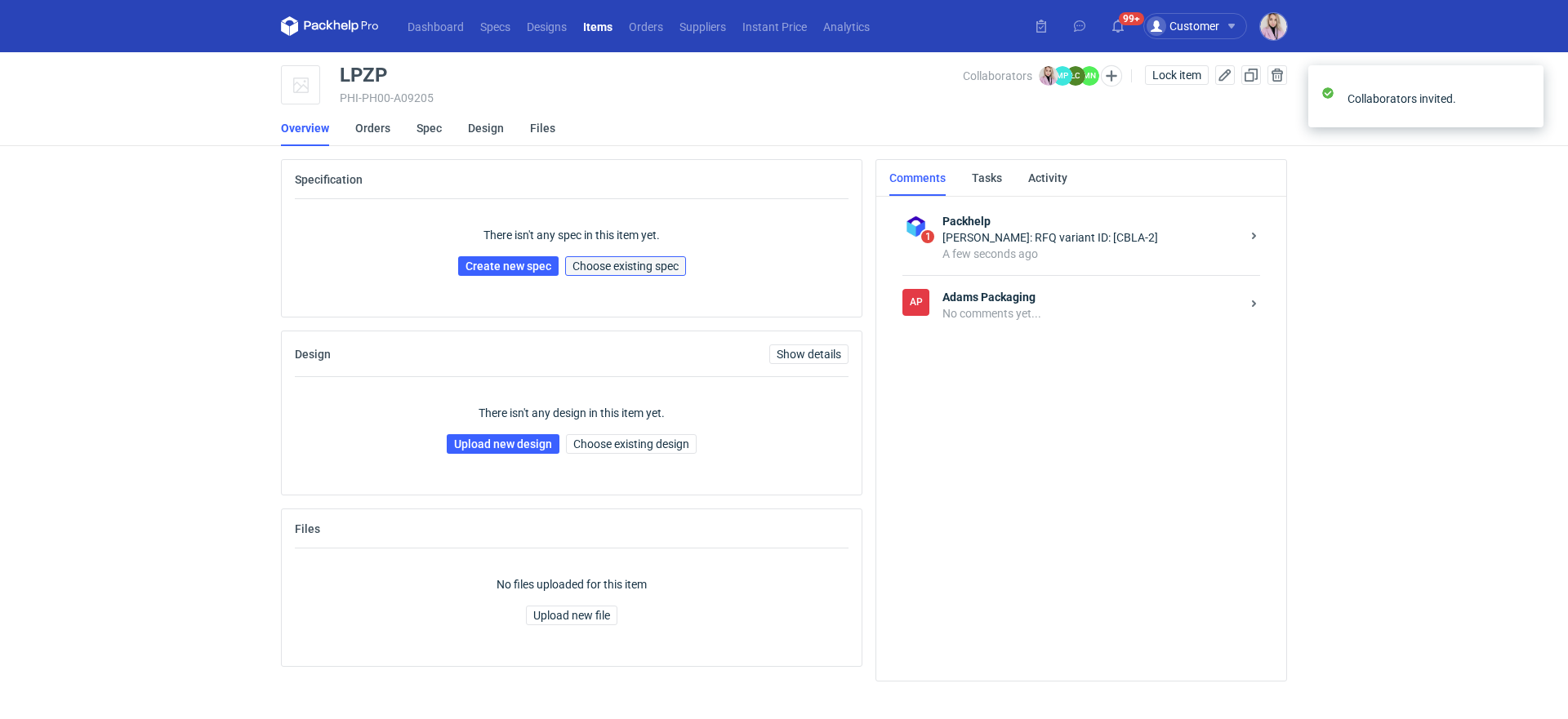
click at [630, 267] on span "Choose existing spec" at bounding box center [626, 266] width 106 height 11
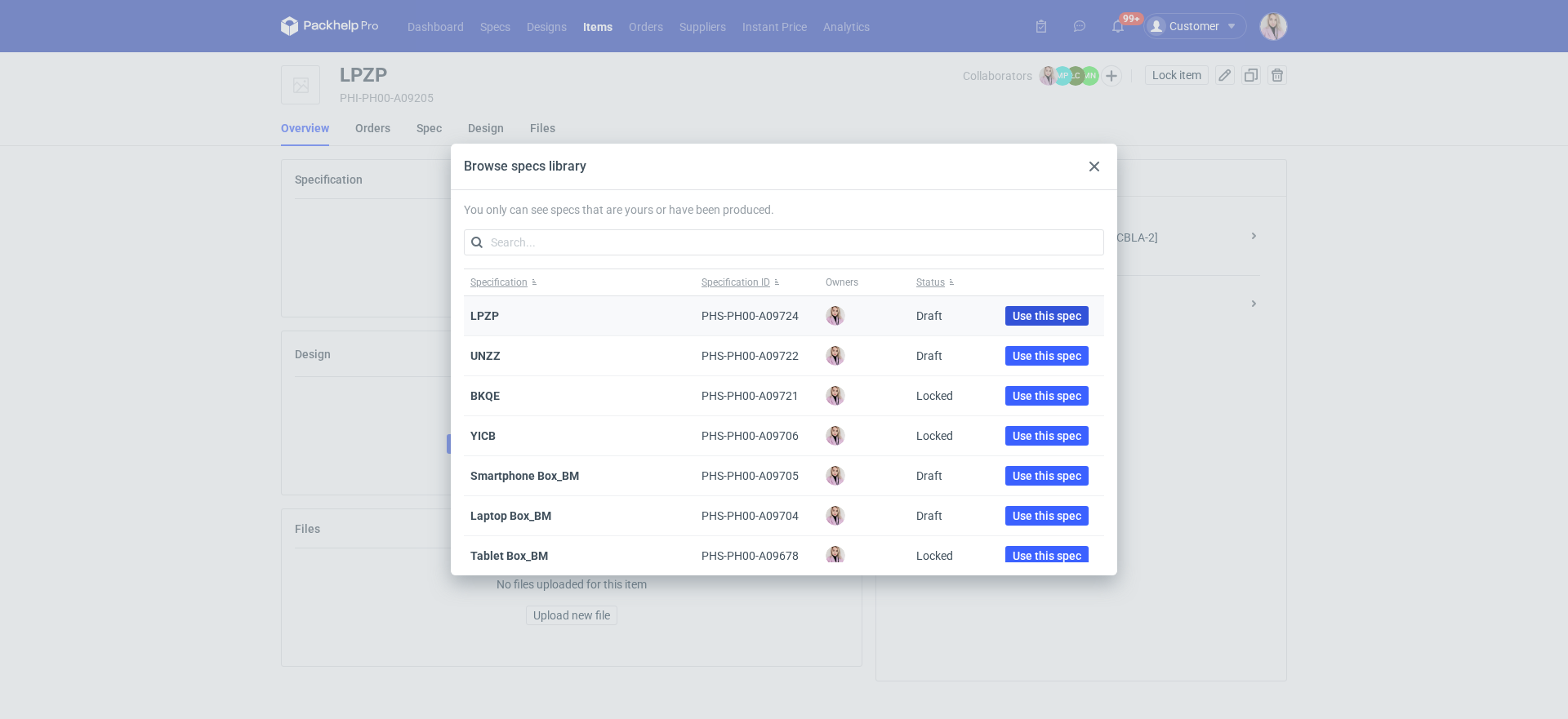
click at [1023, 317] on span "Use this spec" at bounding box center [1047, 316] width 69 height 11
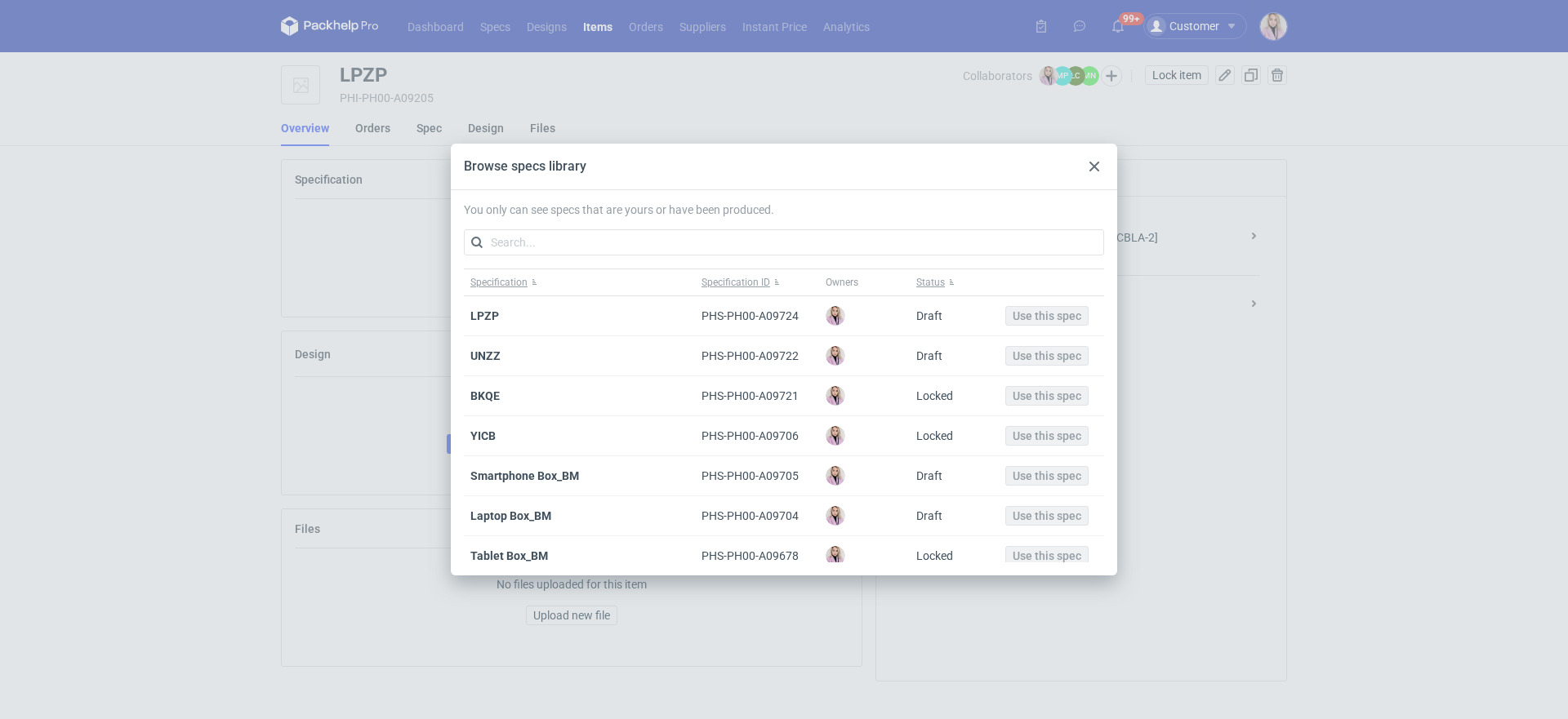
click at [1125, 321] on div "Browse specs library You only can see specs that are yours or have been produce…" at bounding box center [784, 359] width 1568 height 719
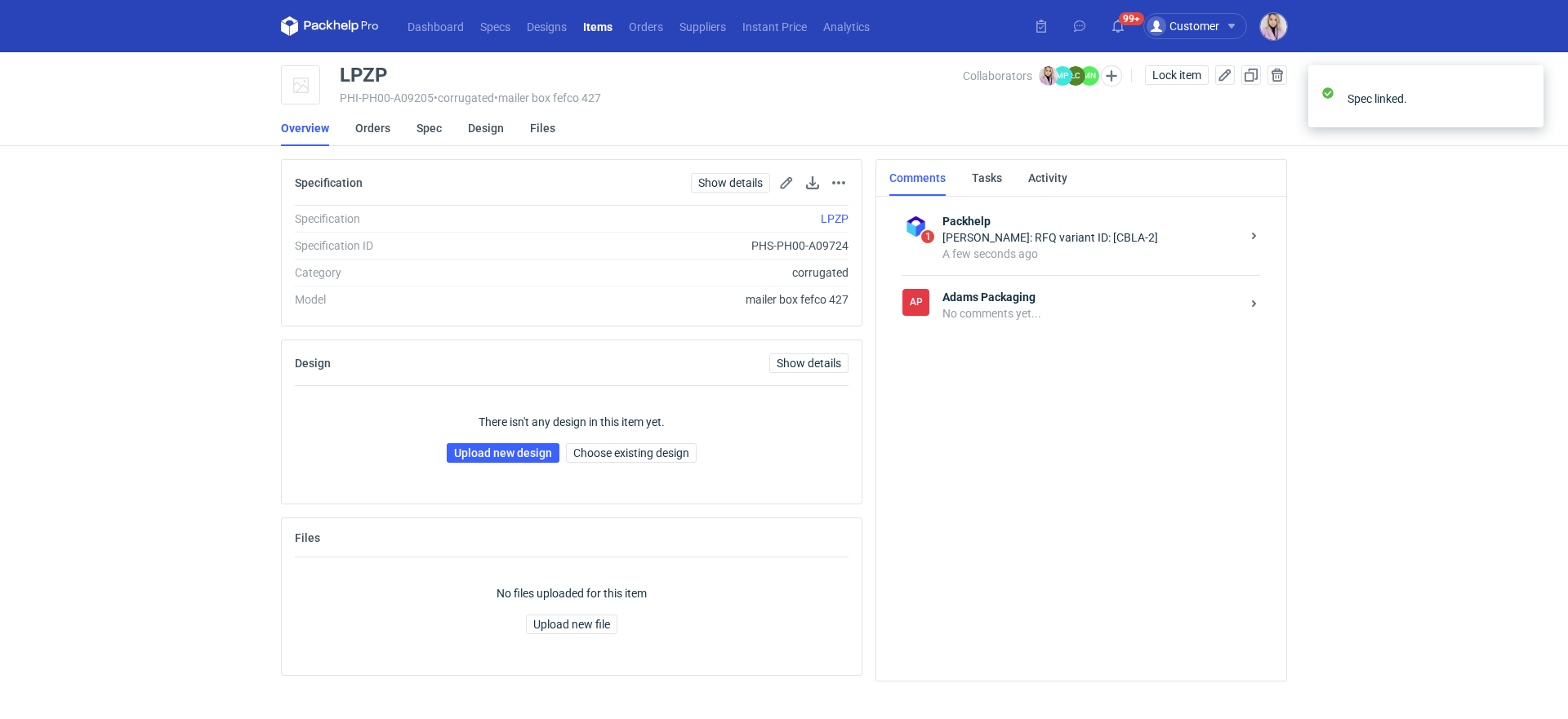
click at [1140, 318] on div "No comments yet..." at bounding box center [1091, 313] width 298 height 16
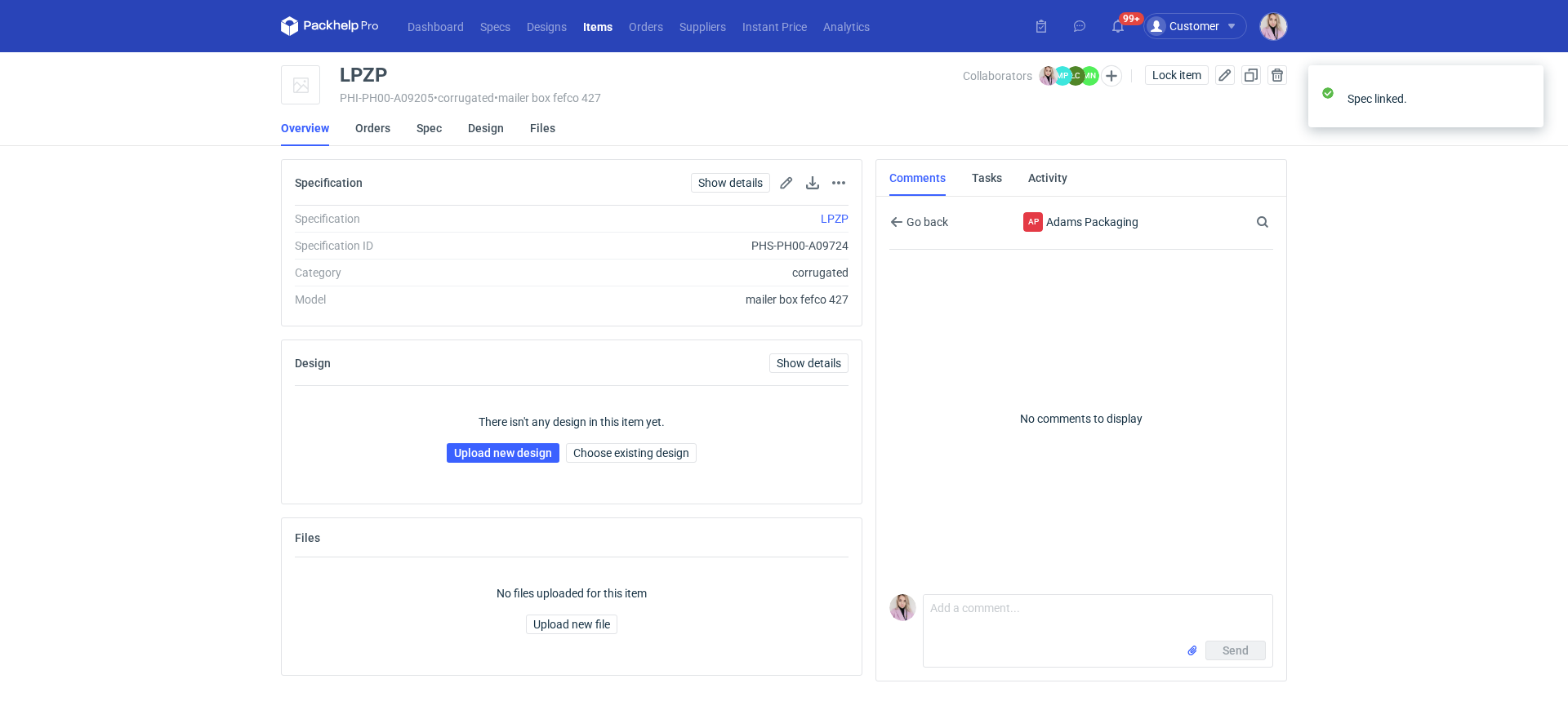
click at [956, 649] on div "Send" at bounding box center [1098, 653] width 348 height 27
click at [985, 632] on textarea "Comment message" at bounding box center [1098, 618] width 348 height 46
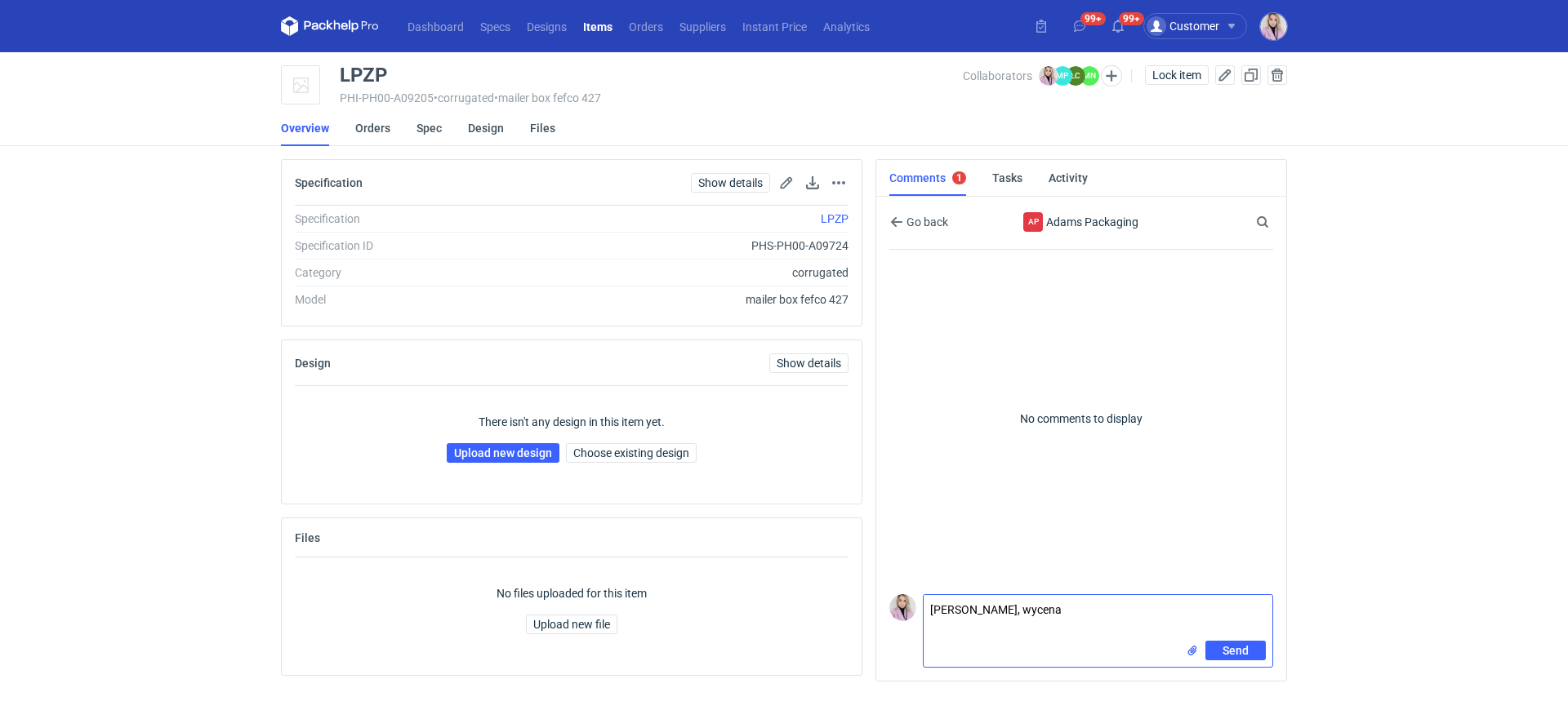
paste textarea "CBLA-2"
click at [929, 627] on textarea "Pani Małgosiu, wycena CBLA-2" at bounding box center [1098, 618] width 348 height 46
click at [1107, 605] on textarea "Pani Małgosiu, wycena CBLA-2" at bounding box center [1098, 618] width 348 height 46
paste textarea "WP10232"
click at [1100, 626] on textarea "Pani Małgosiu, wycena CBLA-2. Poproszę siatkę Czy tutaj na pewno będzie wykrojn…" at bounding box center [1098, 612] width 348 height 56
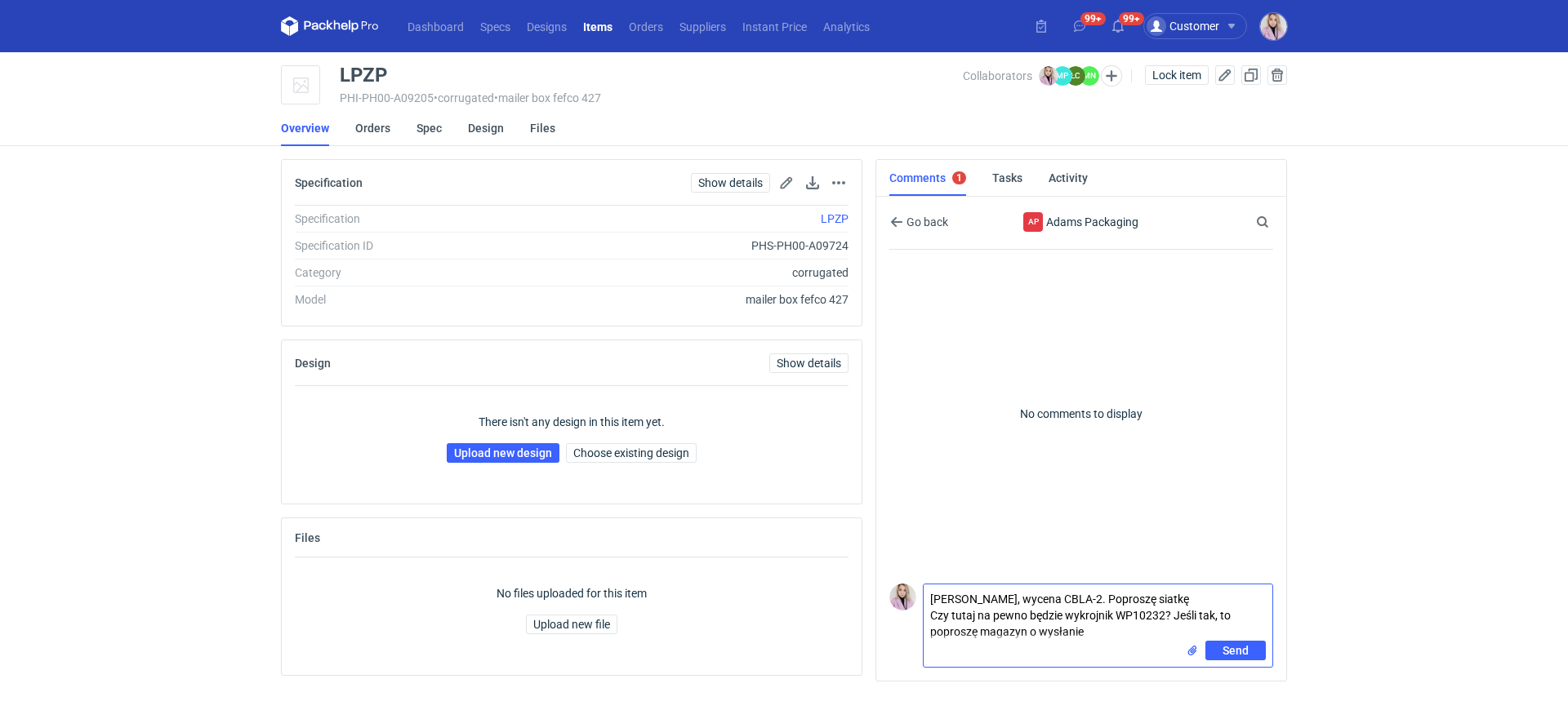
drag, startPoint x: 1100, startPoint y: 626, endPoint x: 955, endPoint y: 630, distance: 145.1
click at [951, 631] on textarea "Pani Małgosiu, wycena CBLA-2. Poproszę siatkę Czy tutaj na pewno będzie wykrojn…" at bounding box center [1098, 612] width 348 height 56
type textarea "Pani Małgosiu, wycena CBLA-2. Poproszę siatkę Czy tutaj na pewno będzie wykrojn…"
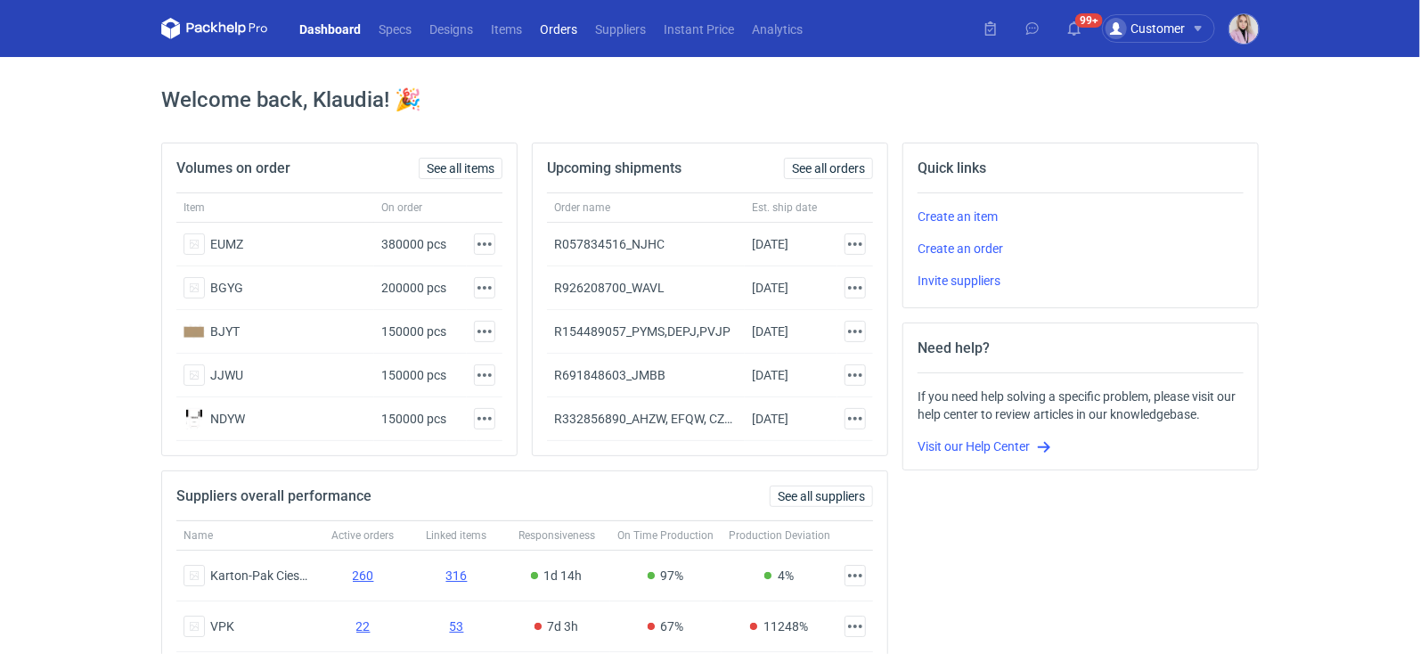
click at [560, 21] on link "Orders" at bounding box center [558, 28] width 55 height 21
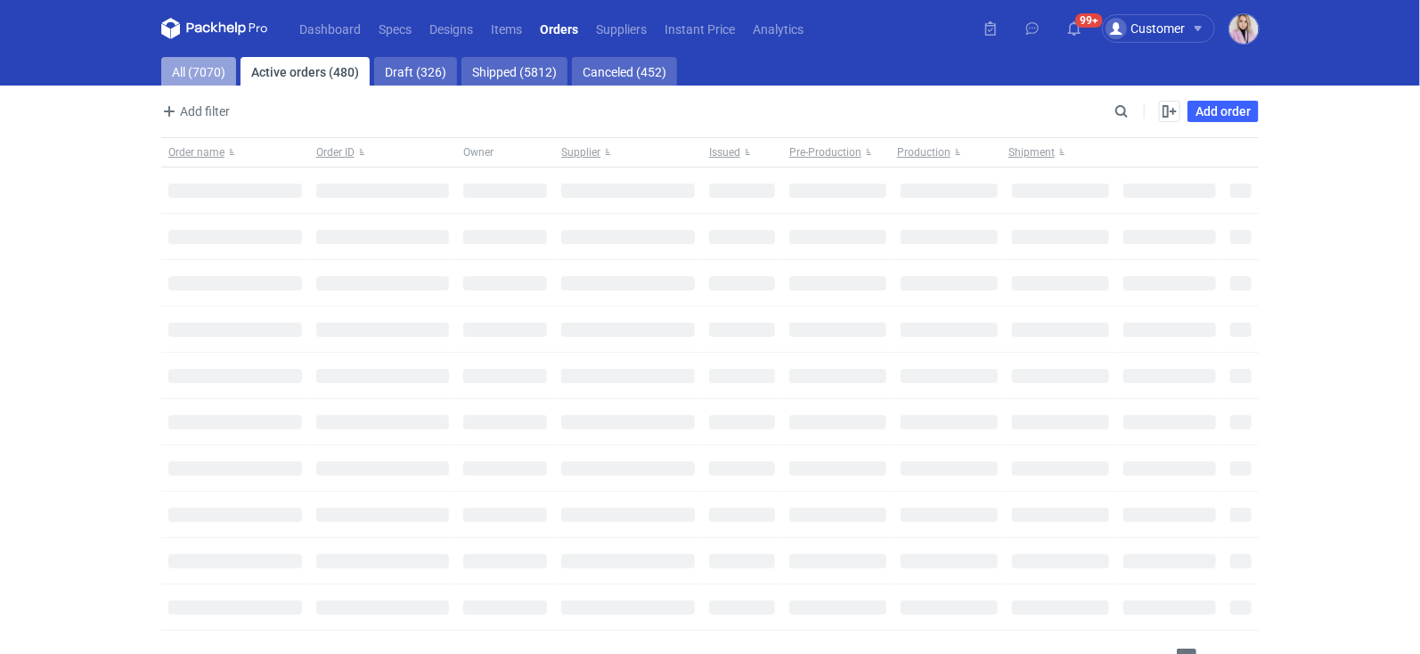
click at [215, 71] on link "All (7070)" at bounding box center [198, 71] width 75 height 29
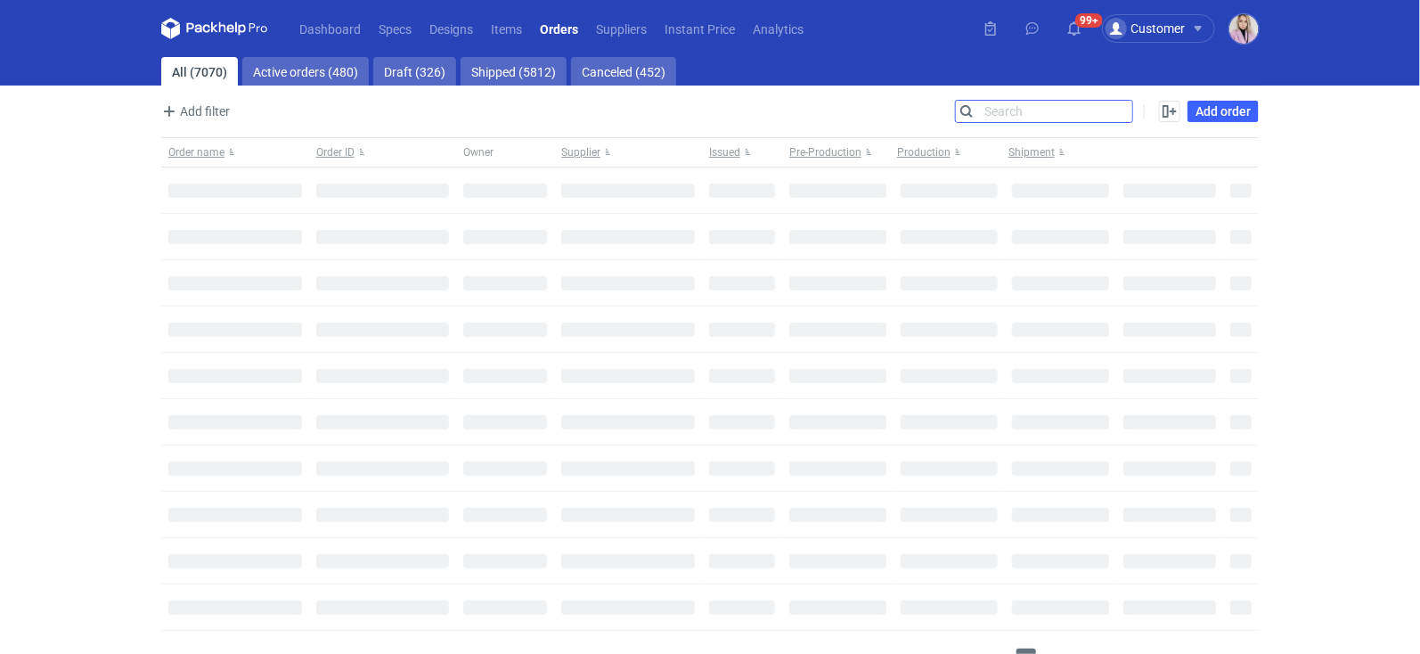
click at [1119, 109] on input "Search" at bounding box center [1044, 111] width 176 height 21
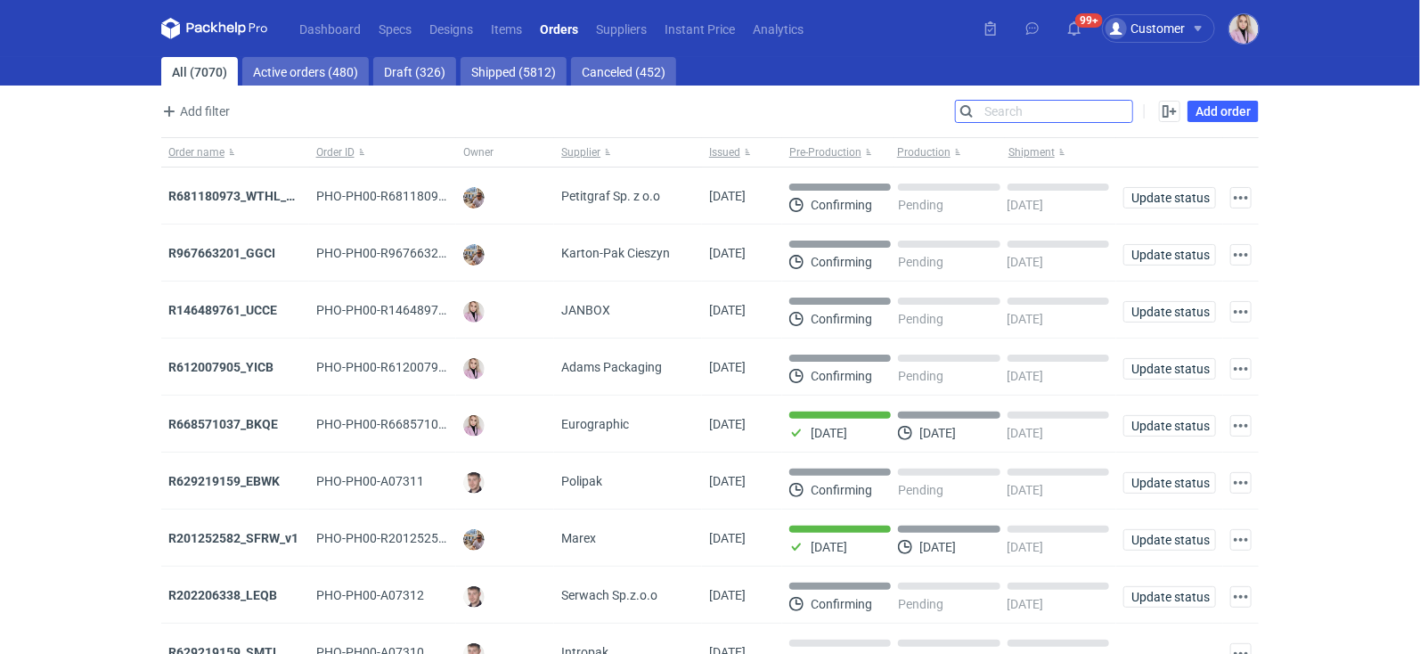
click at [1120, 109] on input "Search" at bounding box center [1044, 111] width 176 height 21
paste input "LVFY"
type input "LVFY"
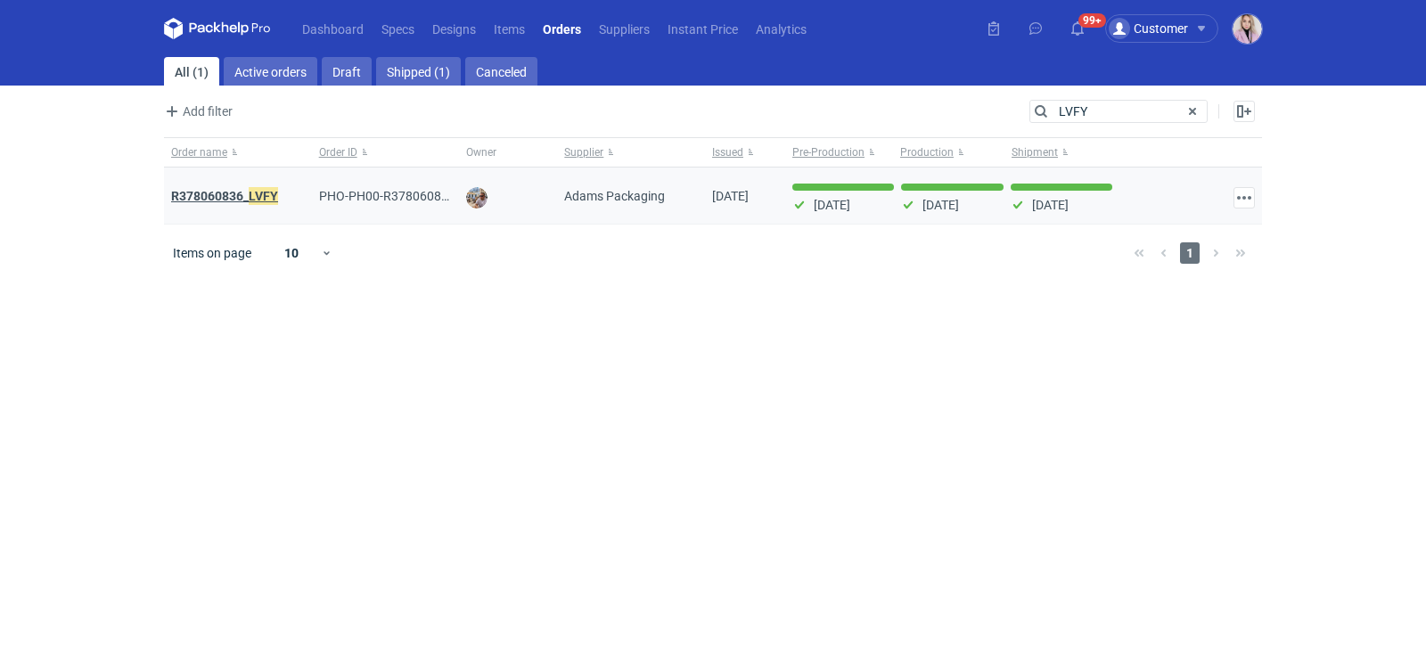
click at [242, 191] on strong "R378060836_ LVFY" at bounding box center [224, 196] width 107 height 20
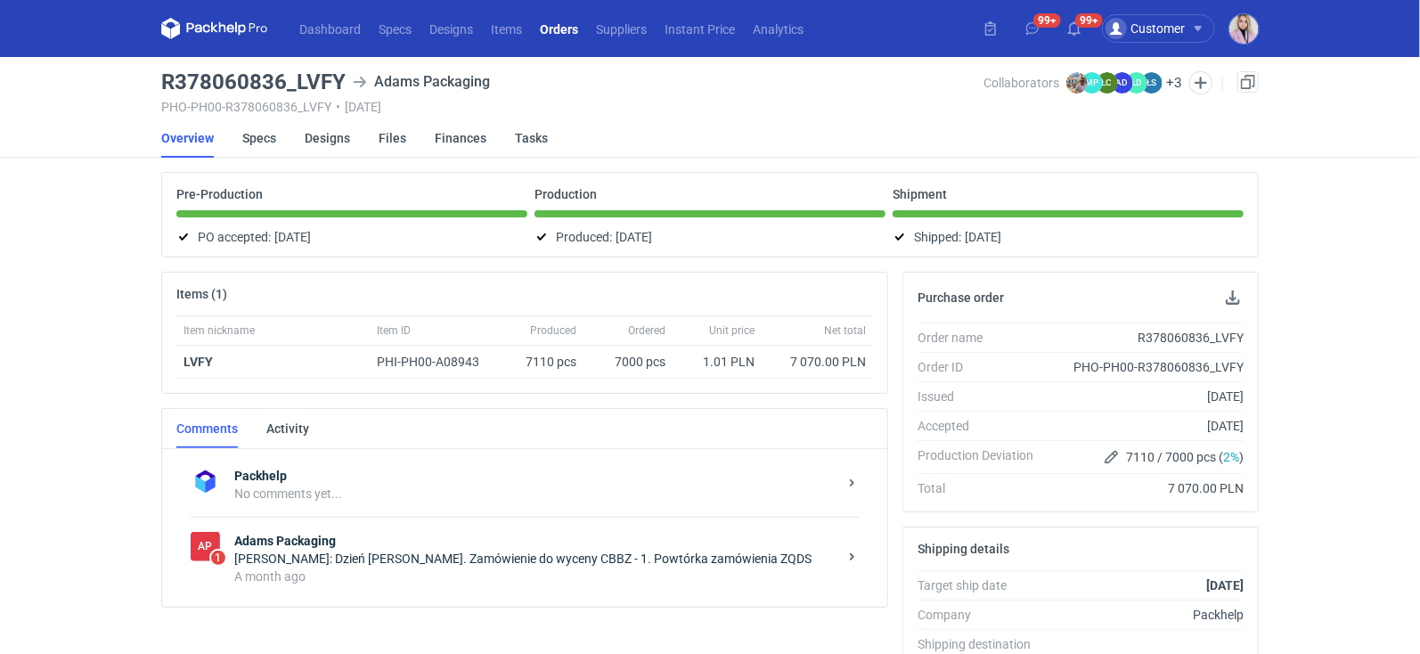
click at [569, 26] on link "Orders" at bounding box center [559, 28] width 56 height 21
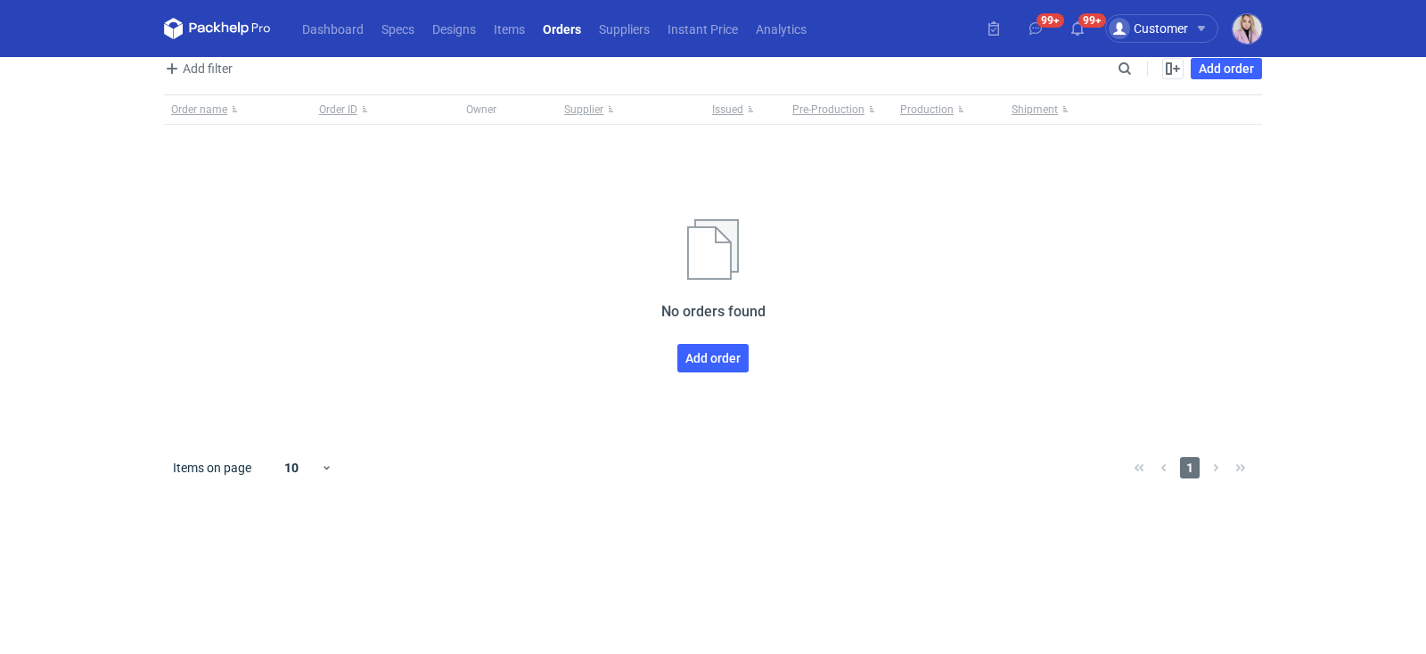
click at [553, 28] on link "Orders" at bounding box center [562, 28] width 56 height 21
click at [247, 33] on icon at bounding box center [217, 28] width 107 height 21
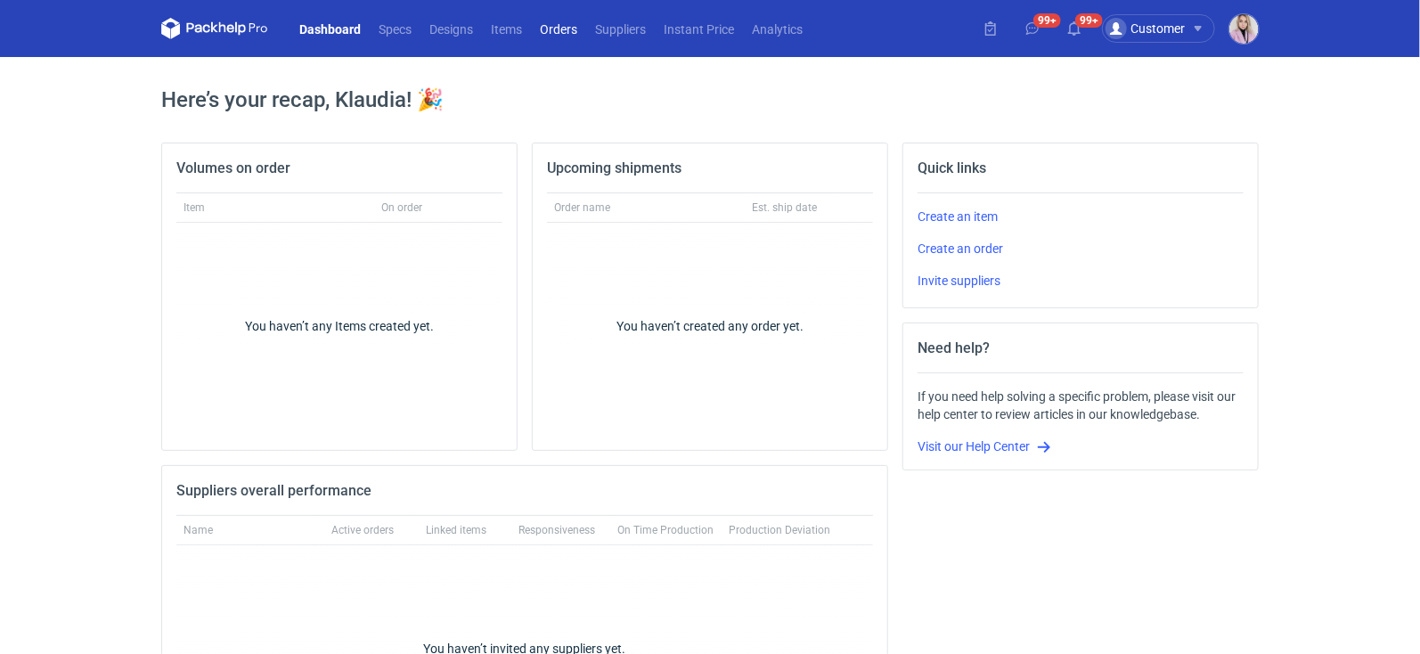
click at [548, 37] on link "Orders" at bounding box center [558, 28] width 55 height 21
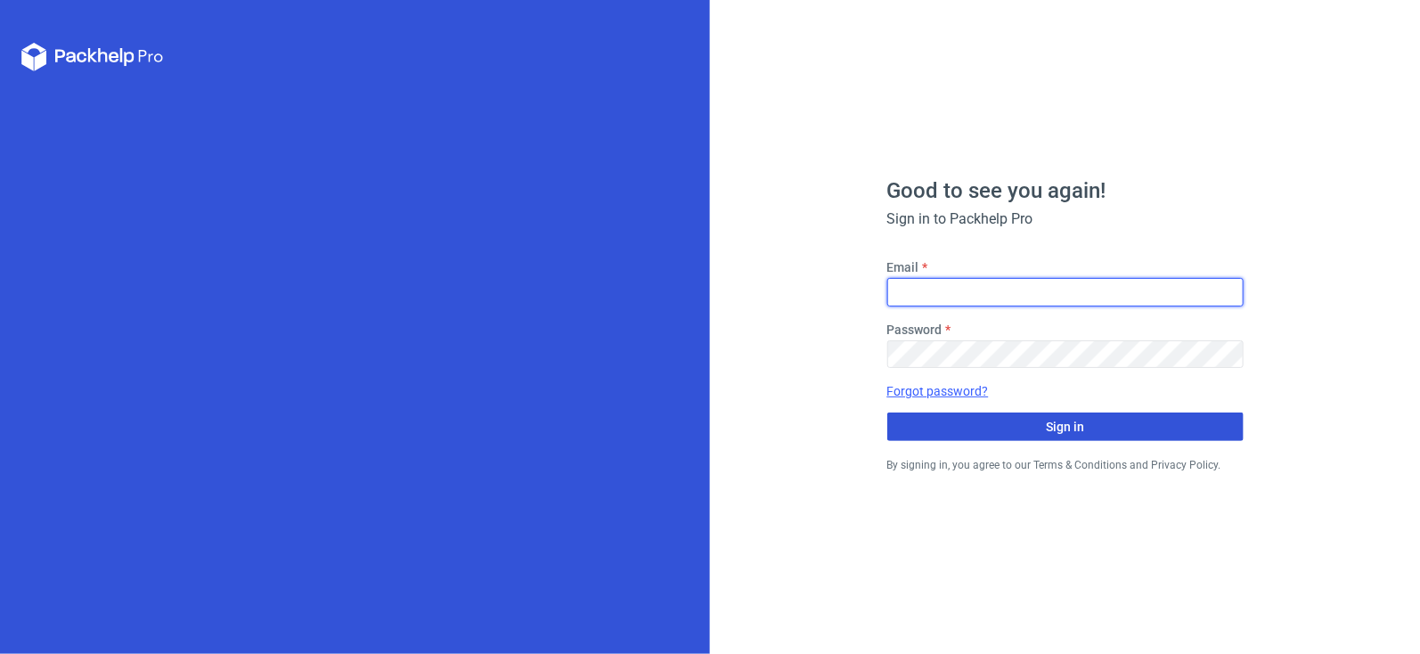
type input "[EMAIL_ADDRESS][DOMAIN_NAME]"
click at [1025, 439] on button "Sign in" at bounding box center [1066, 427] width 356 height 29
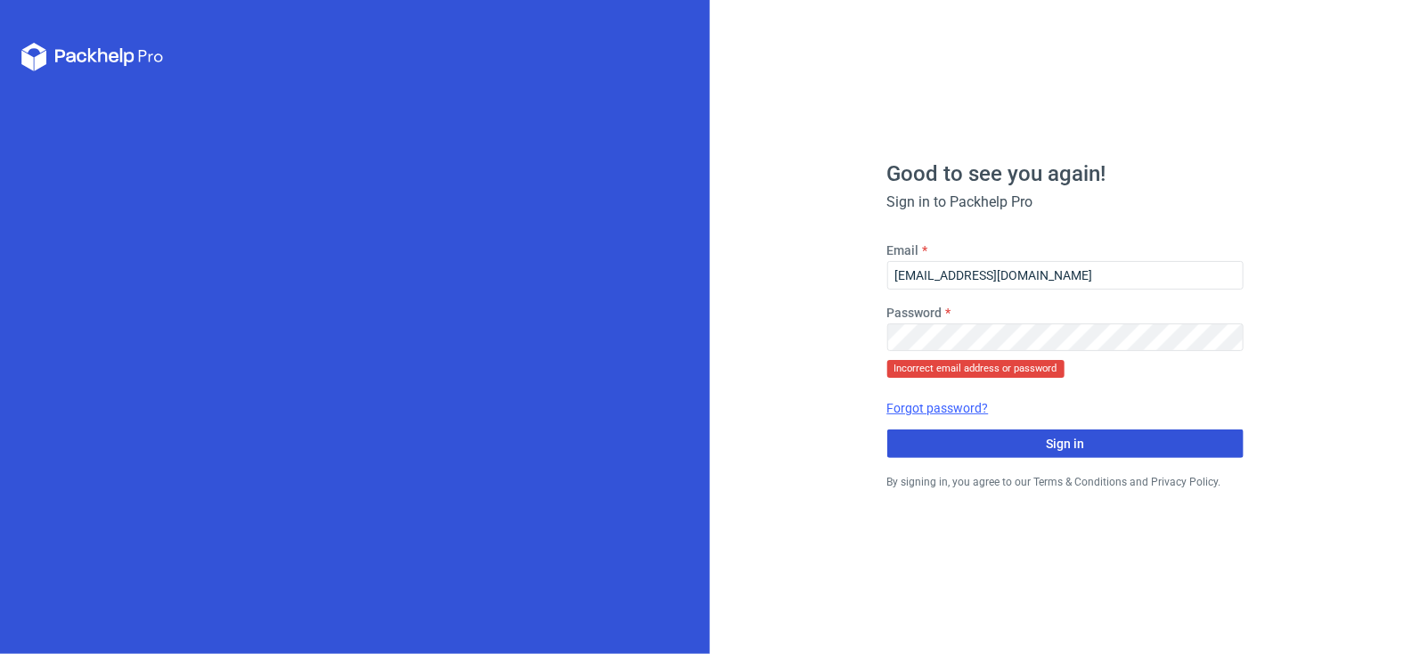
click at [987, 450] on button "Sign in" at bounding box center [1066, 443] width 356 height 29
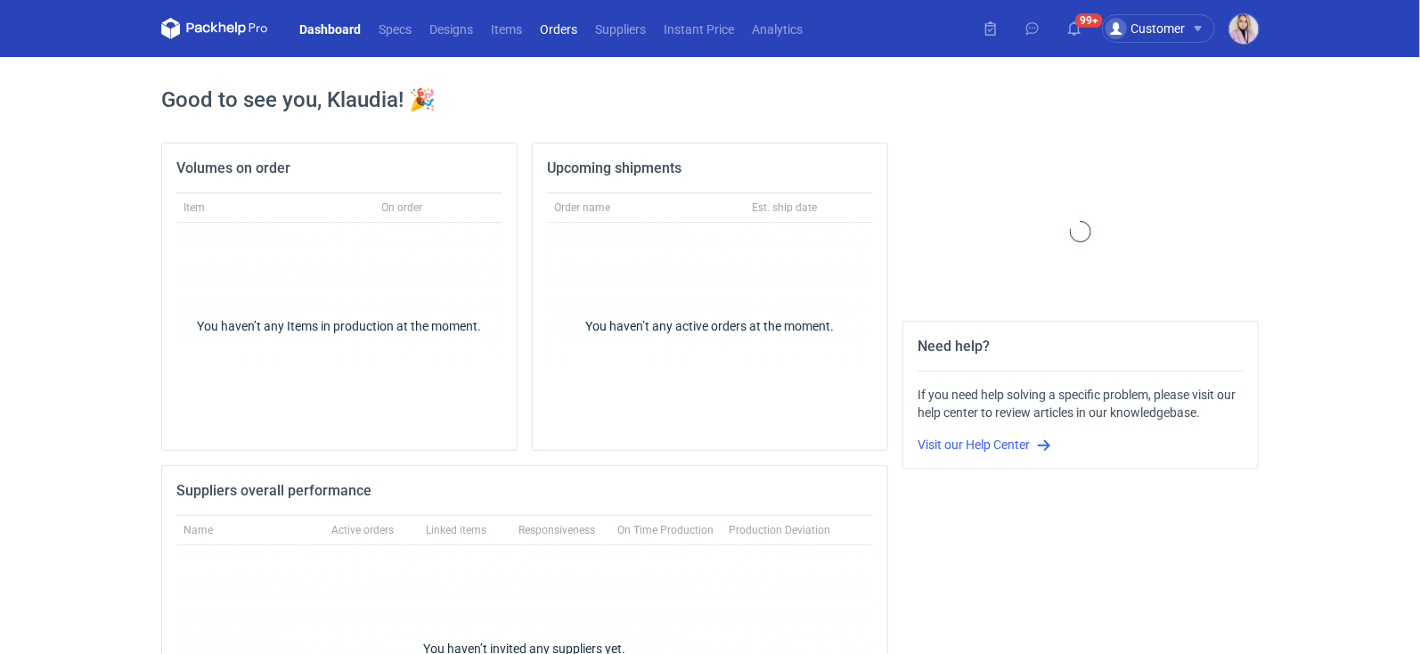
click at [562, 29] on link "Orders" at bounding box center [558, 28] width 55 height 21
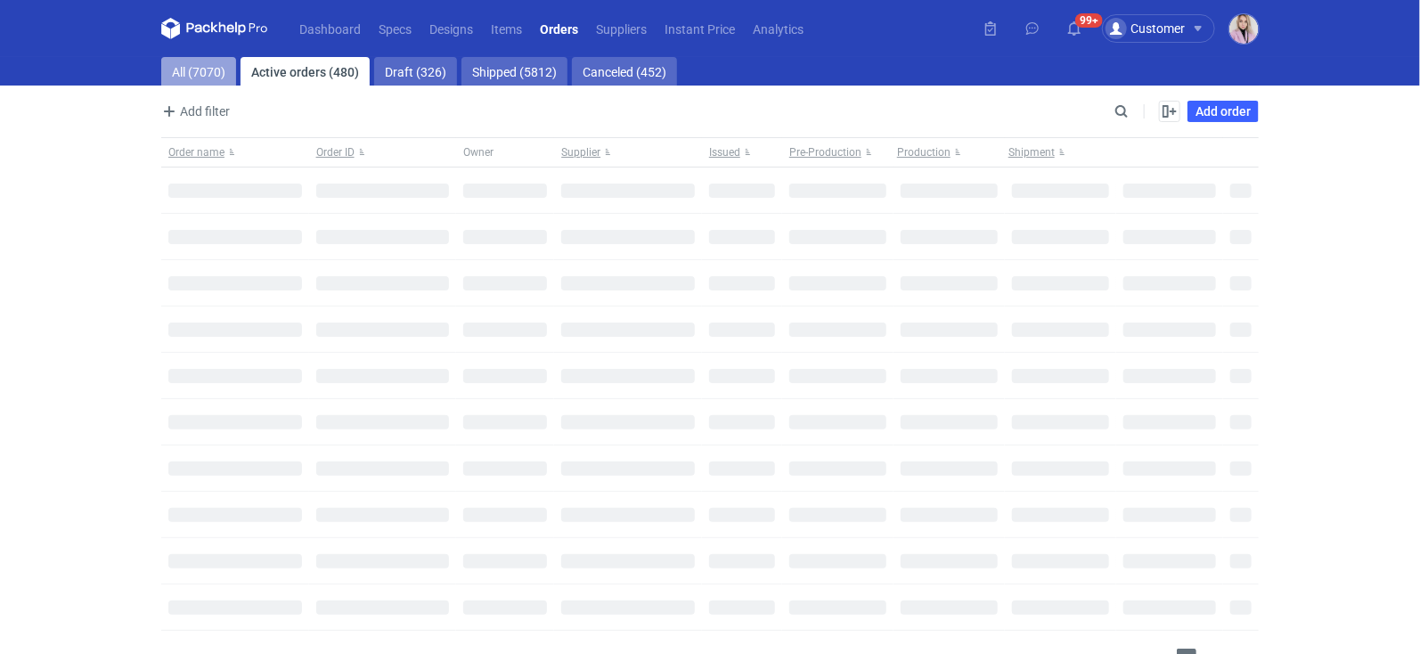
click at [201, 84] on link "All (7070)" at bounding box center [198, 71] width 75 height 29
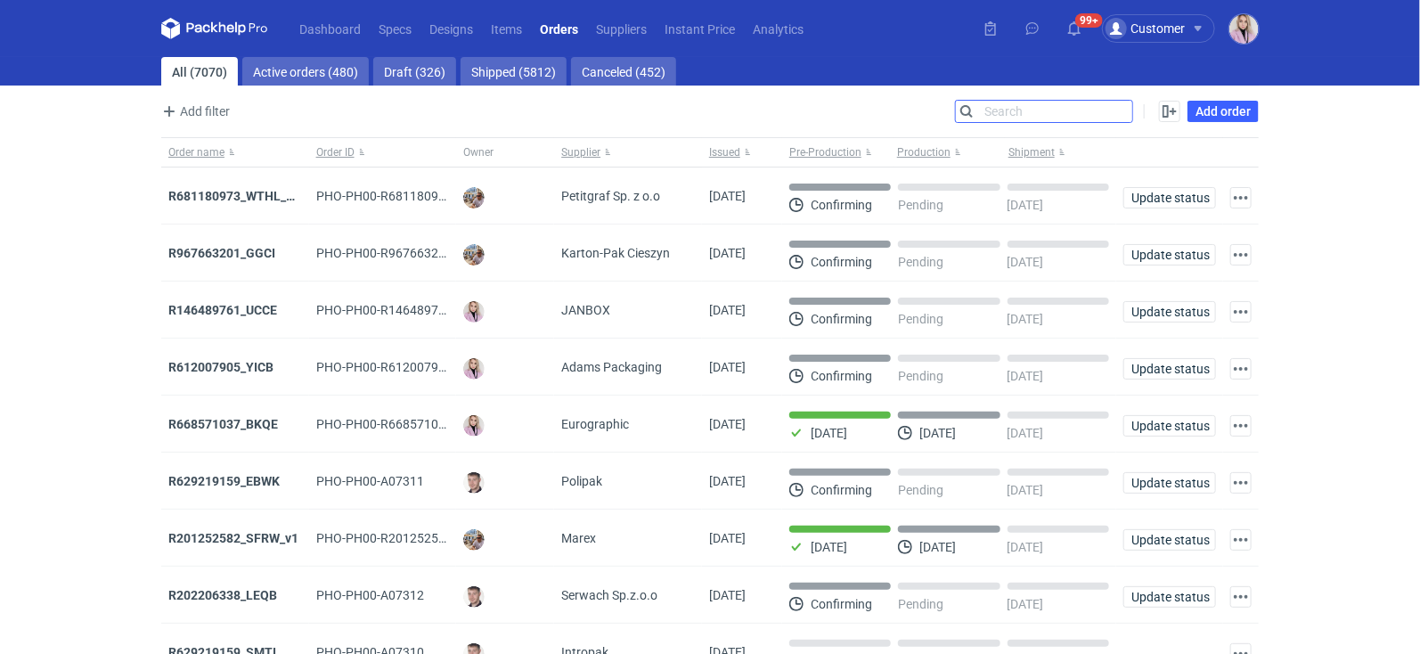
click at [1125, 106] on input "Search" at bounding box center [1044, 111] width 176 height 21
click at [1124, 107] on input "Search" at bounding box center [1044, 111] width 176 height 21
paste input "DBIL"
type input "DBIL"
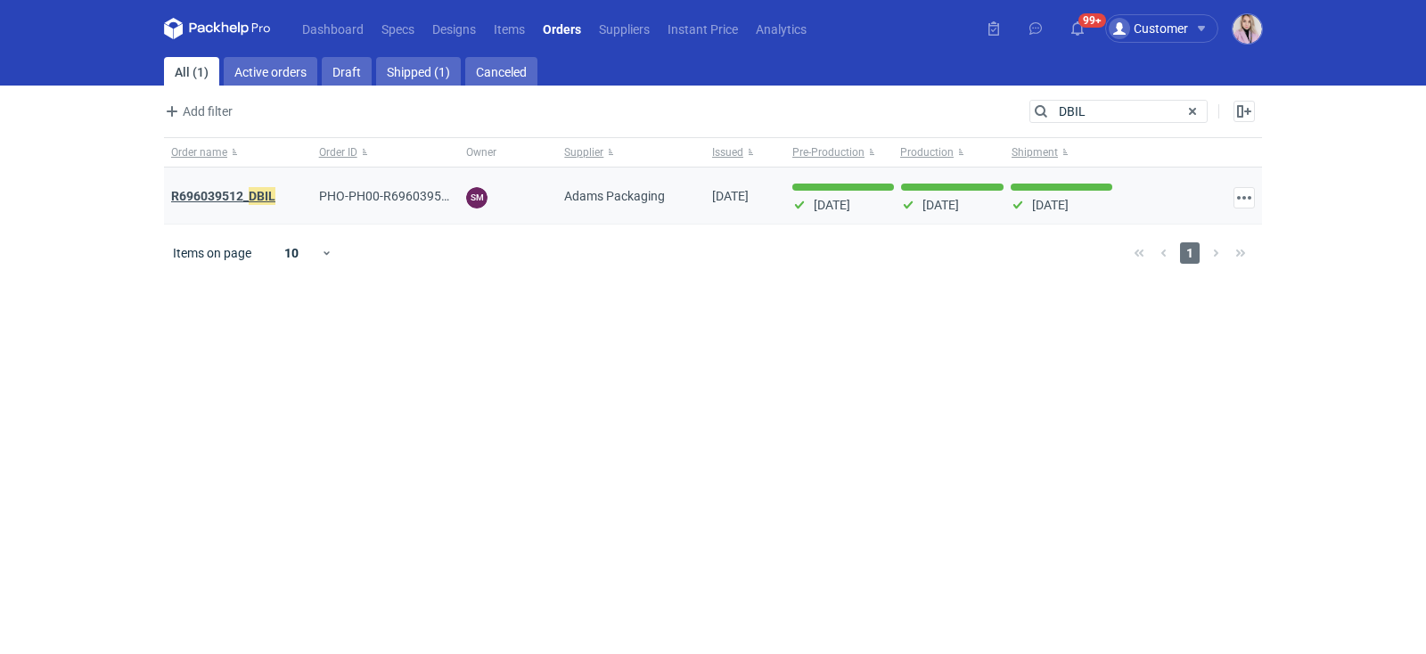
click at [241, 191] on strong "R696039512_ DBIL" at bounding box center [223, 196] width 104 height 20
drag, startPoint x: 1090, startPoint y: 102, endPoint x: 1014, endPoint y: 102, distance: 75.7
click at [1014, 102] on div "Add filter Owner first name Owner last name Issued Supplier Search DBIL Enable …" at bounding box center [713, 118] width 1098 height 37
drag, startPoint x: 1092, startPoint y: 117, endPoint x: 824, endPoint y: 78, distance: 270.9
click at [871, 78] on main "All (1) Active orders Draft Shipped (1) Canceled Add filter Owner first name Ow…" at bounding box center [713, 355] width 1112 height 597
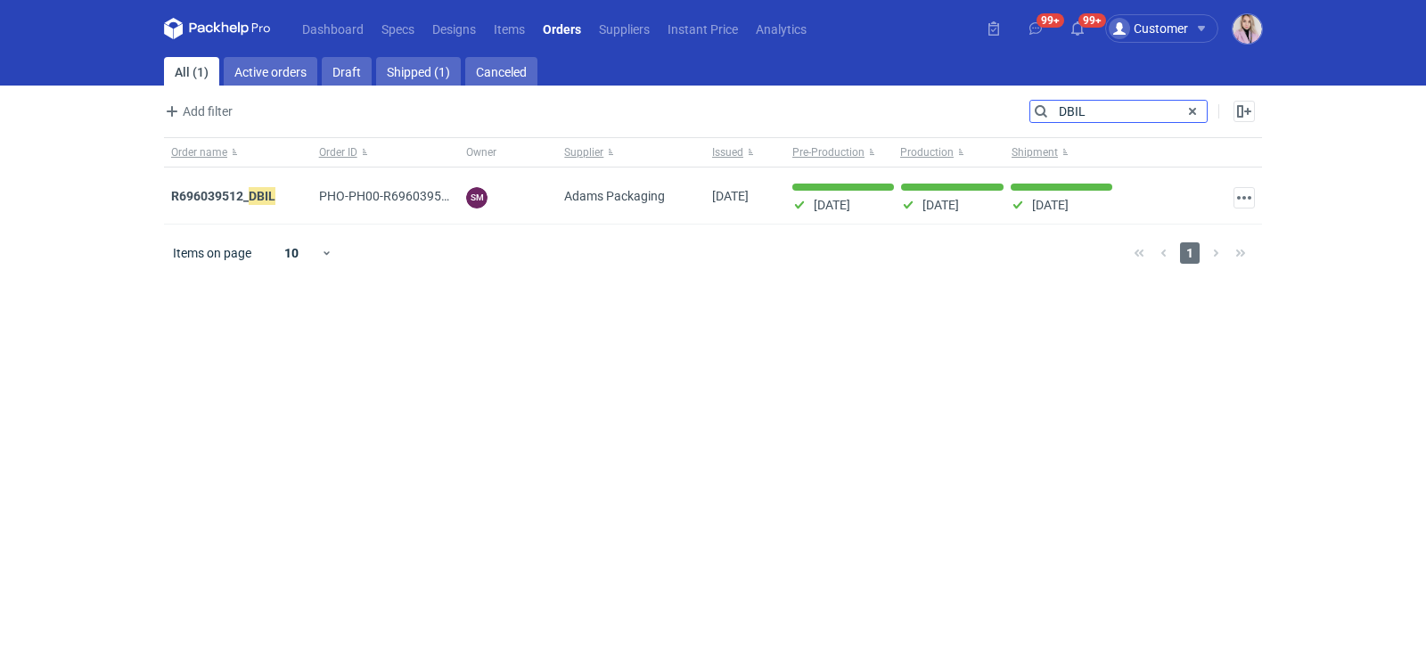
paste input "NZRG"
type input "NZRG"
click at [225, 195] on strong "R113811173_ NZRG" at bounding box center [226, 196] width 111 height 20
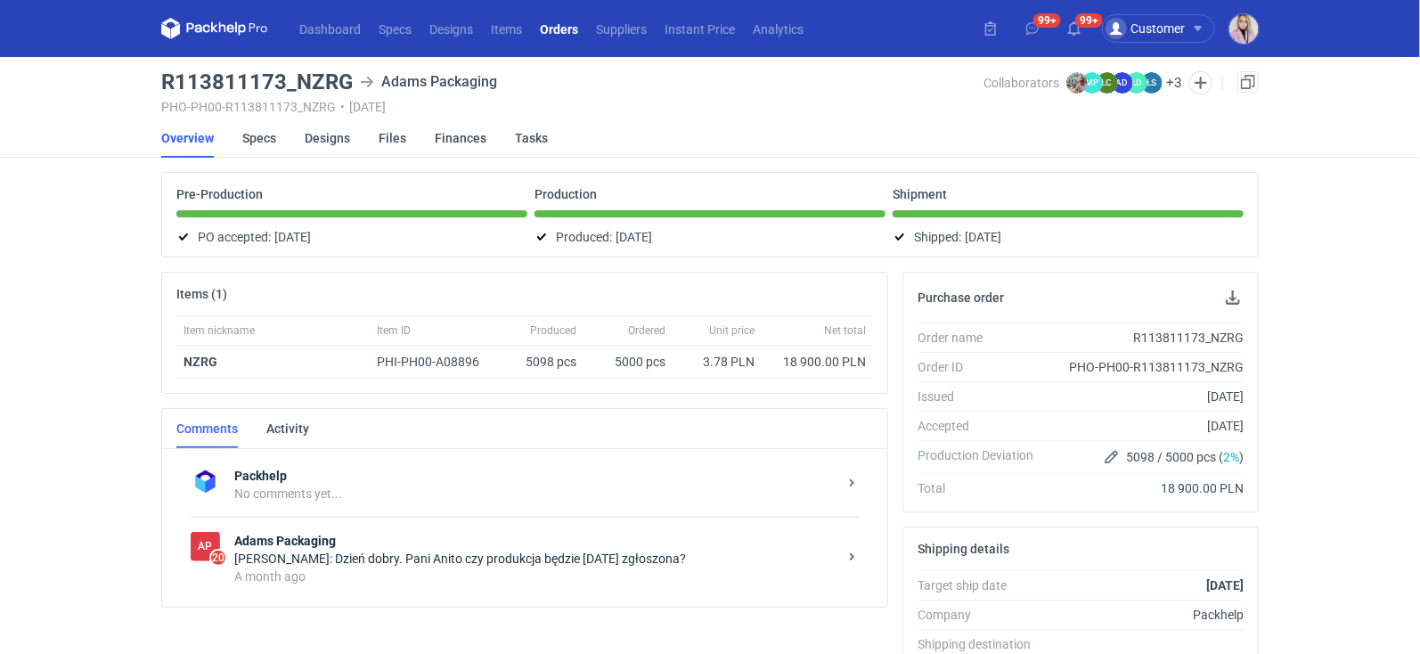
click at [470, 568] on div "A month ago" at bounding box center [535, 577] width 603 height 18
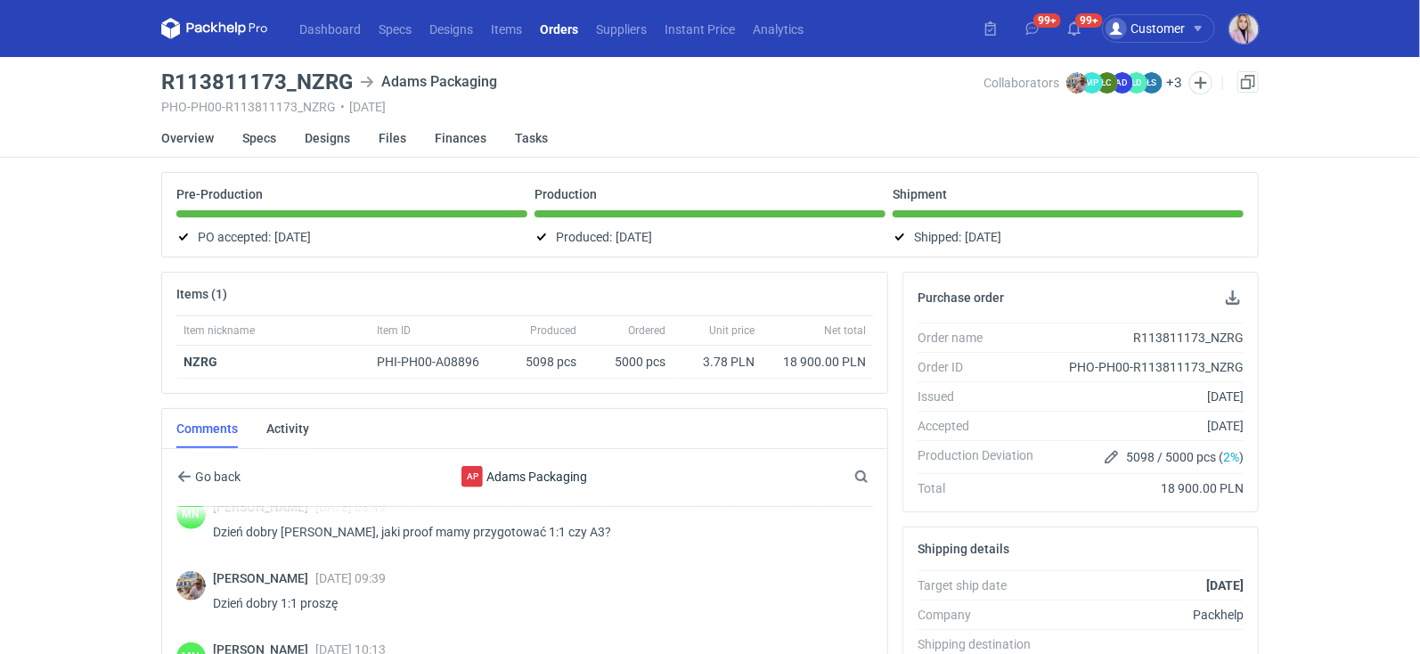
click at [563, 12] on nav "Dashboard Specs Designs Items Orders Suppliers Instant Price Analytics" at bounding box center [486, 28] width 651 height 57
click at [554, 32] on link "Orders" at bounding box center [559, 28] width 56 height 21
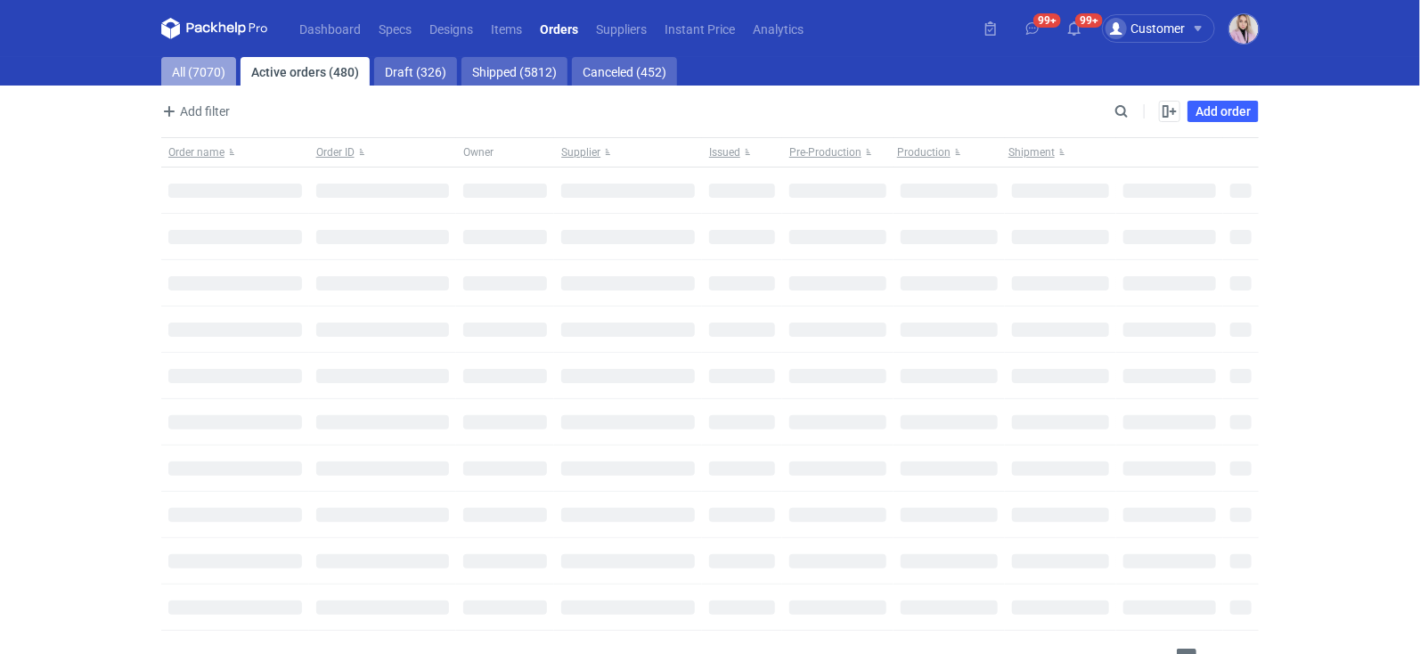
click at [193, 76] on link "All (7070)" at bounding box center [198, 71] width 75 height 29
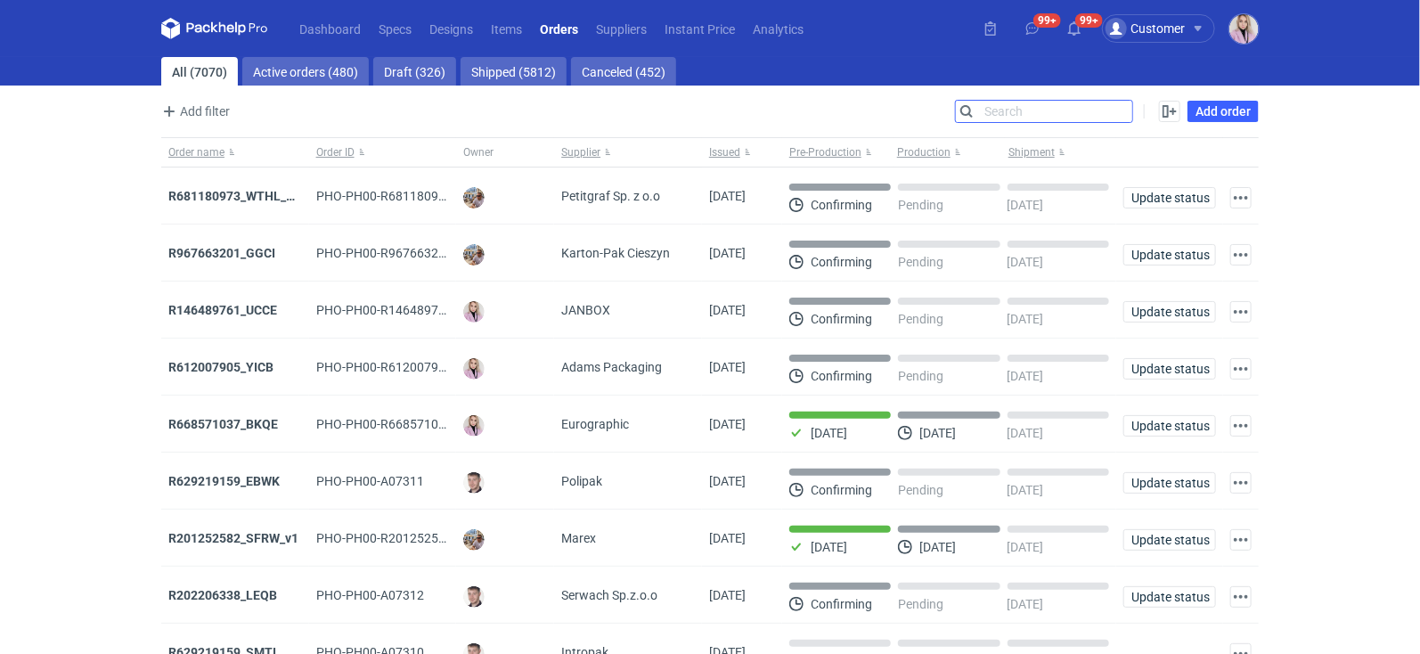
click at [1125, 101] on input "Search" at bounding box center [1044, 111] width 176 height 21
click at [1126, 102] on input "Search" at bounding box center [1044, 111] width 176 height 21
paste input "EARC"
type input "EARC"
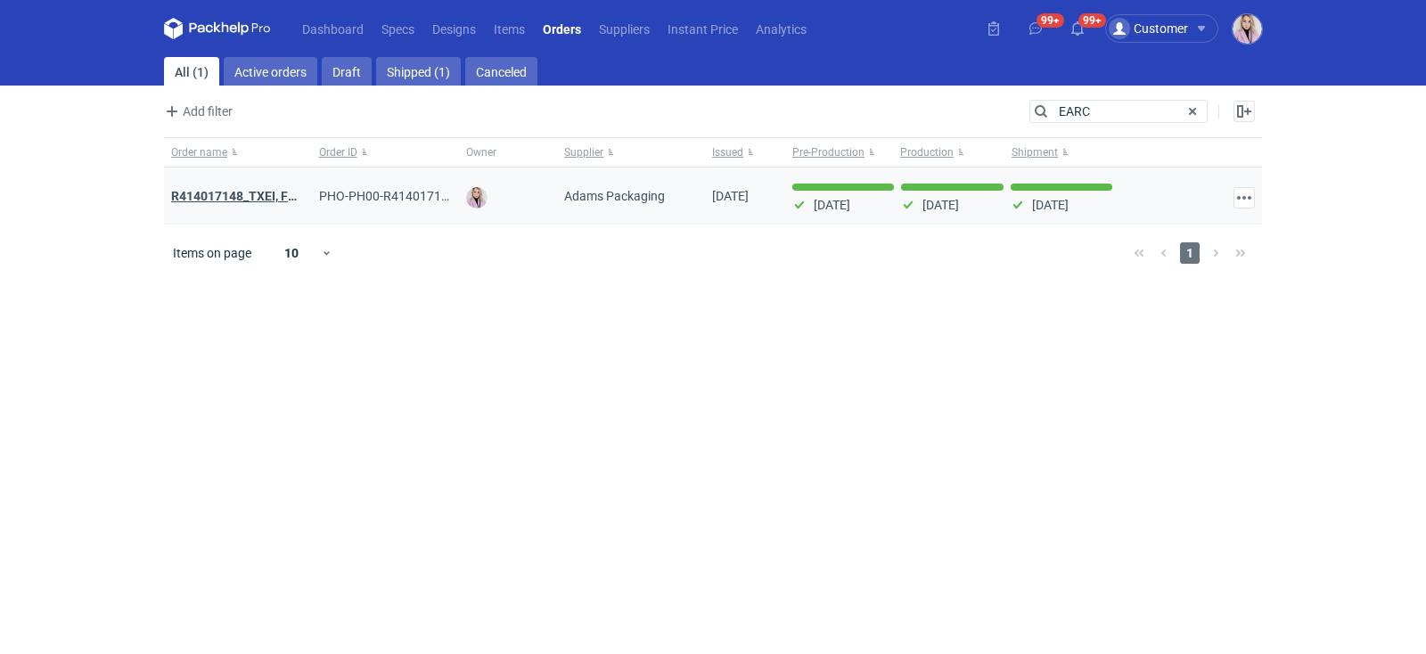
click at [232, 196] on strong "R414017148_TXEI, FODU, EARC" at bounding box center [259, 196] width 176 height 20
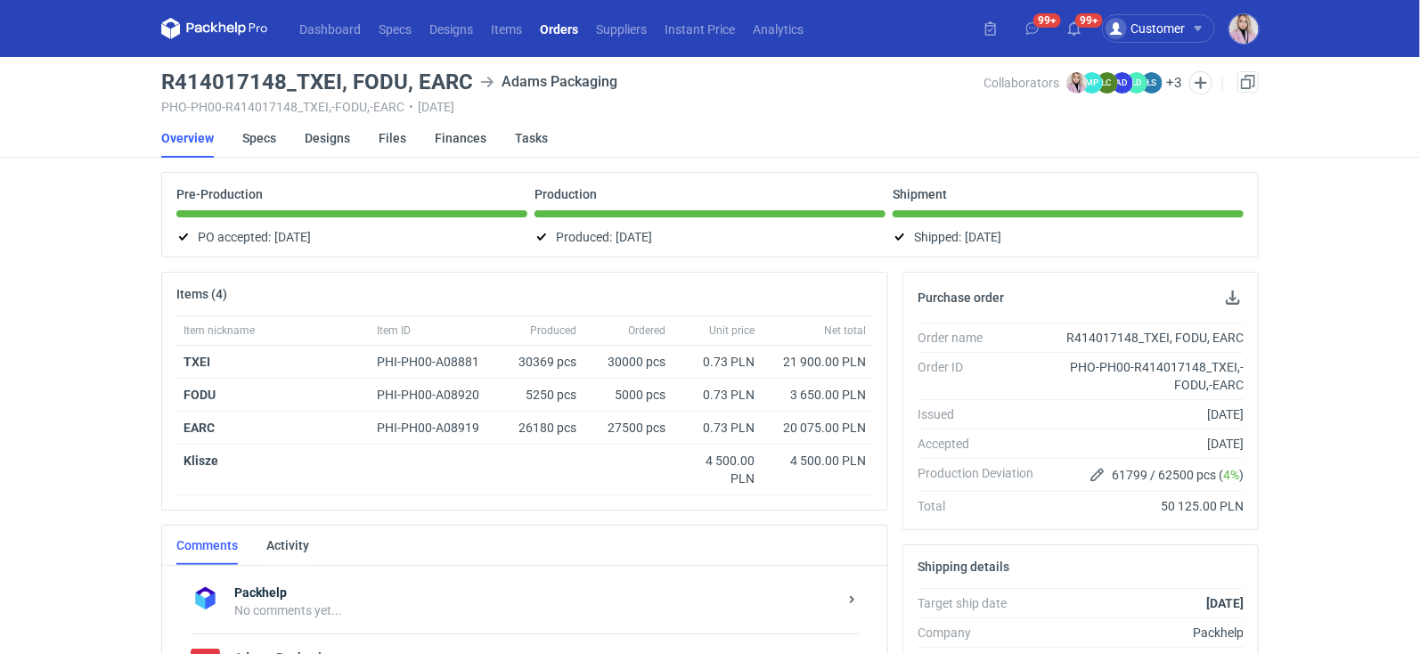
click at [575, 35] on link "Orders" at bounding box center [559, 28] width 56 height 21
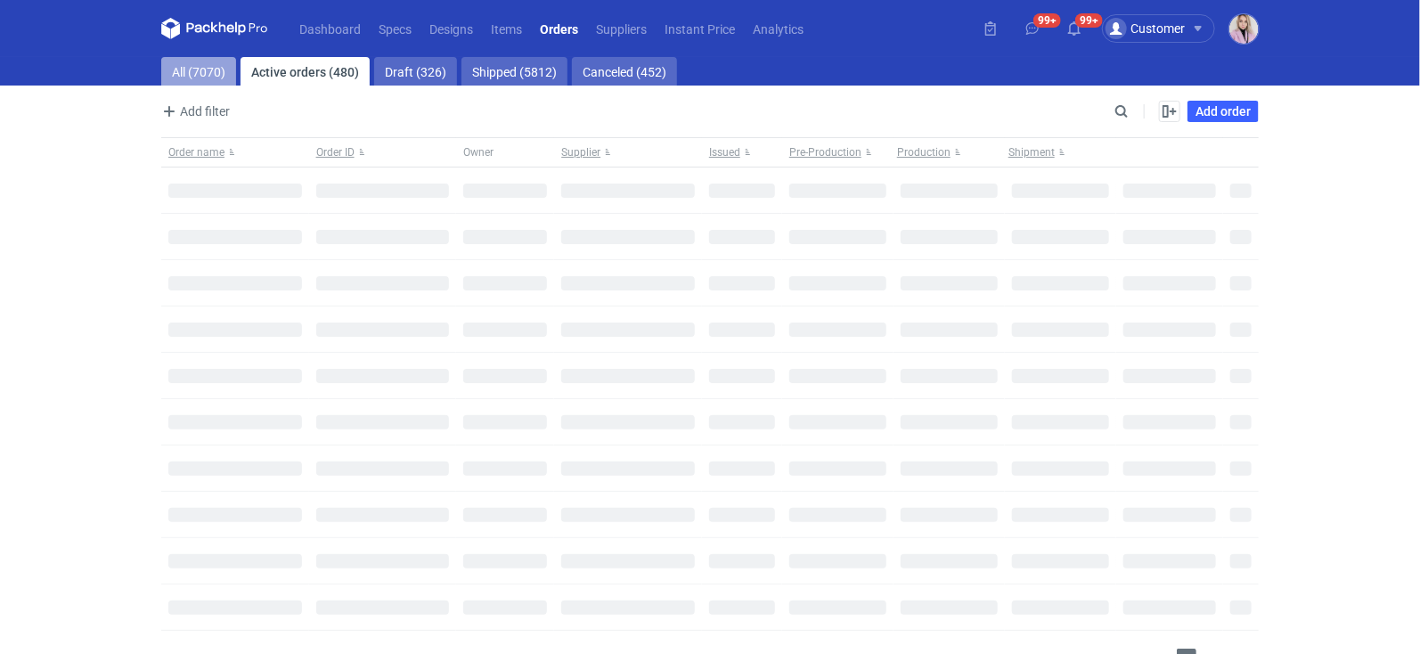
click at [230, 76] on link "All (7070)" at bounding box center [198, 71] width 75 height 29
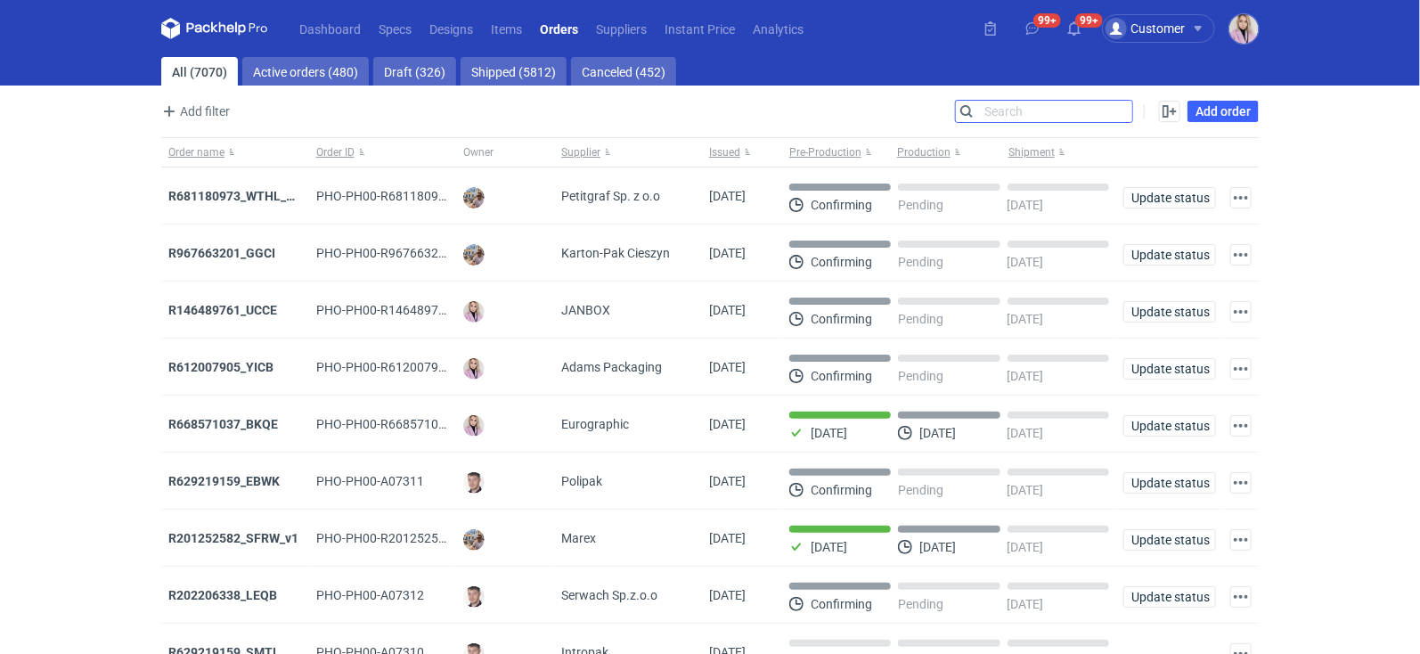
click at [1123, 104] on input "Search" at bounding box center [1044, 111] width 176 height 21
click at [1123, 115] on input "Search" at bounding box center [1044, 111] width 176 height 21
paste input "GXYA"
type input "GXYA"
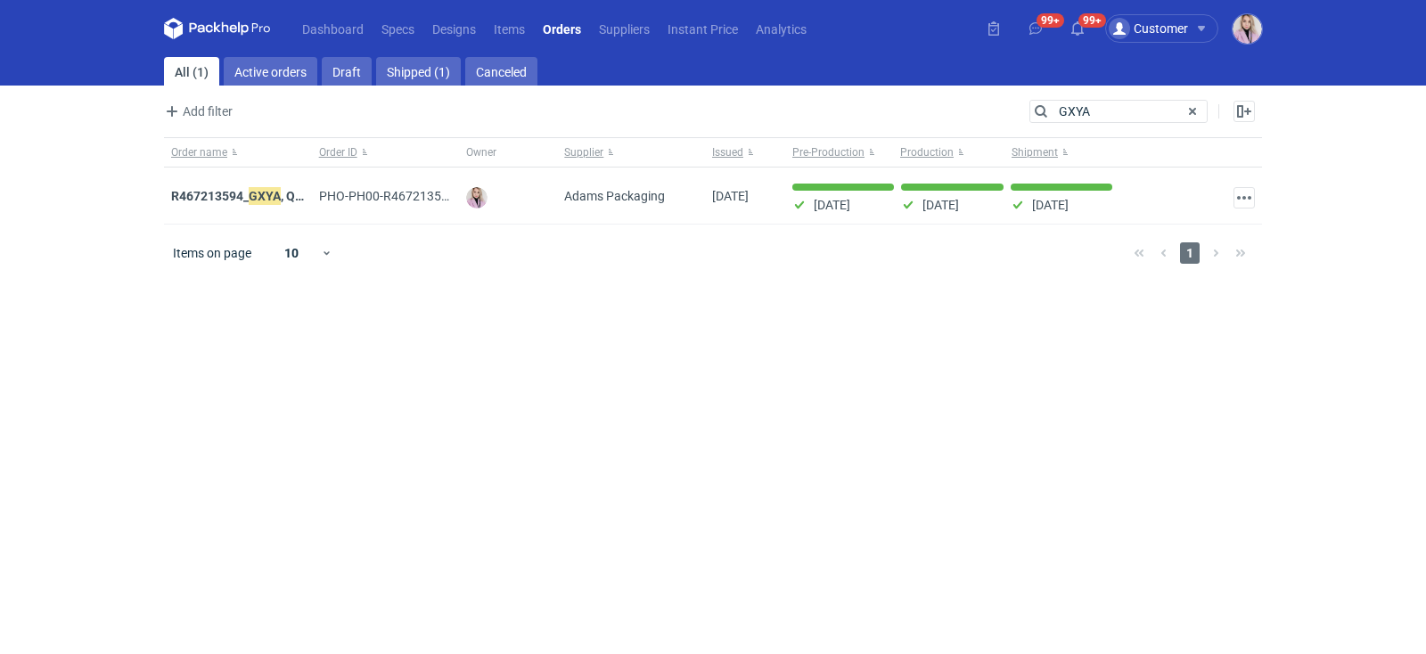
click at [258, 196] on em "GXYA" at bounding box center [265, 196] width 32 height 20
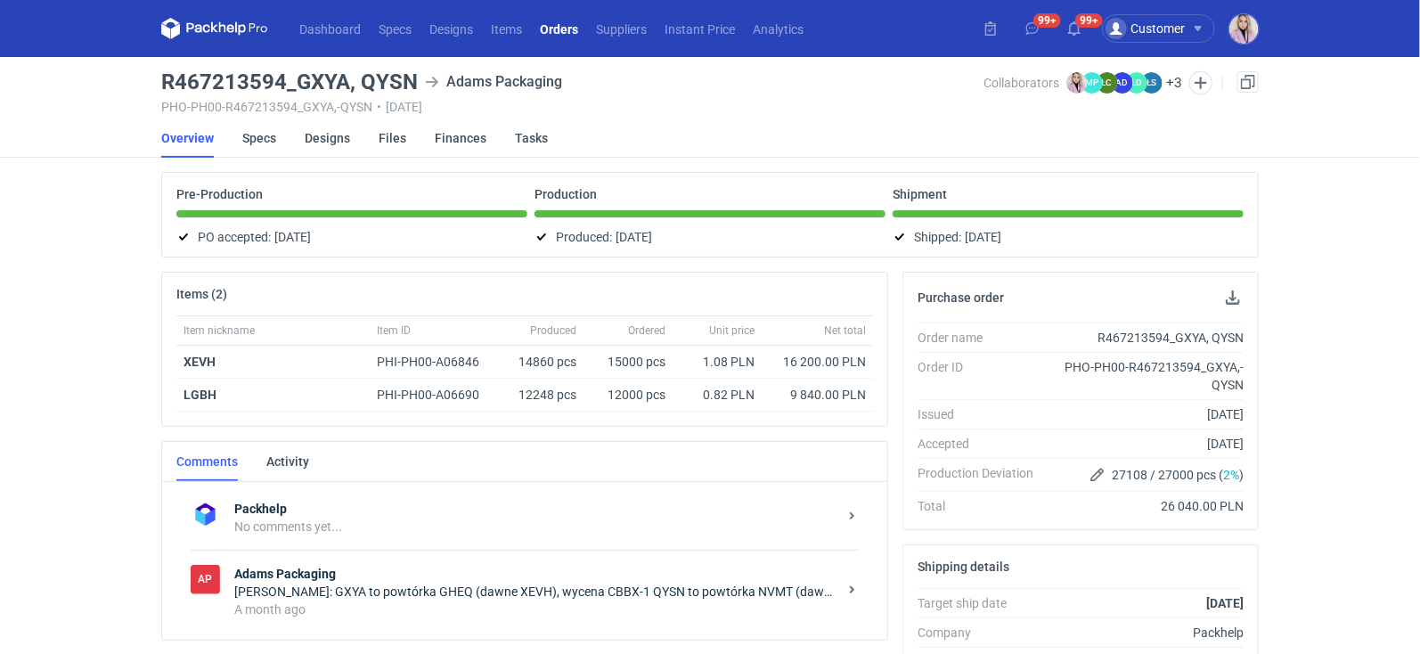
click at [562, 27] on link "Orders" at bounding box center [559, 28] width 56 height 21
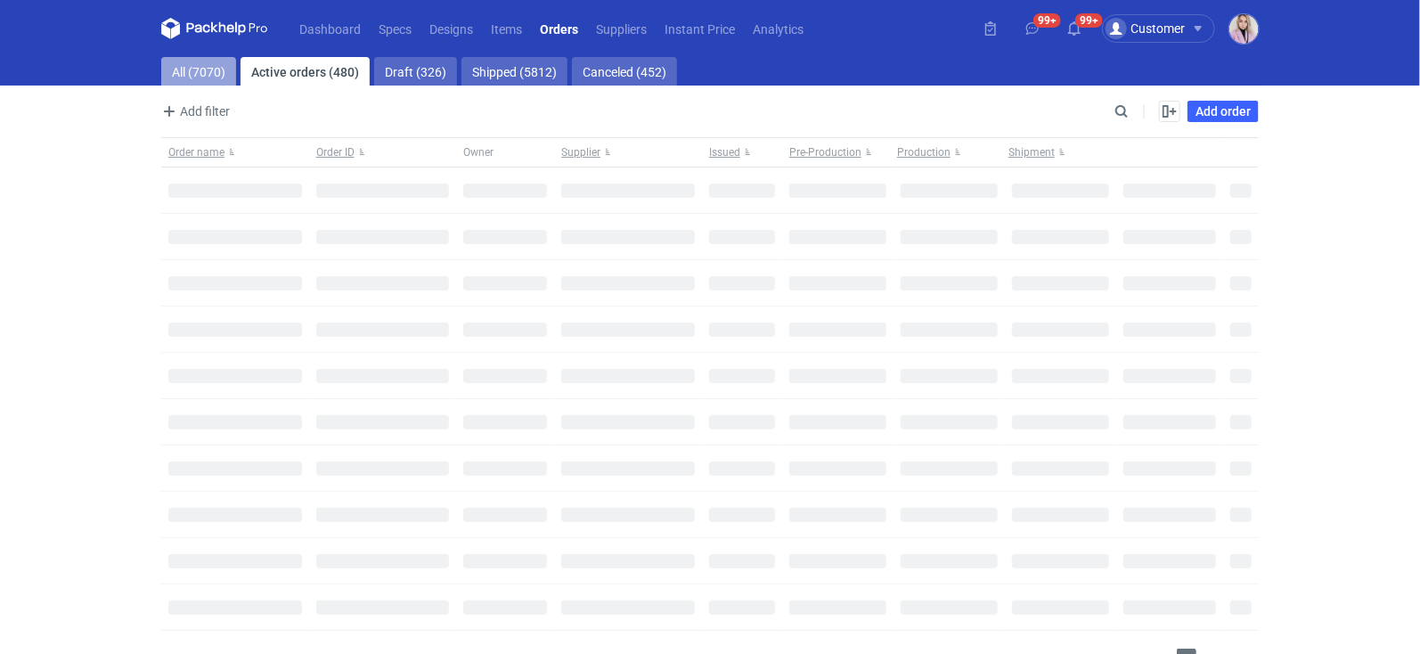
click at [187, 73] on link "All (7070)" at bounding box center [198, 71] width 75 height 29
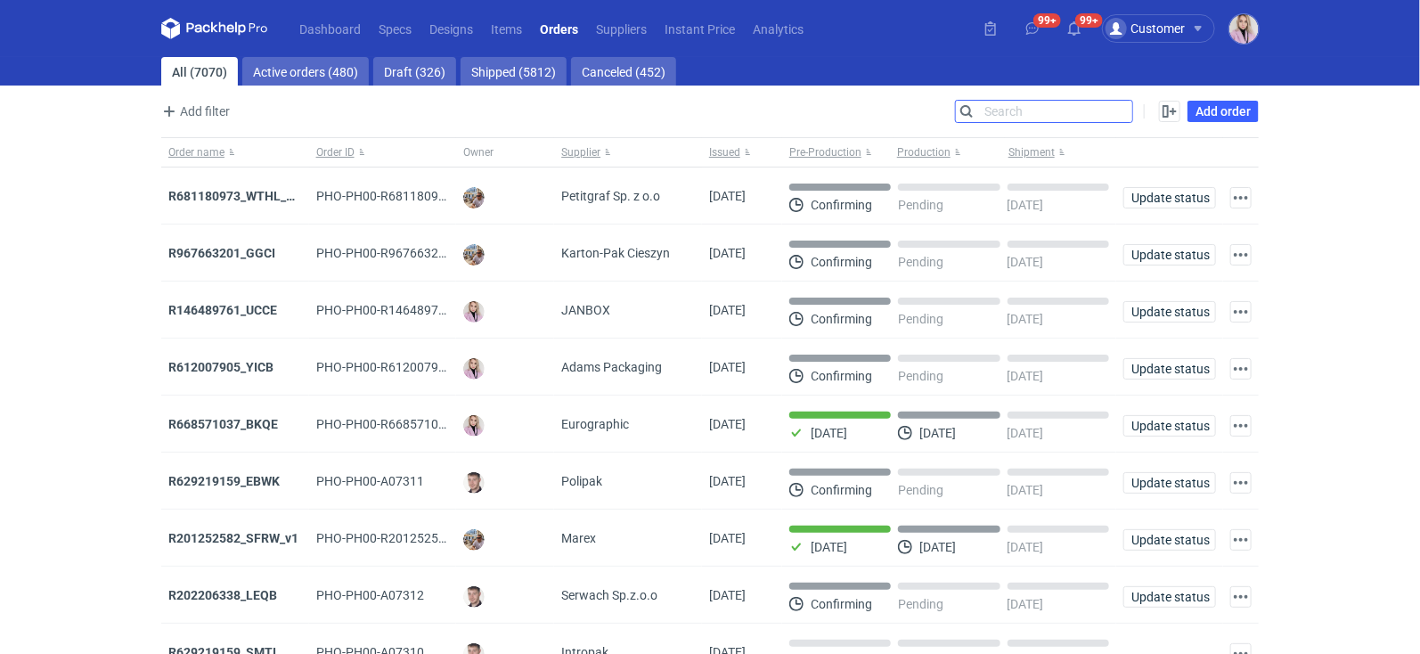
click at [1117, 113] on input "Search" at bounding box center [1044, 111] width 176 height 21
paste input "SIXE"
type input "SIXE"
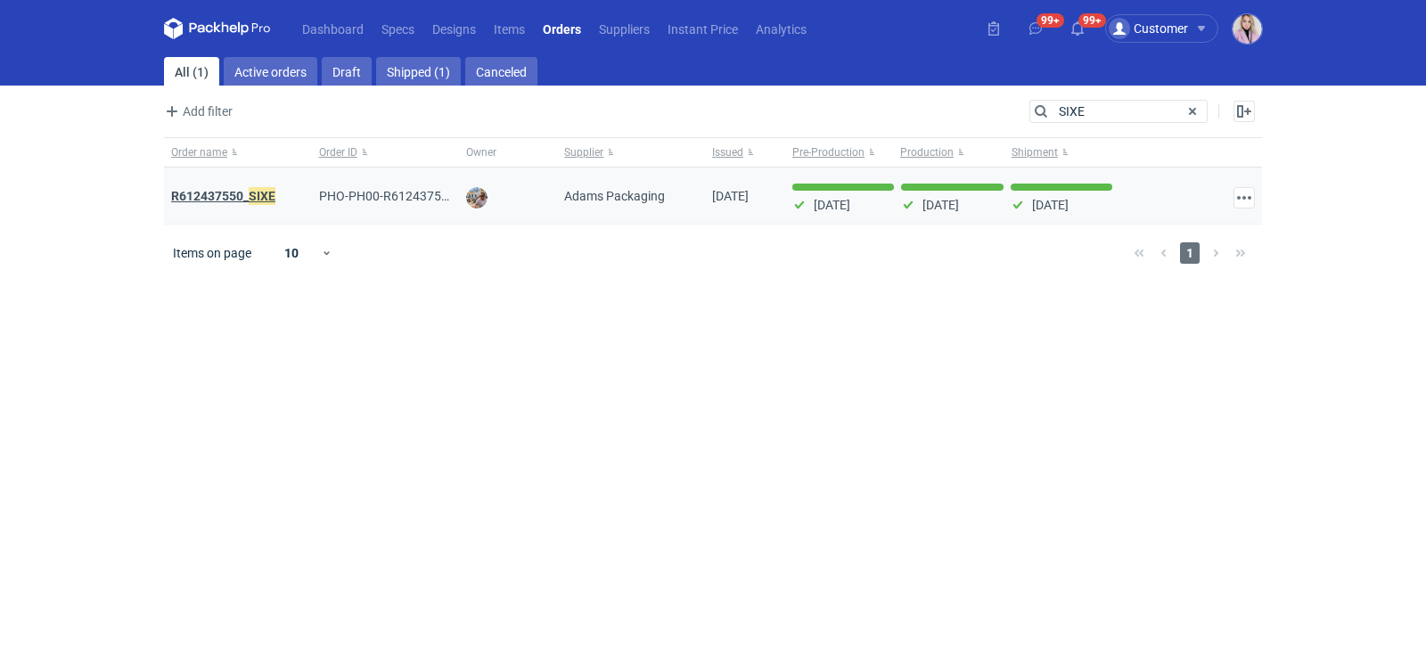
click at [226, 199] on strong "R612437550_ SIXE" at bounding box center [223, 196] width 104 height 20
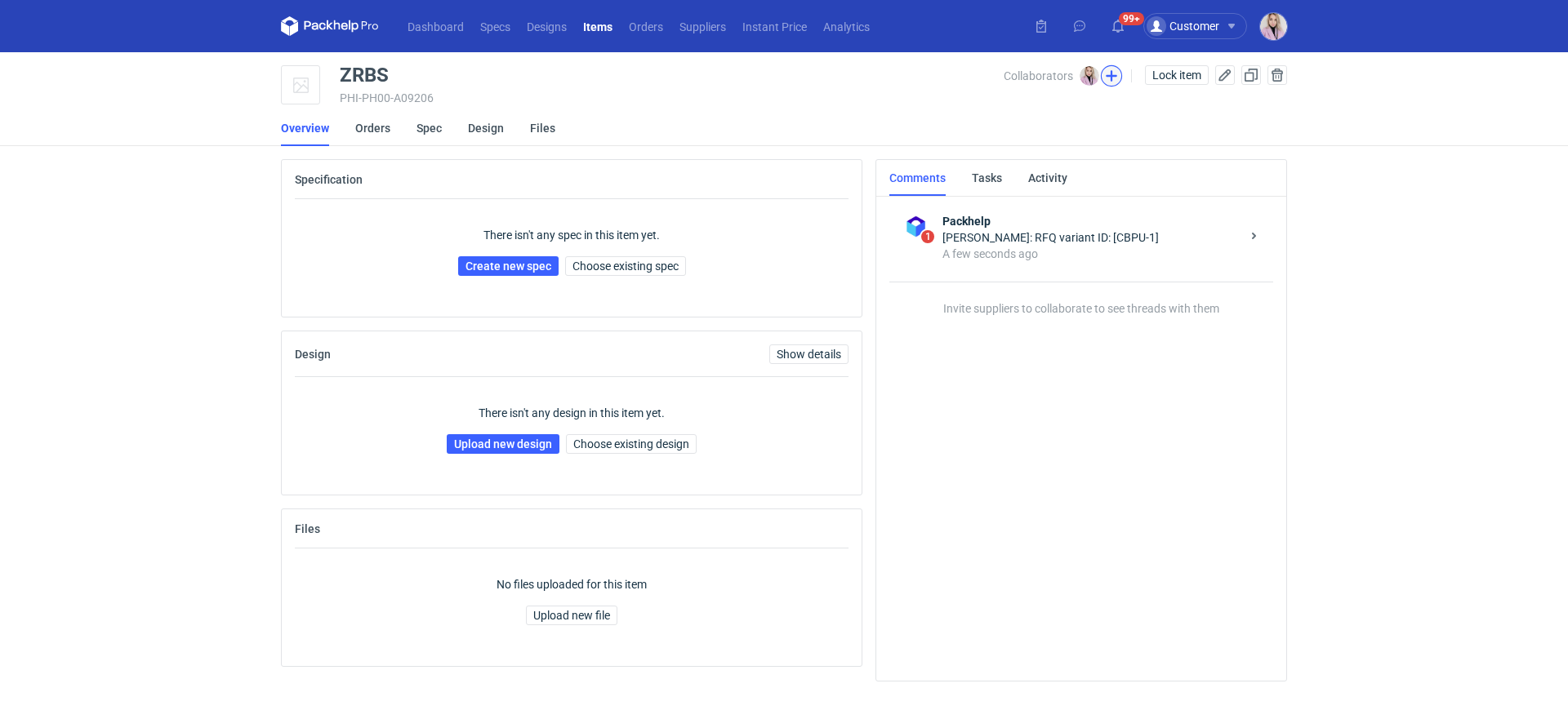
click at [1109, 79] on button "button" at bounding box center [1111, 75] width 21 height 21
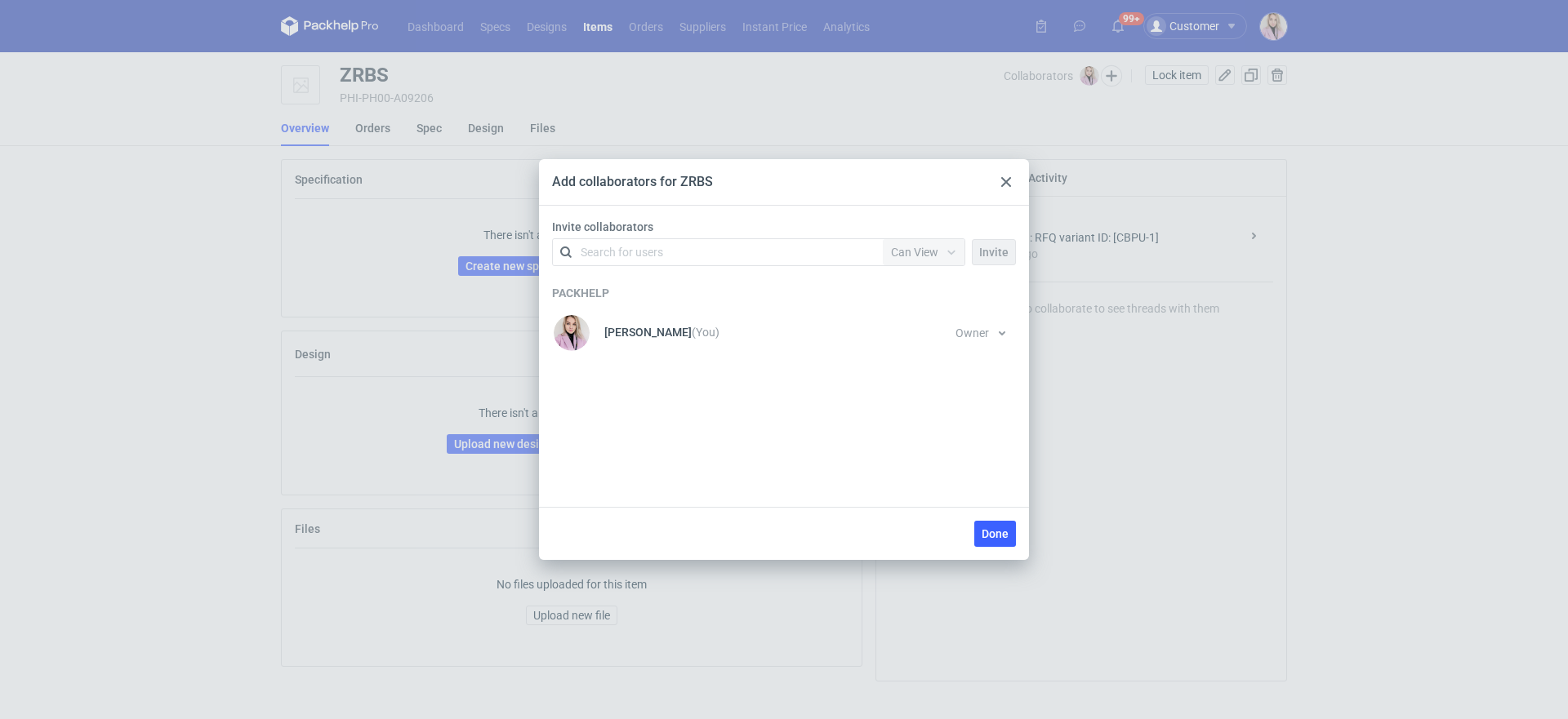
click at [629, 251] on div "Search for users" at bounding box center [622, 252] width 82 height 16
type input "serw"
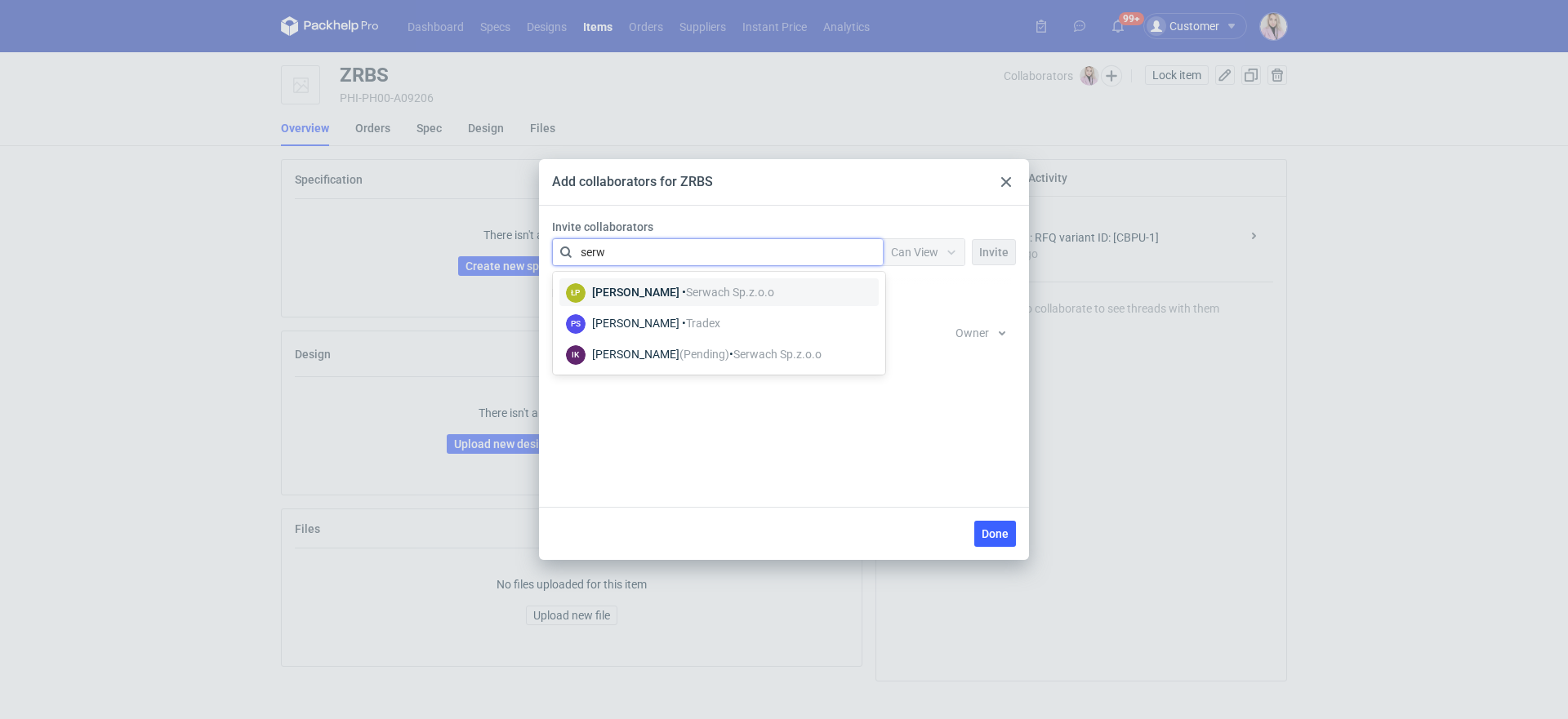
click at [646, 294] on div "[PERSON_NAME] • Serwach Sp.z.o.o" at bounding box center [683, 292] width 182 height 16
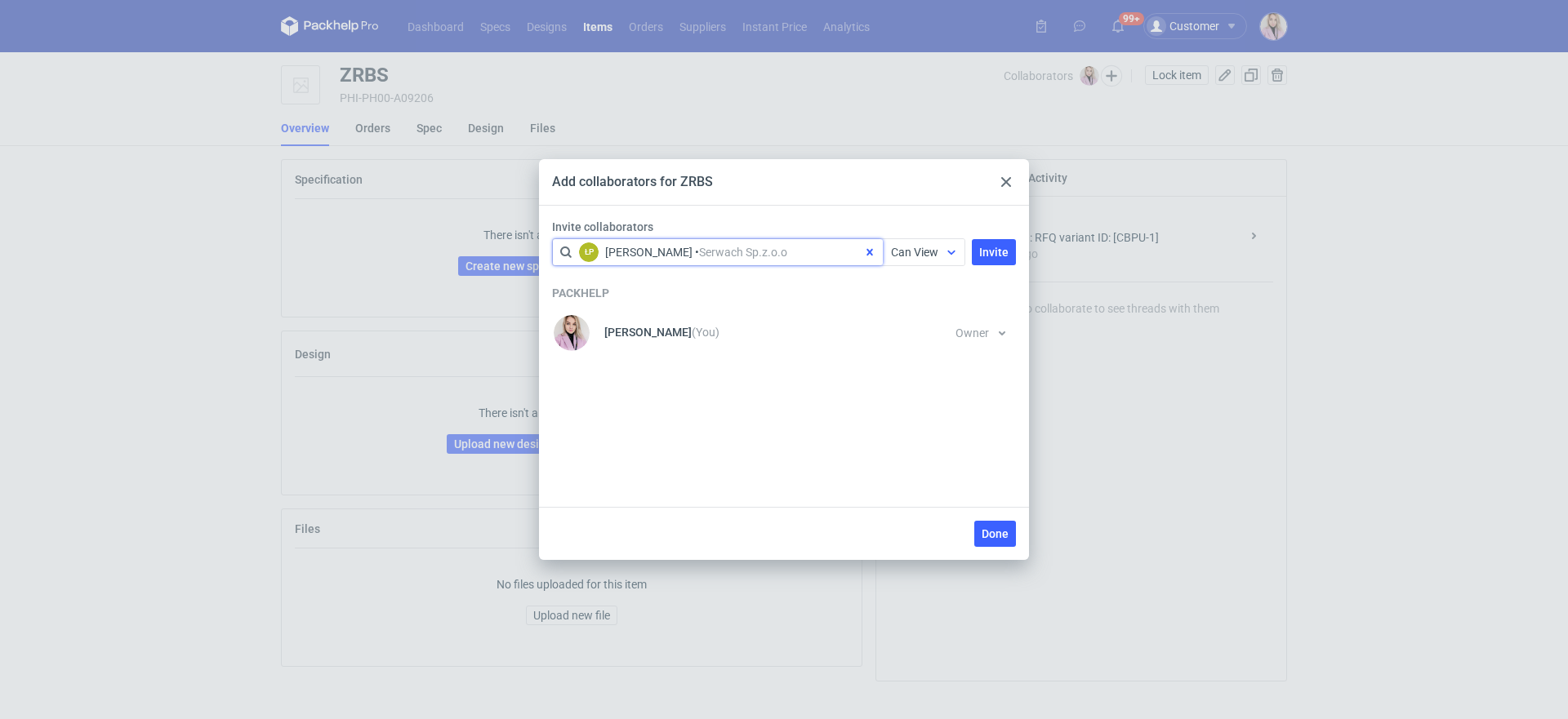
drag, startPoint x: 912, startPoint y: 249, endPoint x: 913, endPoint y: 258, distance: 9.1
click at [912, 249] on span "Can View" at bounding box center [915, 252] width 48 height 13
click at [911, 312] on span "Can Edit" at bounding box center [919, 316] width 42 height 16
click at [979, 260] on button "Invite" at bounding box center [993, 252] width 44 height 27
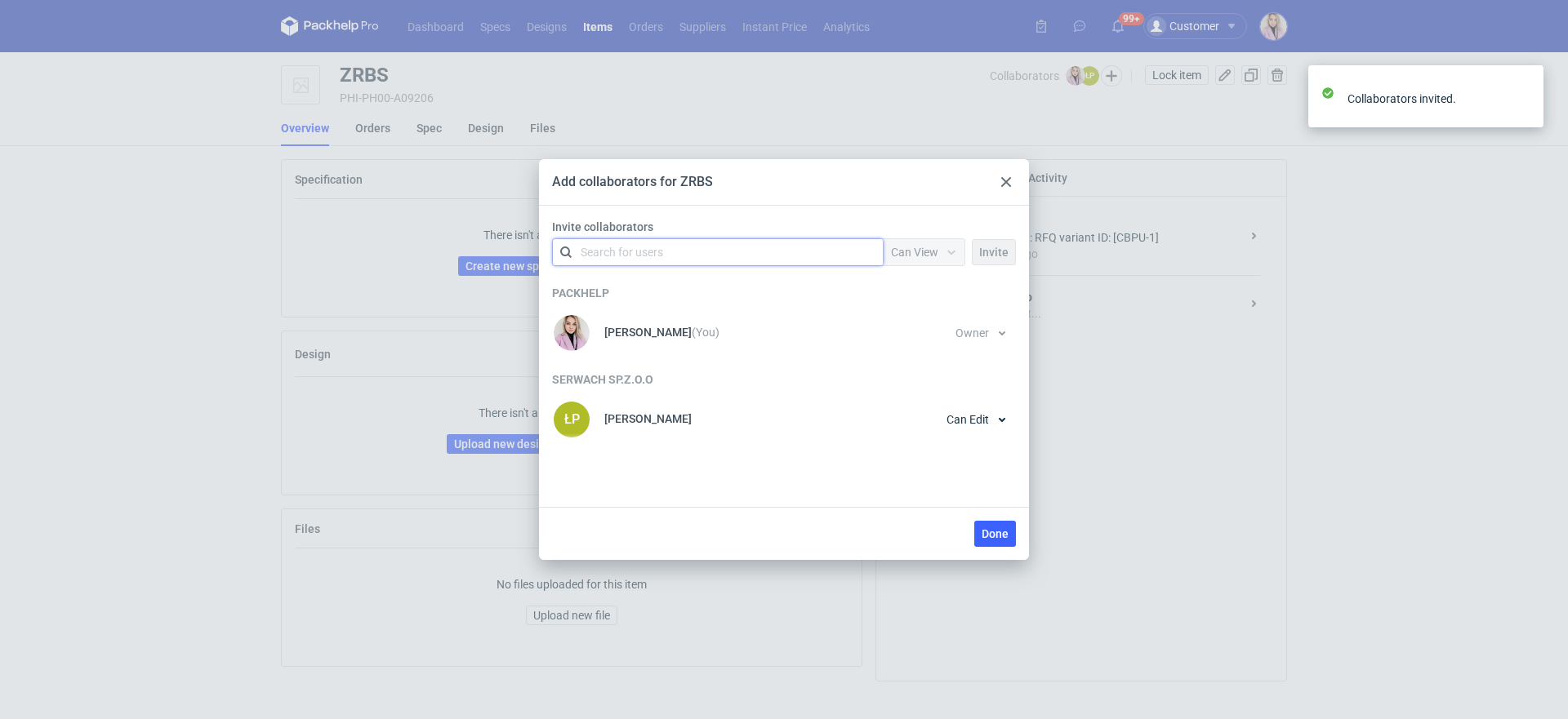
click at [411, 289] on div "Add collaborators for ZRBS Invite collaborators option <div title="[PERSON_NAME…" at bounding box center [784, 359] width 1568 height 719
click at [996, 529] on span "Done" at bounding box center [994, 534] width 27 height 11
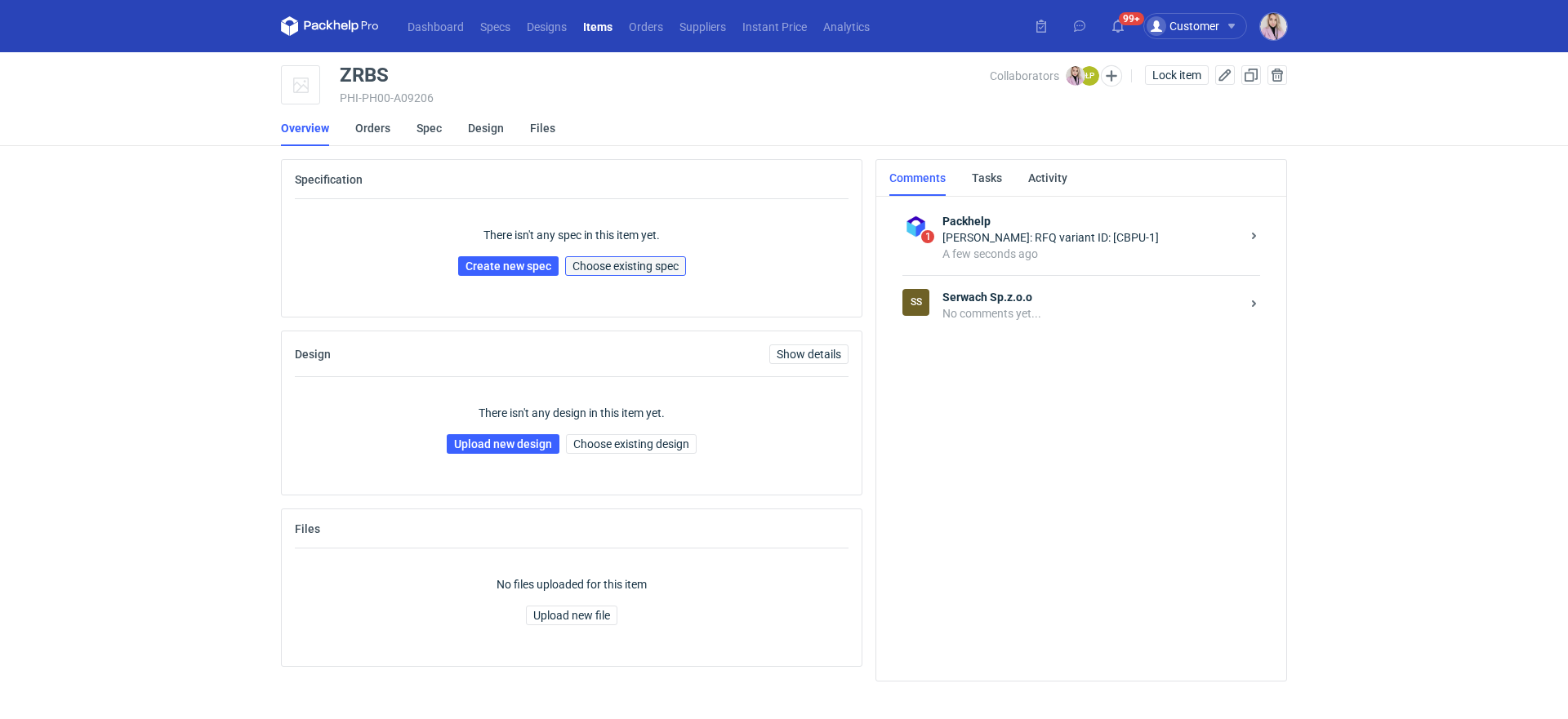
click at [587, 265] on span "Choose existing spec" at bounding box center [626, 266] width 106 height 11
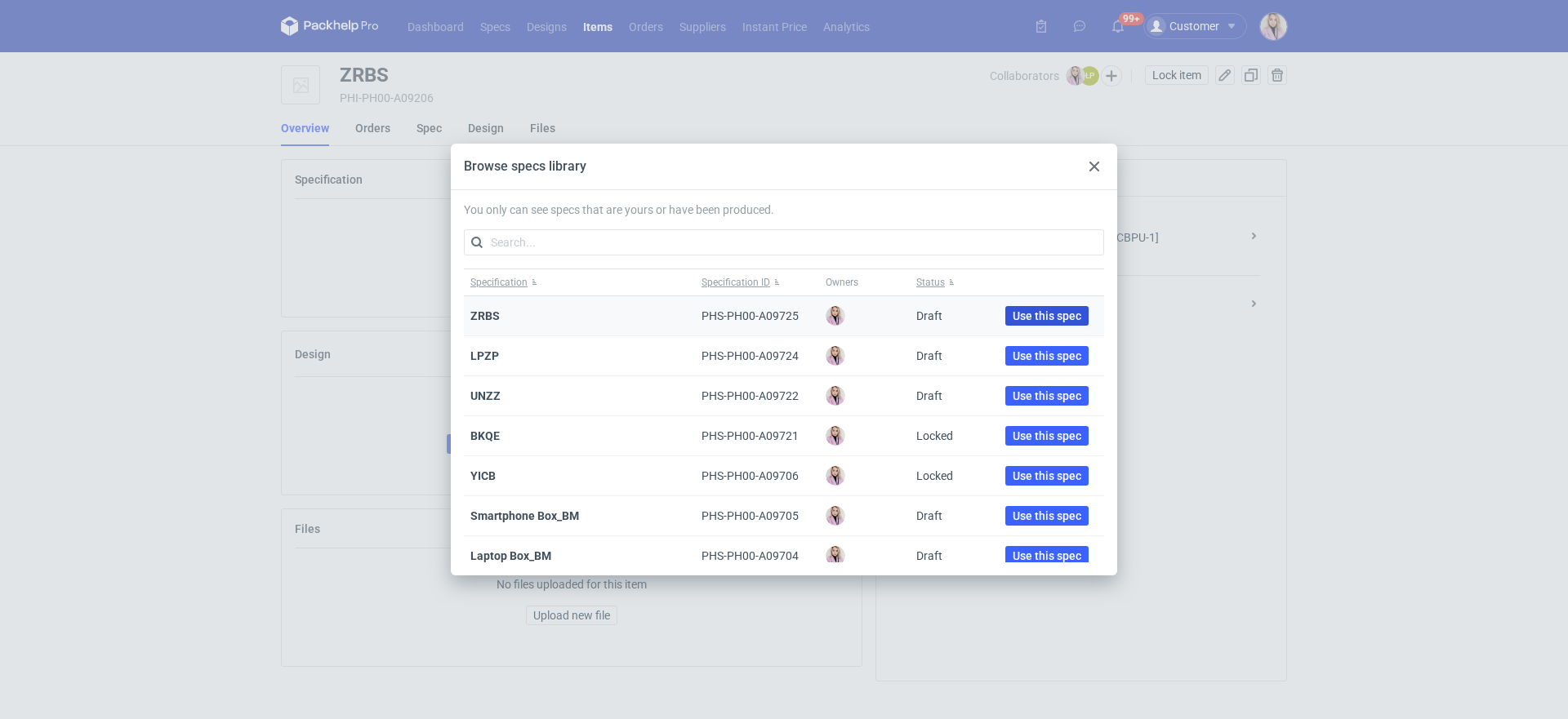
click at [1038, 311] on span "Use this spec" at bounding box center [1047, 316] width 69 height 11
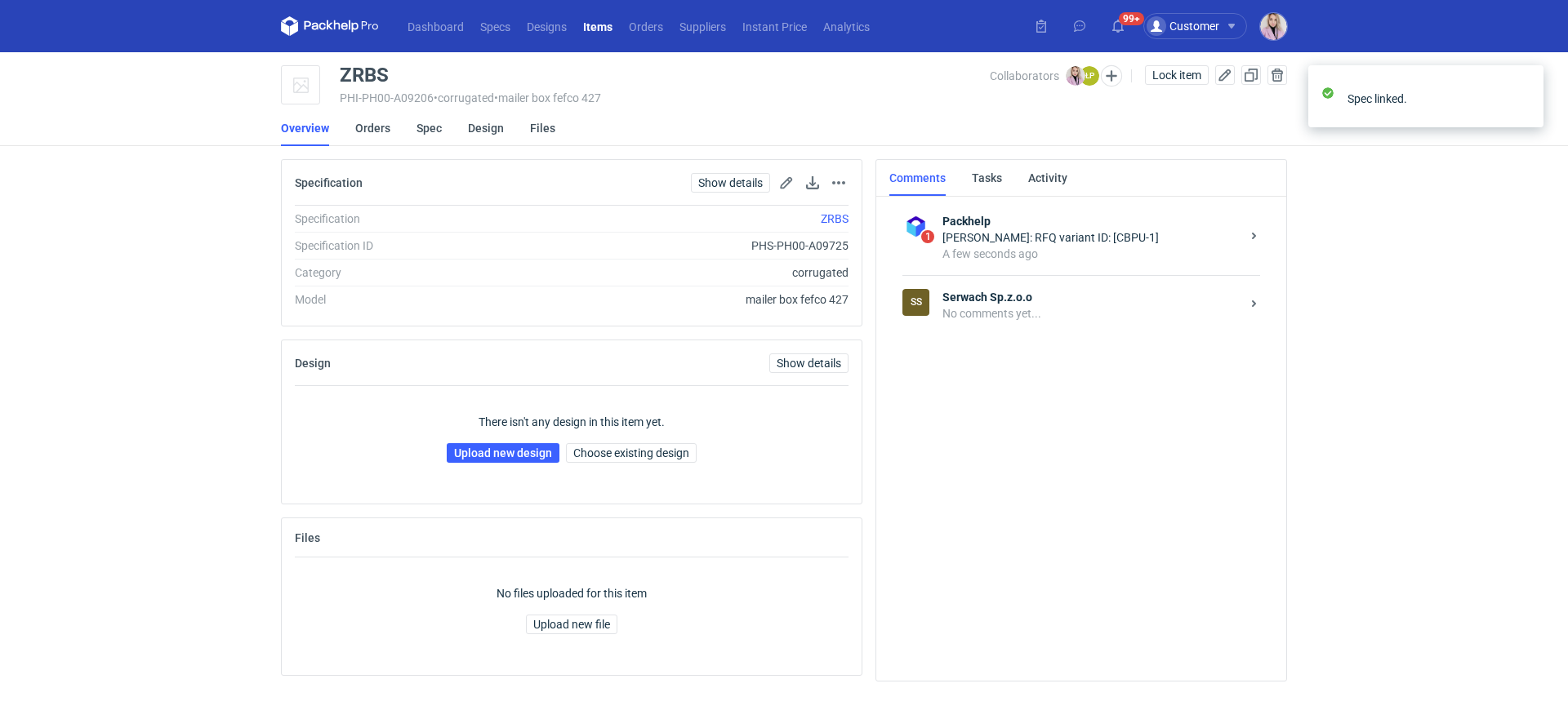
click at [1143, 326] on div "SS Serwach Sp.z.o.o No comments yet..." at bounding box center [1081, 304] width 357 height 60
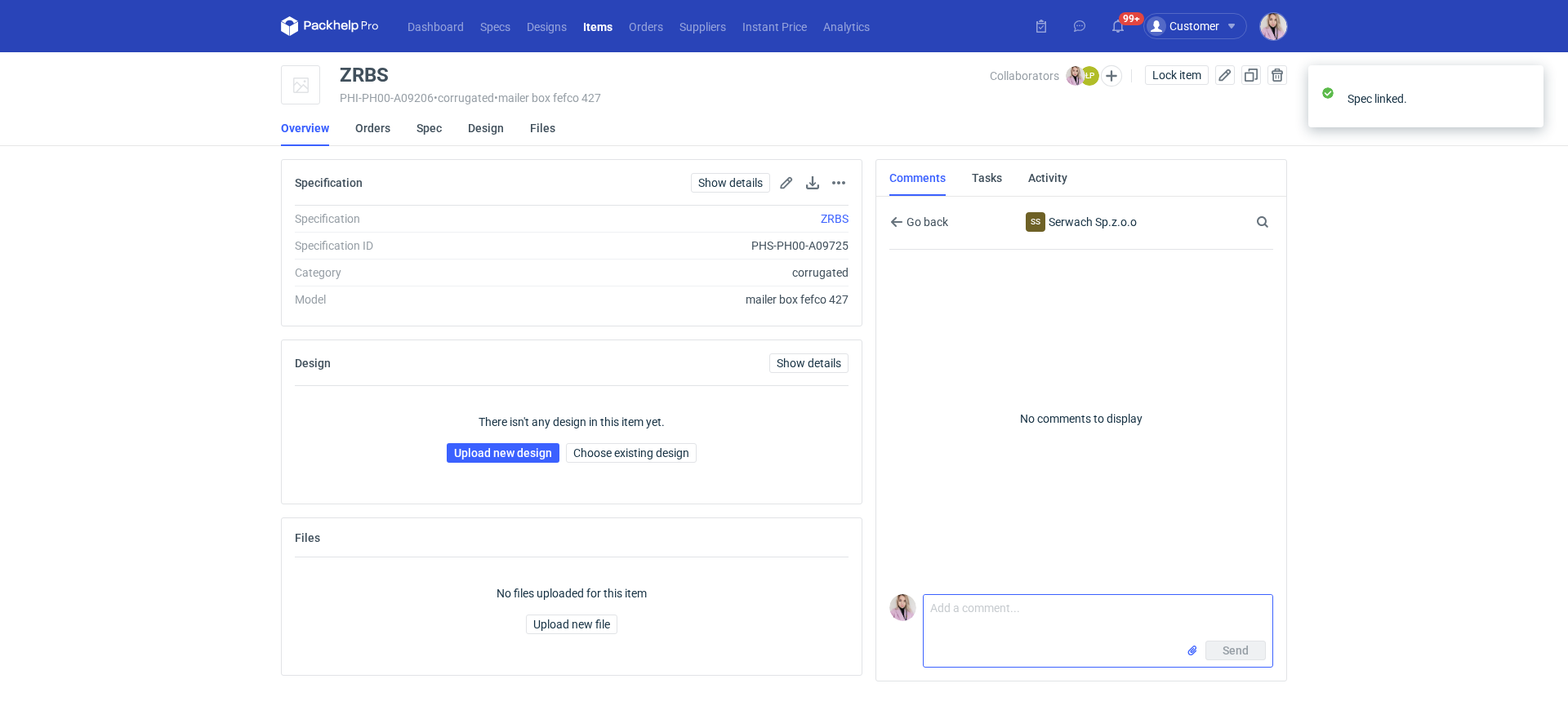
click at [969, 635] on textarea "Comment message" at bounding box center [1098, 618] width 348 height 46
paste textarea "CBPU-1"
click at [930, 626] on textarea "[PERSON_NAME], wycena CBPU-1" at bounding box center [1098, 618] width 348 height 46
click at [1109, 625] on textarea "[PERSON_NAME], wycena CBPU-1" at bounding box center [1098, 618] width 348 height 46
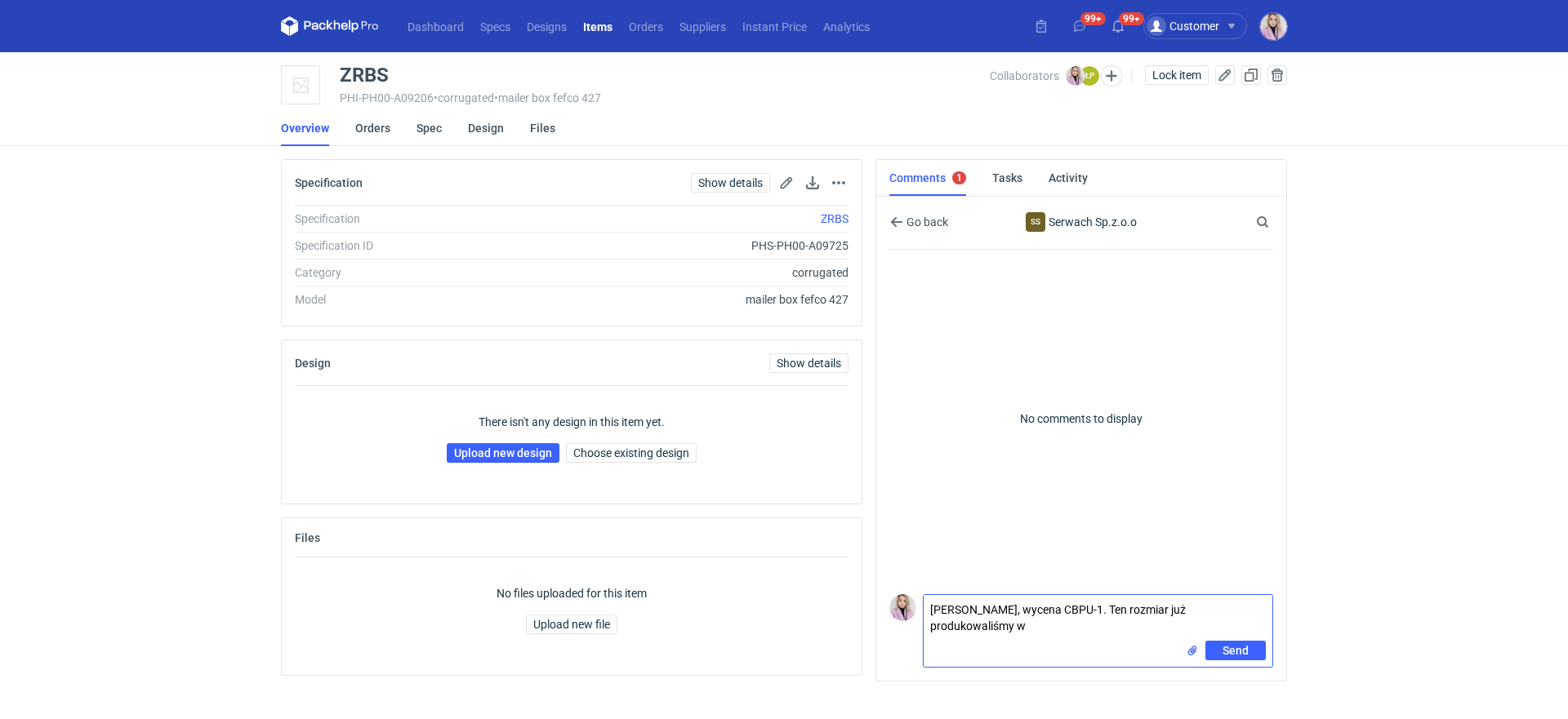
paste textarea "R430479207_FHDA"
click at [1085, 632] on textarea "[PERSON_NAME], wycena CBPU-1. Ten rozmiar już produkowaliśmy w R430479207_FHDA" at bounding box center [1098, 618] width 348 height 46
click at [1197, 630] on textarea "[PERSON_NAME], wycena CBPU-1. Ten rozmiar już produkowaliśmy w R430479207_FHDA …" at bounding box center [1098, 618] width 348 height 46
type textarea "[PERSON_NAME], wycena CBPU-1. Ten rozmiar już produkowaliśmy w R430479207_FHDA …"
